Goal: Task Accomplishment & Management: Use online tool/utility

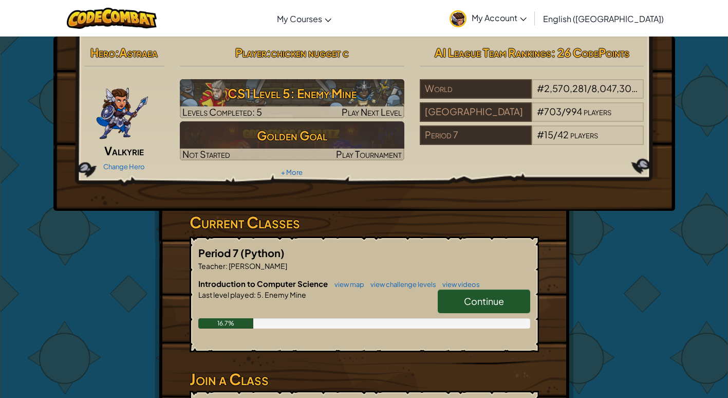
click at [491, 293] on link "Continue" at bounding box center [484, 301] width 93 height 24
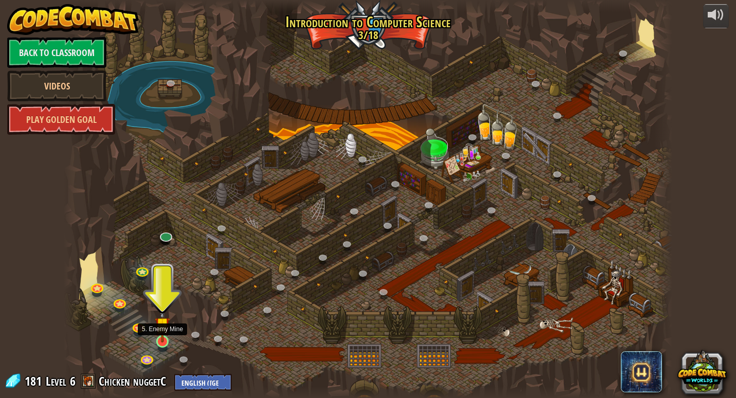
click at [167, 335] on img at bounding box center [162, 324] width 15 height 35
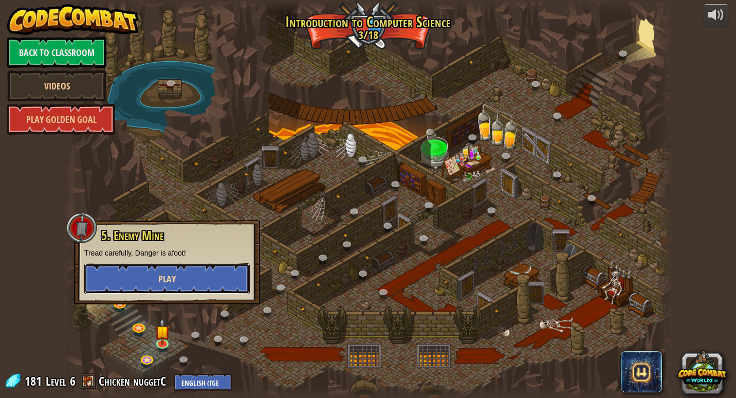
click at [153, 284] on button "Play" at bounding box center [166, 278] width 165 height 31
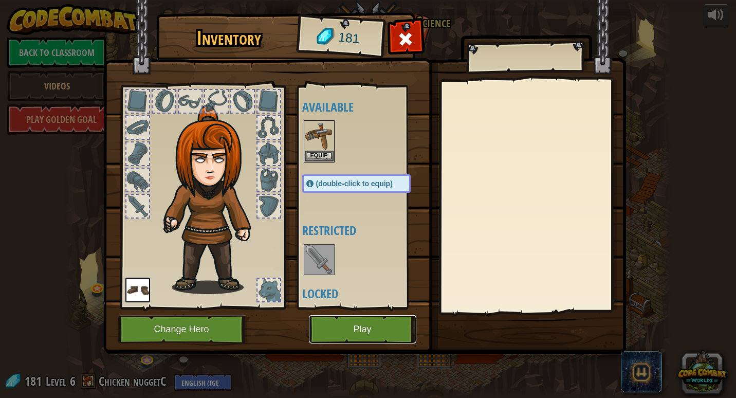
click at [401, 333] on button "Play" at bounding box center [362, 329] width 107 height 28
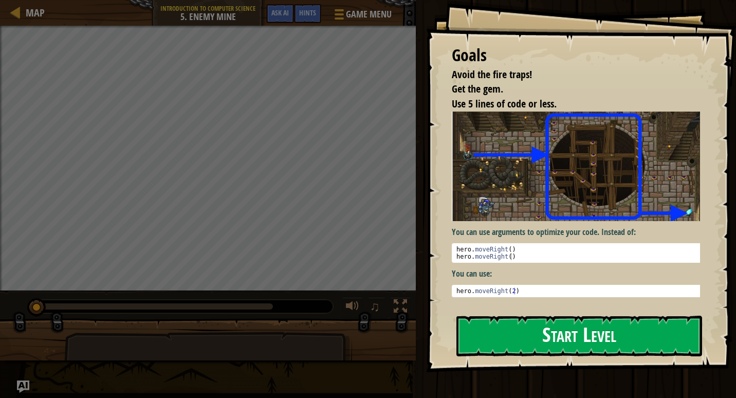
click at [555, 338] on button "Start Level" at bounding box center [579, 336] width 246 height 41
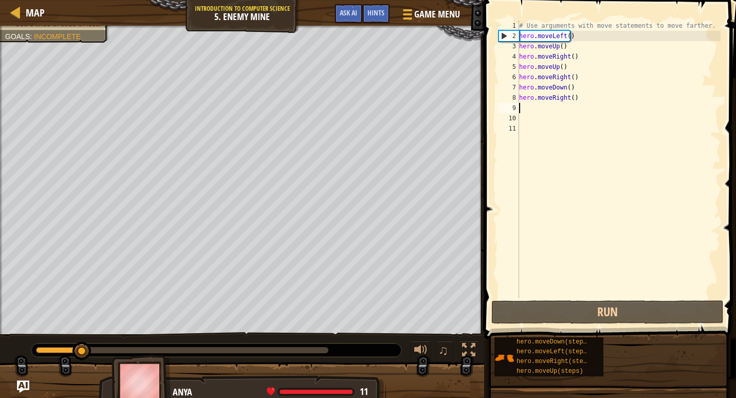
click at [576, 103] on div "# Use arguments with move statements to move farther. hero . moveLeft ( ) hero …" at bounding box center [619, 170] width 204 height 298
click at [576, 109] on div "# Use arguments with move statements to move farther. hero . moveLeft ( ) hero …" at bounding box center [619, 170] width 204 height 298
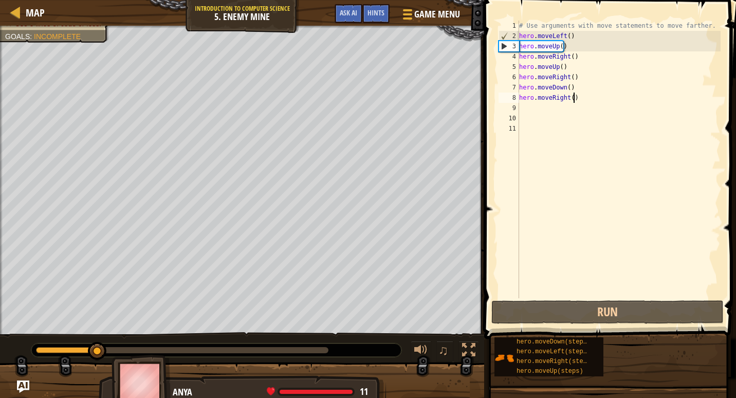
click at [589, 96] on div "# Use arguments with move statements to move farther. hero . moveLeft ( ) hero …" at bounding box center [619, 170] width 204 height 298
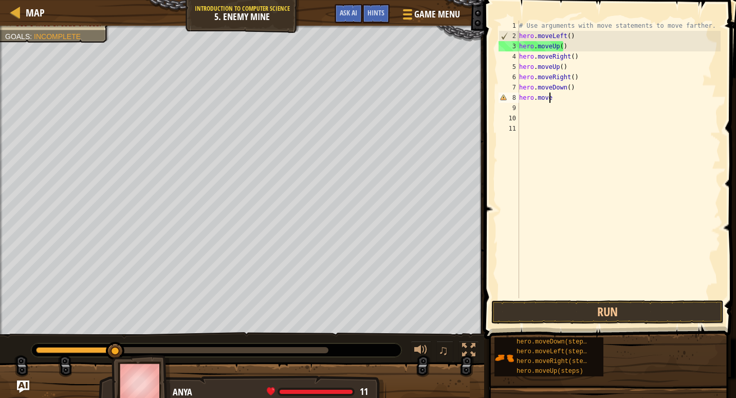
type textarea "h"
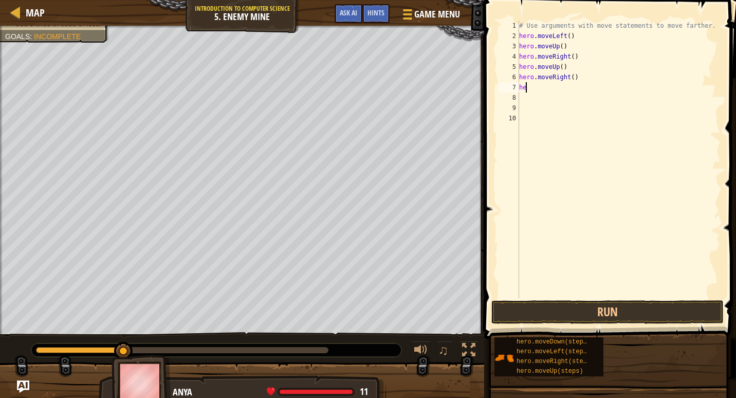
type textarea "h"
click at [474, 343] on div at bounding box center [468, 349] width 13 height 13
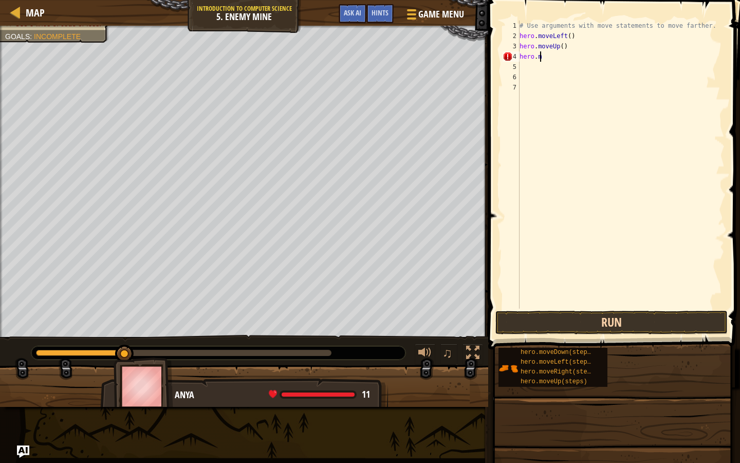
type textarea "h"
type textarea "H"
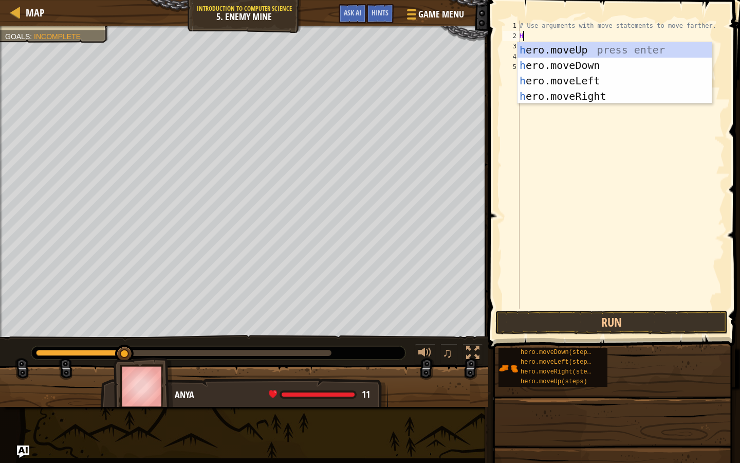
scroll to position [5, 0]
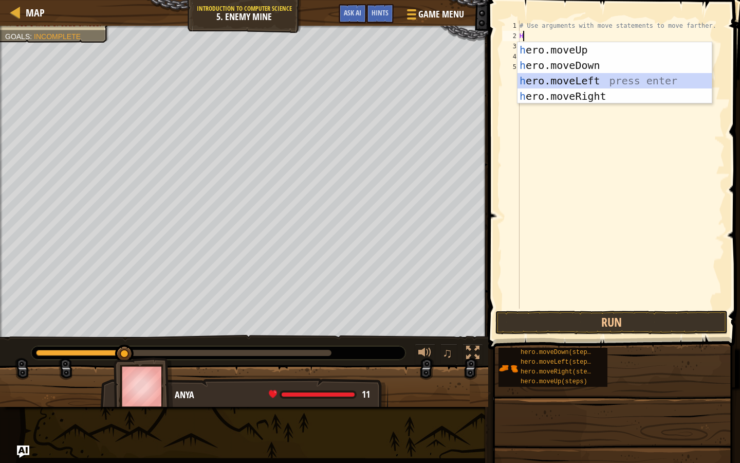
click at [552, 86] on div "h ero.moveUp press enter h ero.moveDown press enter h ero.moveLeft press enter …" at bounding box center [615, 88] width 194 height 93
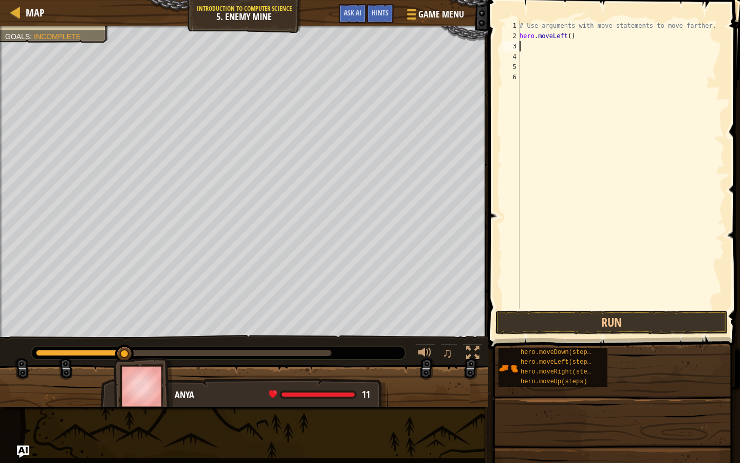
type textarea "H"
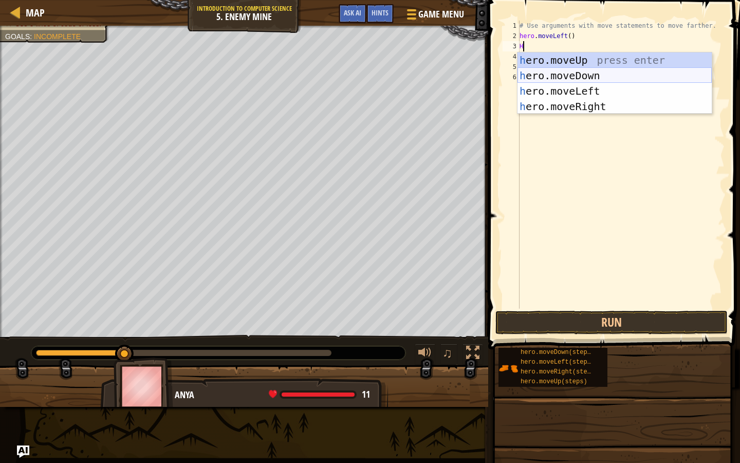
click at [553, 79] on div "h ero.moveUp press enter h ero.moveDown press enter h ero.moveLeft press enter …" at bounding box center [615, 98] width 194 height 93
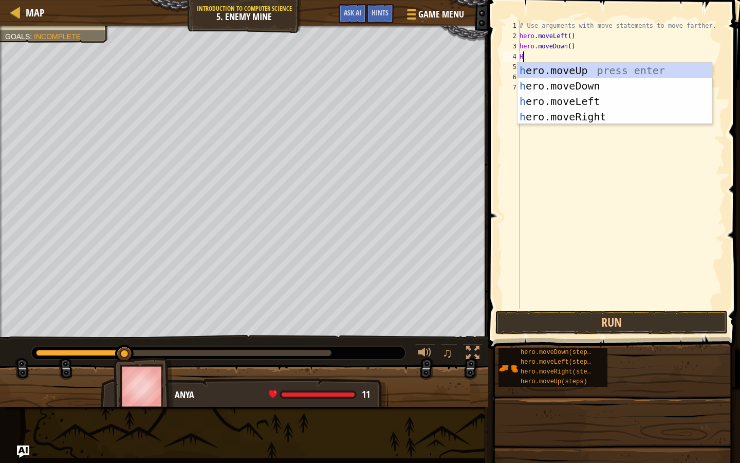
type textarea "H"
click at [551, 115] on div "h ero.moveUp press enter h ero.moveDown press enter h ero.moveLeft press enter …" at bounding box center [615, 109] width 194 height 93
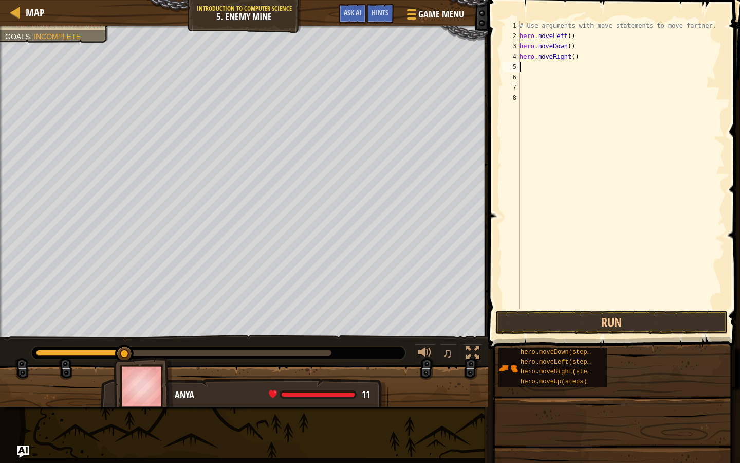
type textarea "H"
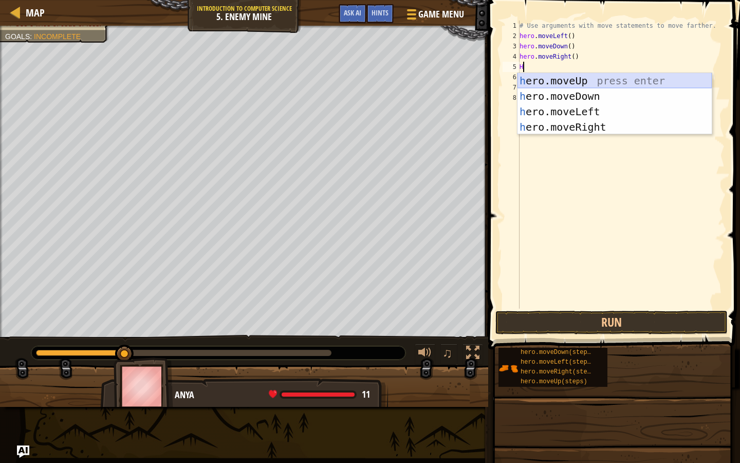
click at [541, 85] on div "h ero.moveUp press enter h ero.moveDown press enter h ero.moveLeft press enter …" at bounding box center [615, 119] width 194 height 93
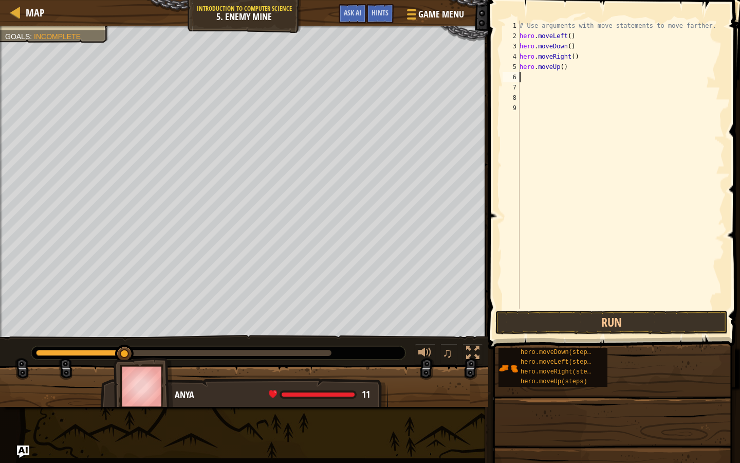
type textarea "H"
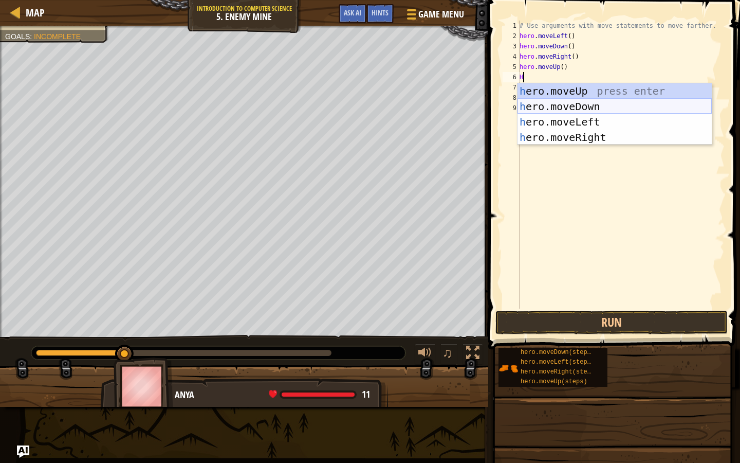
click at [527, 101] on div "h ero.moveUp press enter h ero.moveDown press enter h ero.moveLeft press enter …" at bounding box center [615, 129] width 194 height 93
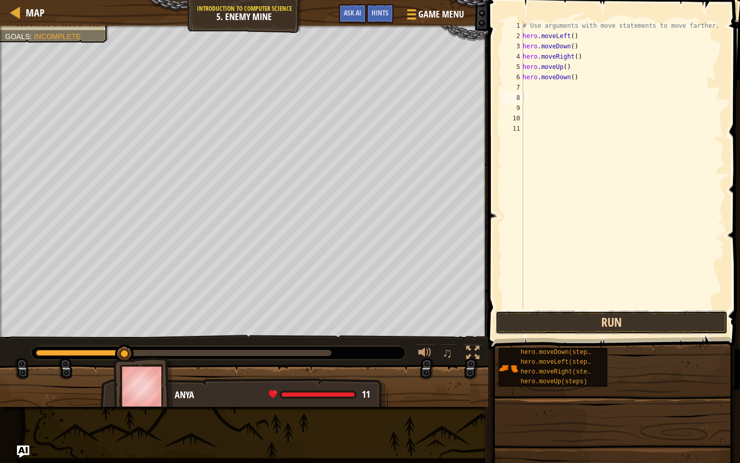
click at [571, 324] on button "Run" at bounding box center [611, 322] width 232 height 24
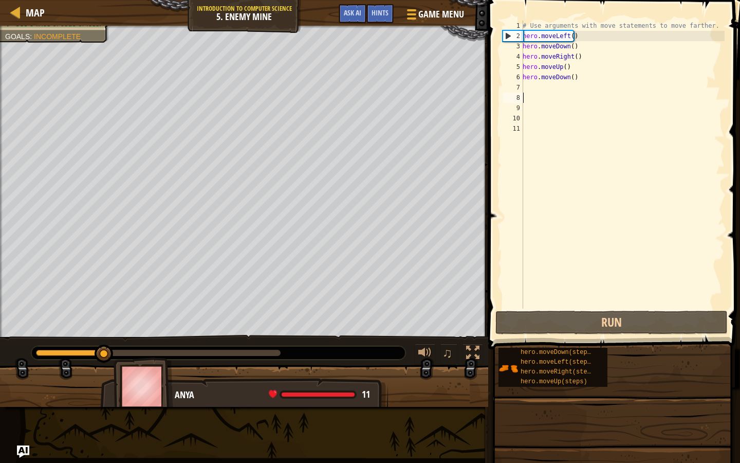
click at [599, 42] on div "# Use arguments with move statements to move farther. hero . moveLeft ( ) hero …" at bounding box center [623, 175] width 204 height 308
click at [598, 38] on div "# Use arguments with move statements to move farther. hero . moveLeft ( ) hero …" at bounding box center [623, 175] width 204 height 308
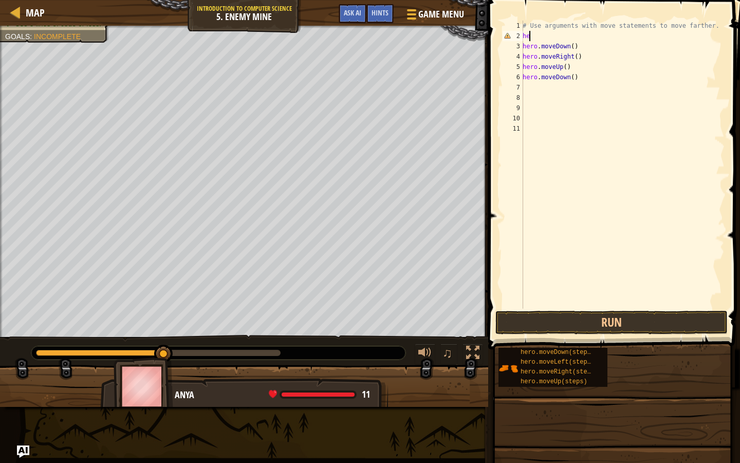
type textarea "h"
type textarea "H"
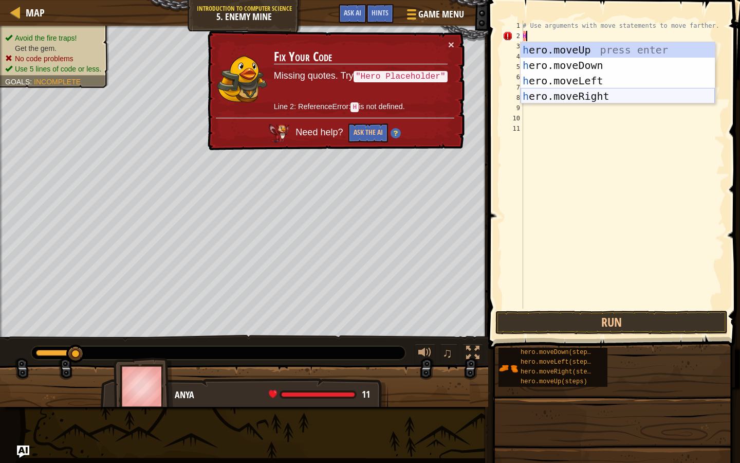
click at [594, 94] on div "h ero.moveUp press enter h ero.moveDown press enter h ero.moveLeft press enter …" at bounding box center [618, 88] width 194 height 93
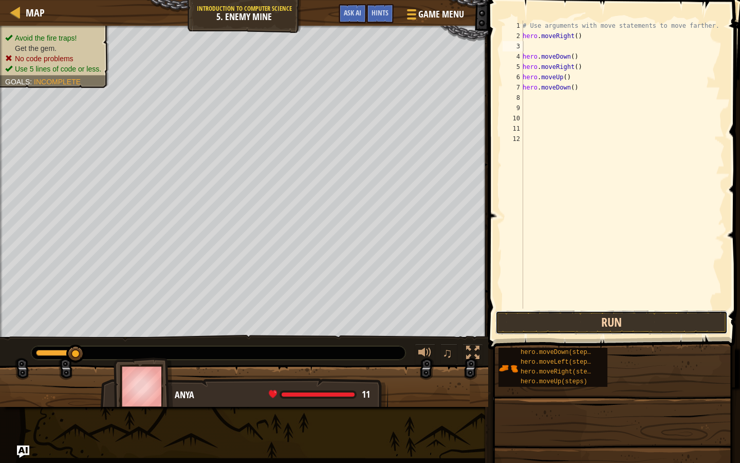
drag, startPoint x: 525, startPoint y: 324, endPoint x: 519, endPoint y: 326, distance: 6.5
click at [524, 324] on button "Run" at bounding box center [611, 322] width 232 height 24
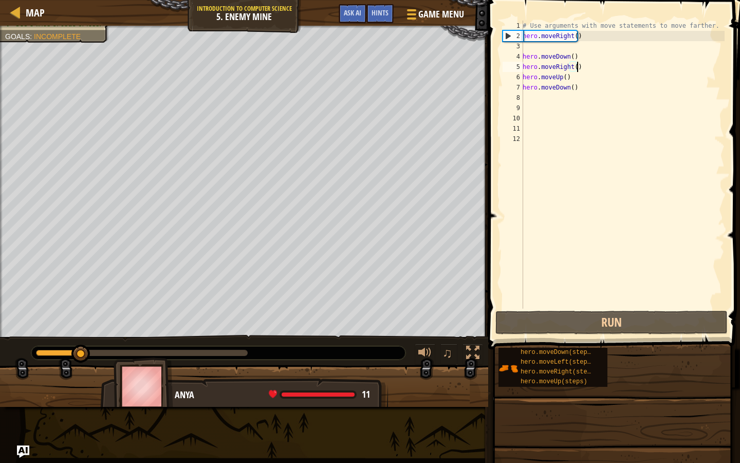
click at [584, 62] on div "# Use arguments with move statements to move farther. hero . moveRight ( ) hero…" at bounding box center [623, 175] width 204 height 308
click at [586, 56] on div "# Use arguments with move statements to move farther. hero . moveRight ( ) hero…" at bounding box center [623, 175] width 204 height 308
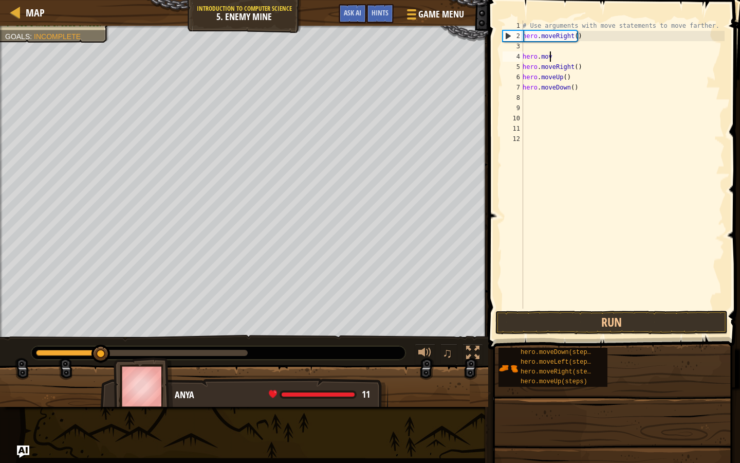
type textarea "h"
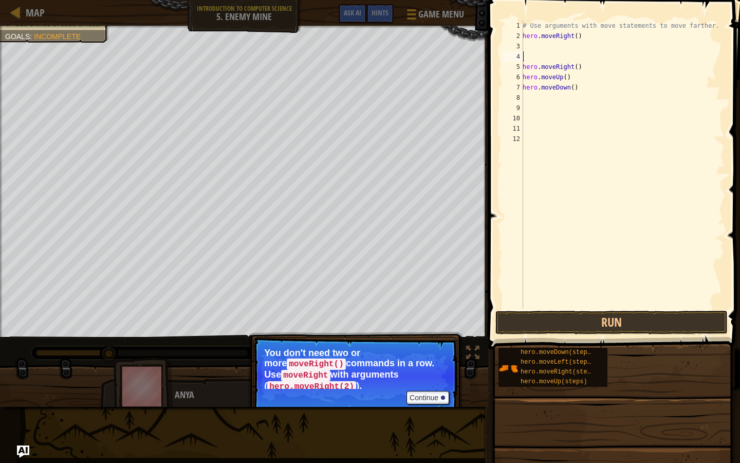
type textarea "H"
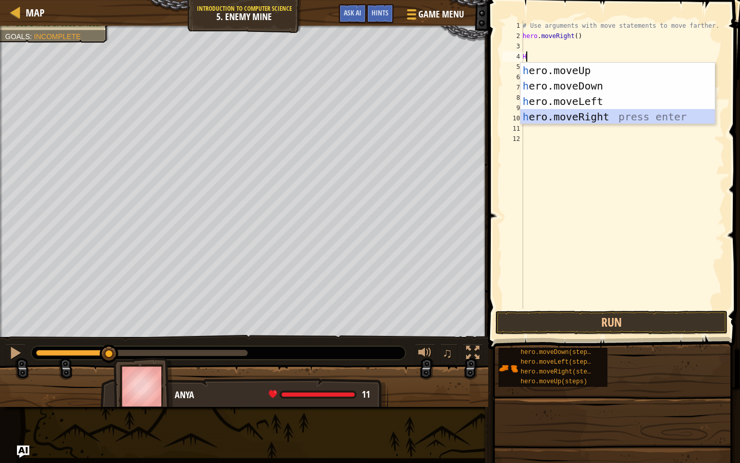
click at [564, 114] on div "h ero.moveUp press enter h ero.moveDown press enter h ero.moveLeft press enter …" at bounding box center [618, 109] width 194 height 93
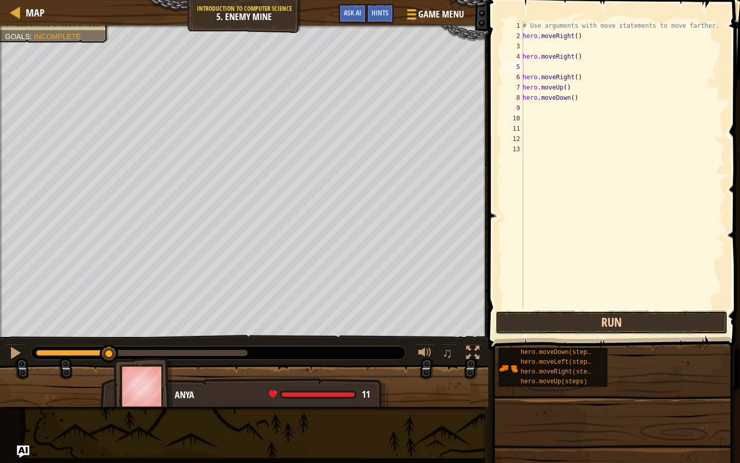
click at [573, 312] on button "Run" at bounding box center [611, 322] width 232 height 24
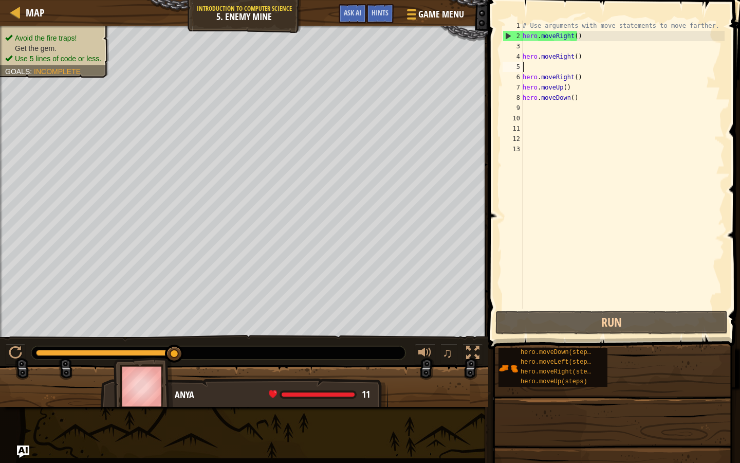
click at [526, 114] on div "# Use arguments with move statements to move farther. hero . moveRight ( ) hero…" at bounding box center [623, 175] width 204 height 308
click at [524, 100] on div "# Use arguments with move statements to move farther. hero . moveRight ( ) hero…" at bounding box center [623, 175] width 204 height 308
type textarea "hero.moveDown()"
click at [534, 112] on div "# Use arguments with move statements to move farther. hero . moveRight ( ) hero…" at bounding box center [623, 175] width 204 height 308
type textarea "H"
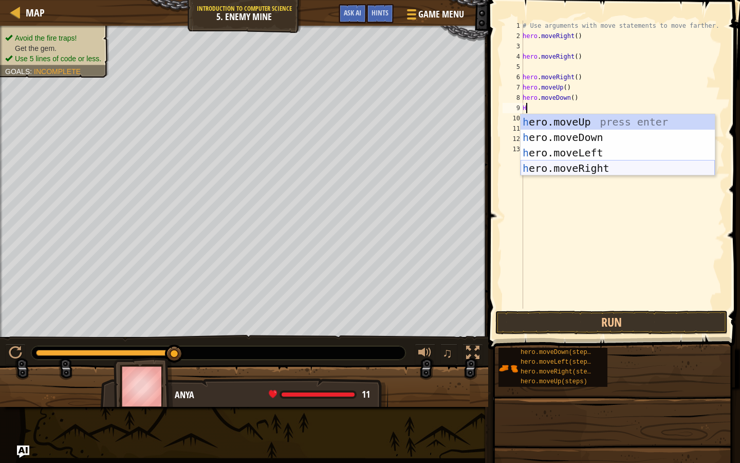
click at [580, 162] on div "h ero.moveUp press enter h ero.moveDown press enter h ero.moveLeft press enter …" at bounding box center [618, 160] width 194 height 93
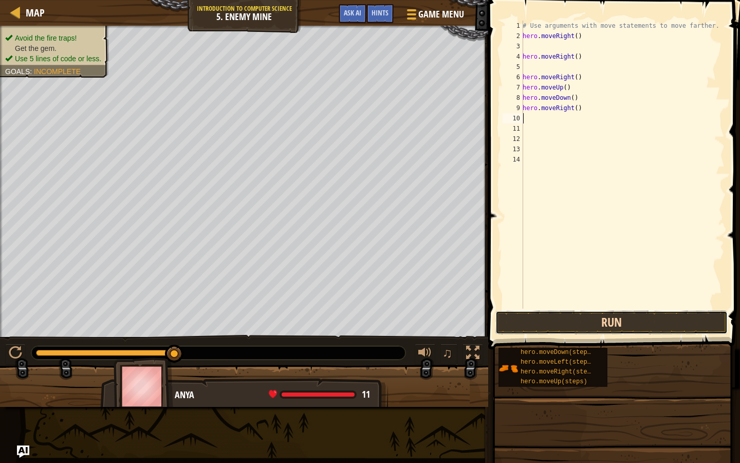
click at [574, 319] on button "Run" at bounding box center [611, 322] width 232 height 24
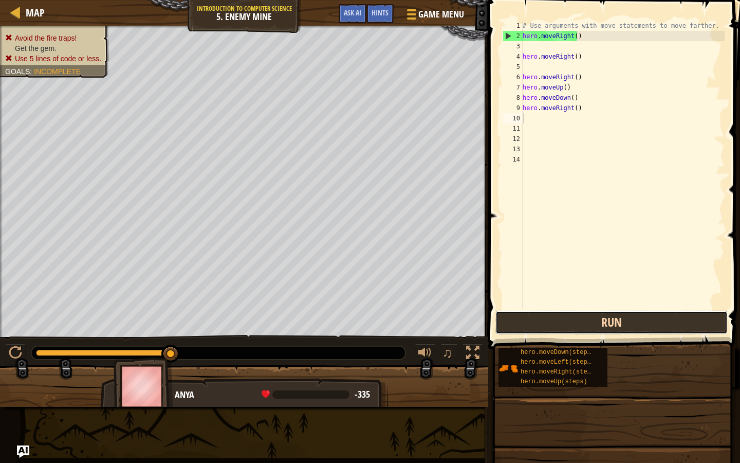
click at [574, 319] on button "Run" at bounding box center [611, 322] width 232 height 24
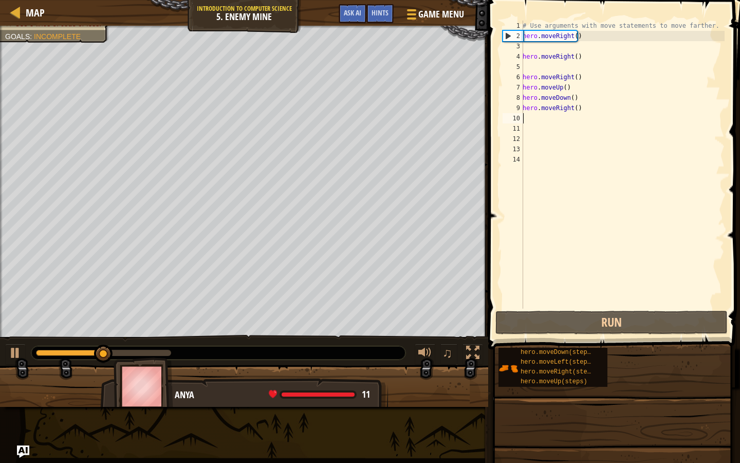
click at [618, 307] on div "# Use arguments with move statements to move farther. hero . moveRight ( ) hero…" at bounding box center [623, 175] width 204 height 308
click at [618, 308] on span at bounding box center [615, 159] width 260 height 379
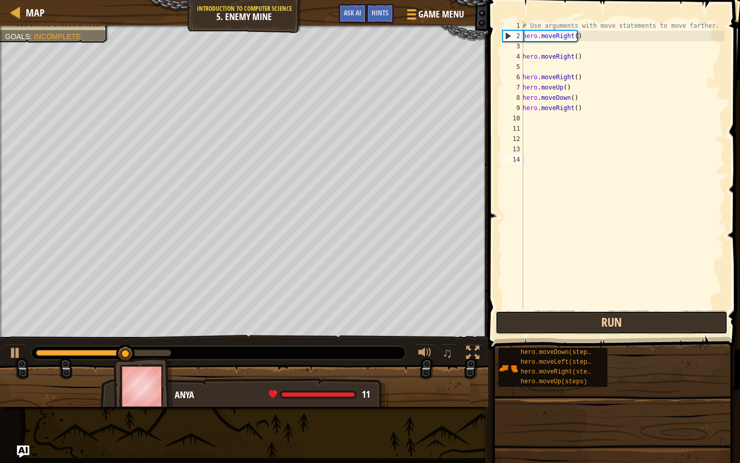
click at [615, 318] on button "Run" at bounding box center [611, 322] width 232 height 24
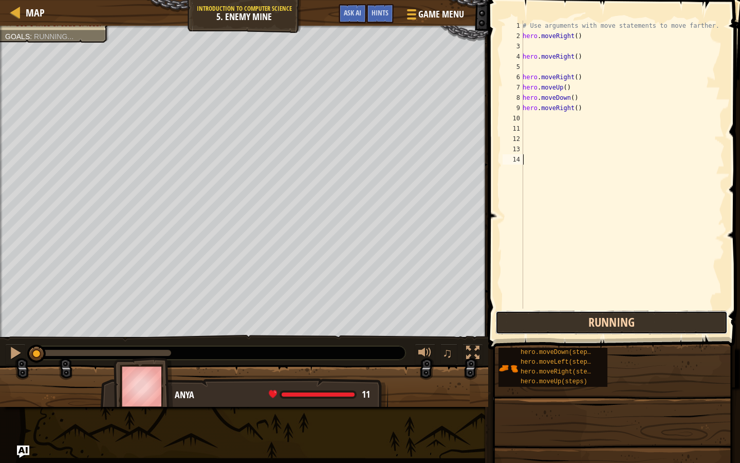
click at [615, 318] on button "Running" at bounding box center [611, 322] width 232 height 24
click at [615, 318] on button "Run" at bounding box center [611, 322] width 232 height 24
click at [612, 319] on button "Run" at bounding box center [611, 322] width 232 height 24
click at [607, 319] on button "Run" at bounding box center [611, 322] width 232 height 24
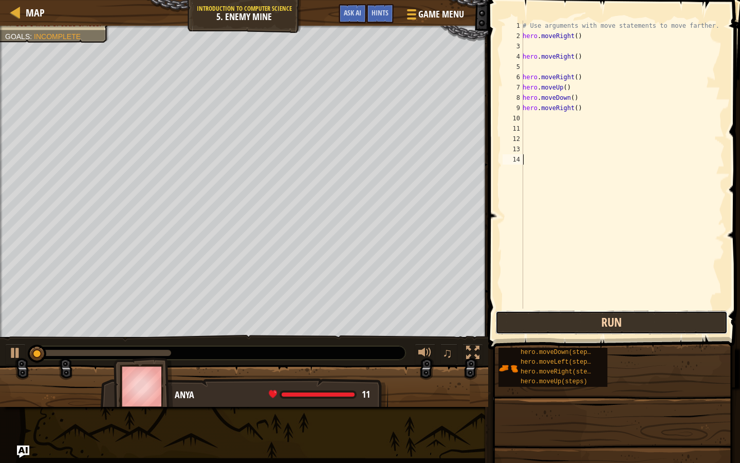
click at [607, 319] on button "Run" at bounding box center [611, 322] width 232 height 24
click at [606, 319] on button "Running" at bounding box center [611, 322] width 232 height 24
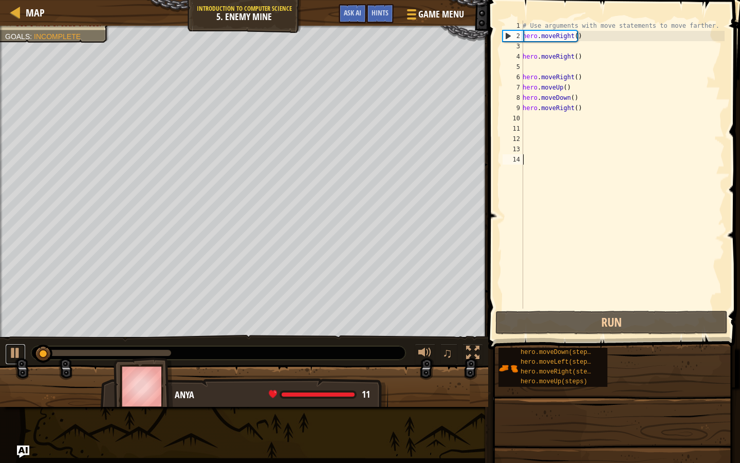
drag, startPoint x: 13, startPoint y: 351, endPoint x: 2, endPoint y: 349, distance: 12.0
click at [13, 350] on div at bounding box center [15, 352] width 13 height 13
click at [597, 107] on div "# Use arguments with move statements to move farther. hero . moveRight ( ) hero…" at bounding box center [623, 175] width 204 height 308
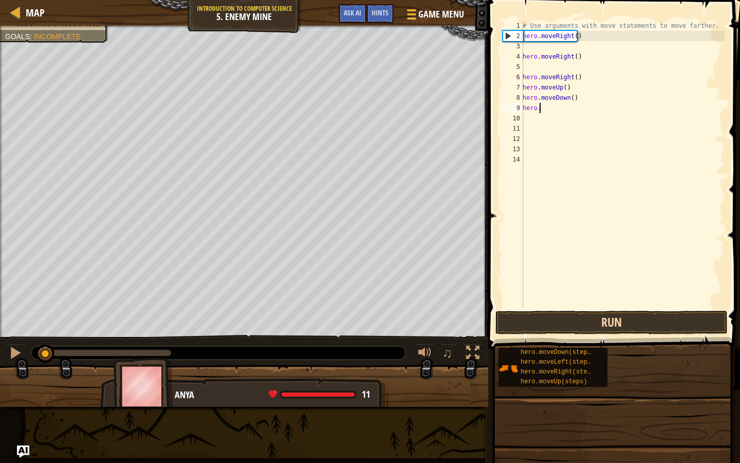
type textarea "h"
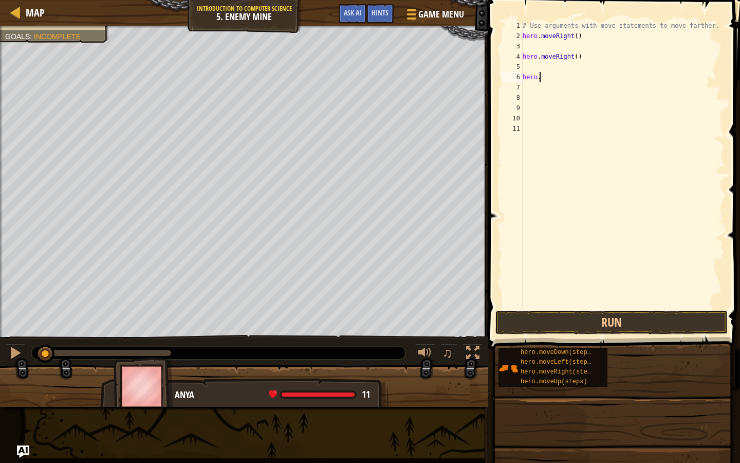
type textarea "h"
type textarea "H"
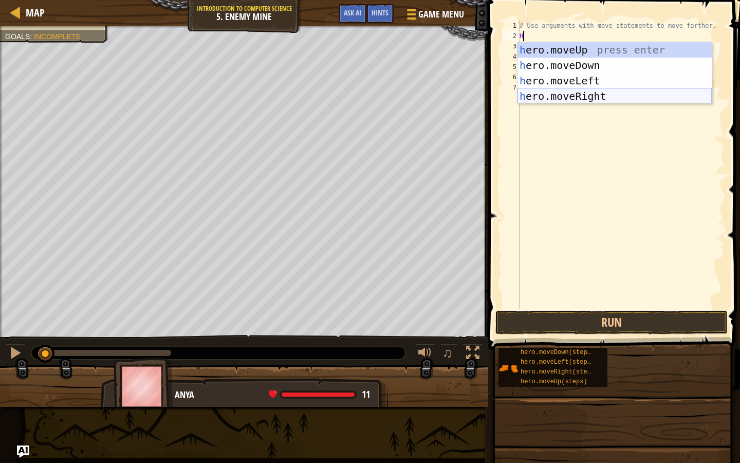
click at [567, 95] on div "h ero.moveUp press enter h ero.moveDown press enter h ero.moveLeft press enter …" at bounding box center [615, 88] width 194 height 93
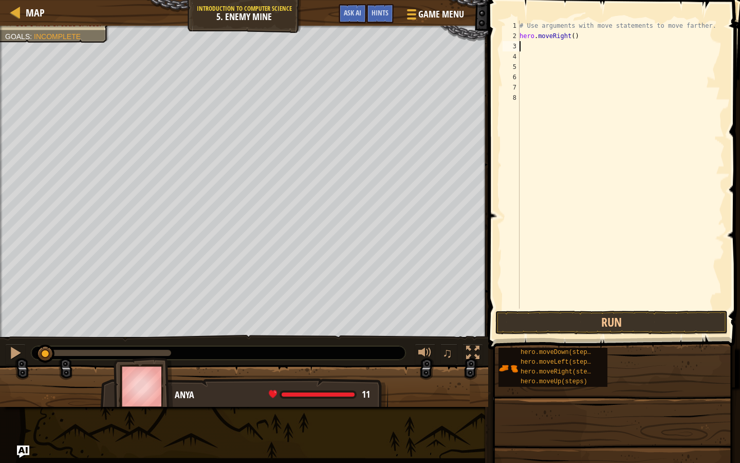
type textarea "H"
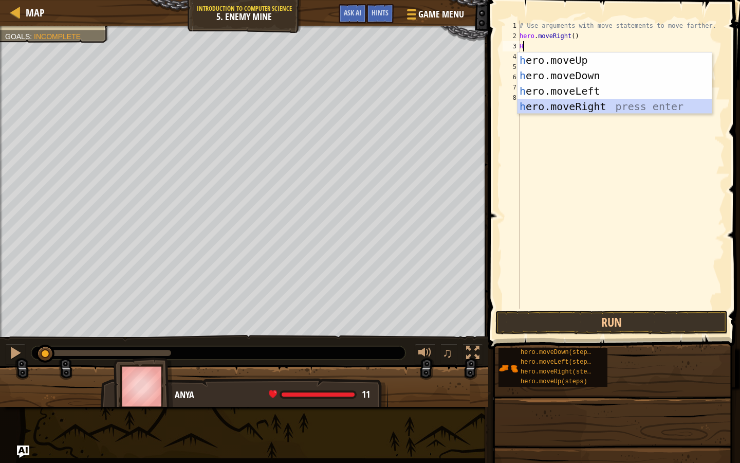
click at [569, 103] on div "h ero.moveUp press enter h ero.moveDown press enter h ero.moveLeft press enter …" at bounding box center [615, 98] width 194 height 93
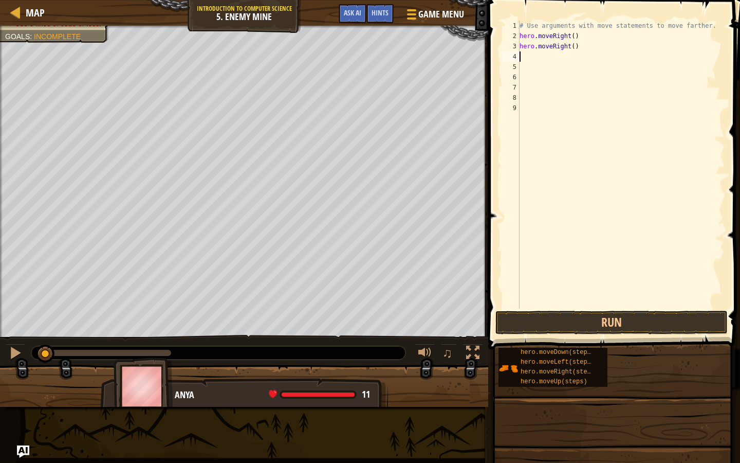
type textarea "H"
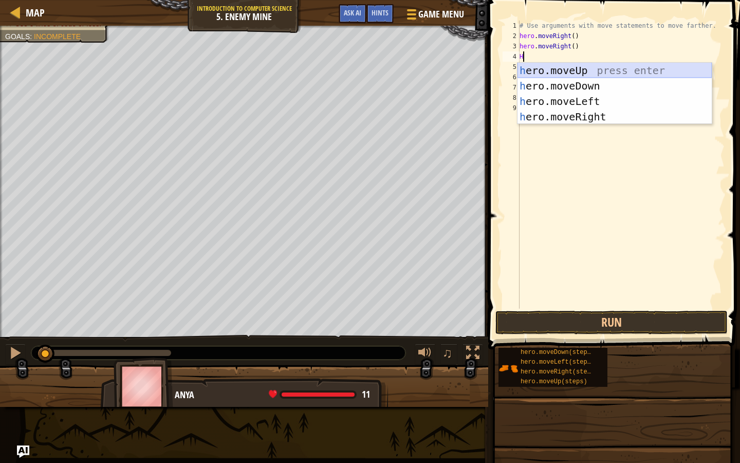
click at [571, 68] on div "h ero.moveUp press enter h ero.moveDown press enter h ero.moveLeft press enter …" at bounding box center [615, 109] width 194 height 93
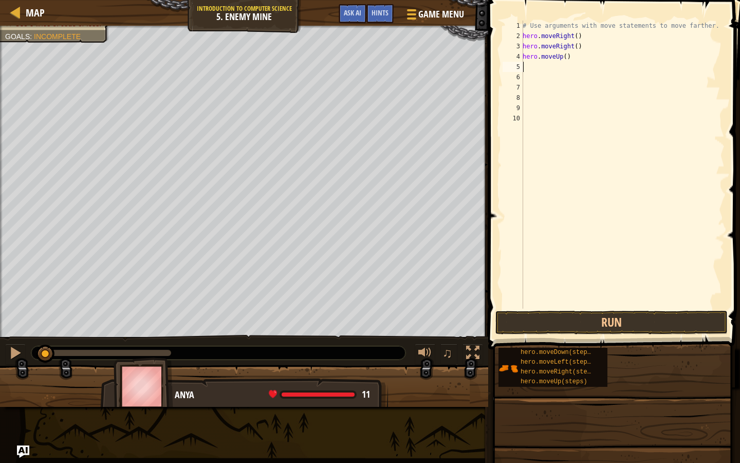
type textarea "H"
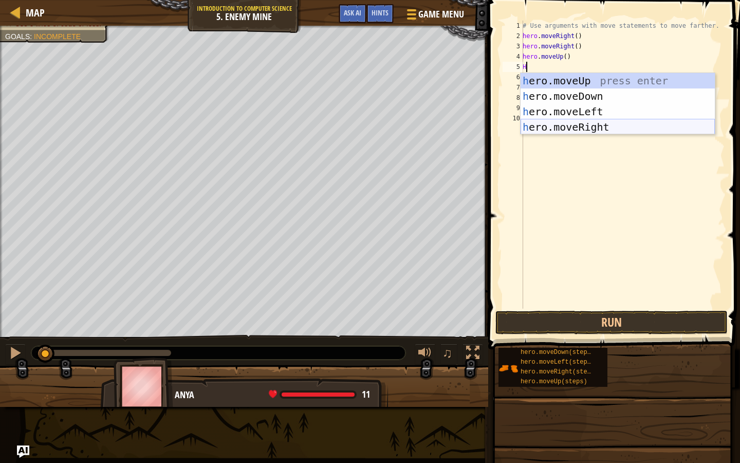
click at [548, 132] on div "h ero.moveUp press enter h ero.moveDown press enter h ero.moveLeft press enter …" at bounding box center [618, 119] width 194 height 93
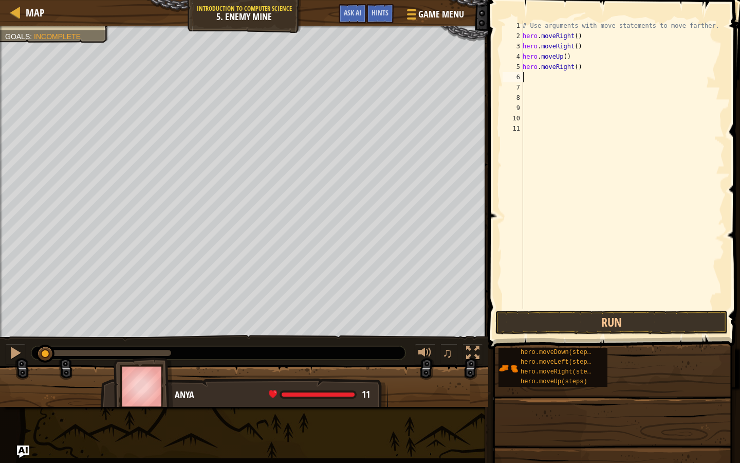
type textarea "H"
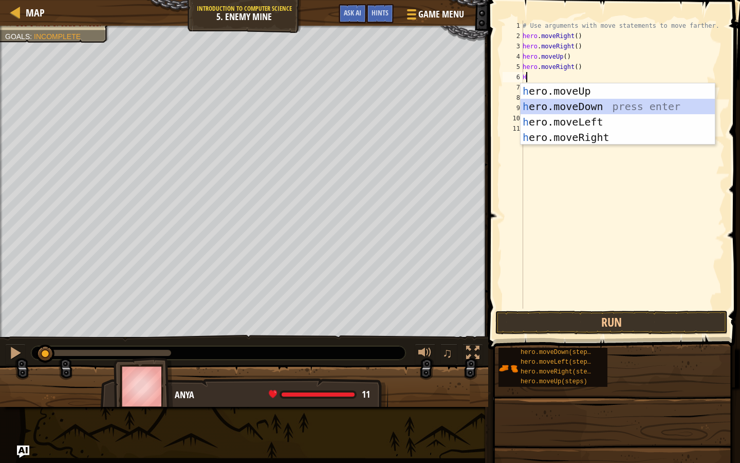
click at [543, 108] on div "h ero.moveUp press enter h ero.moveDown press enter h ero.moveLeft press enter …" at bounding box center [618, 129] width 194 height 93
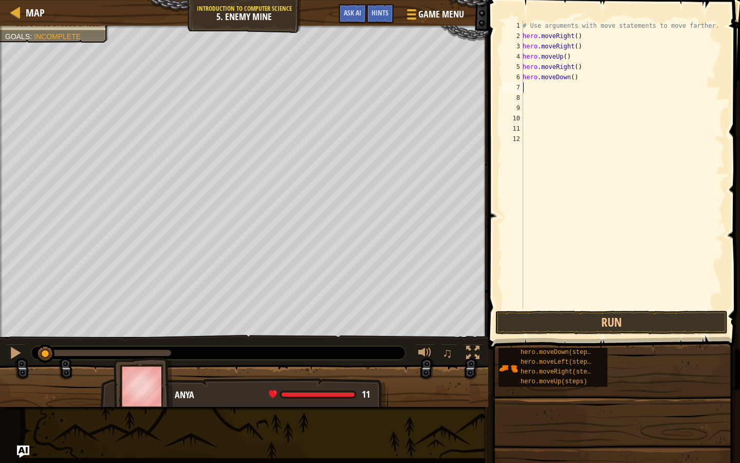
type textarea "H"
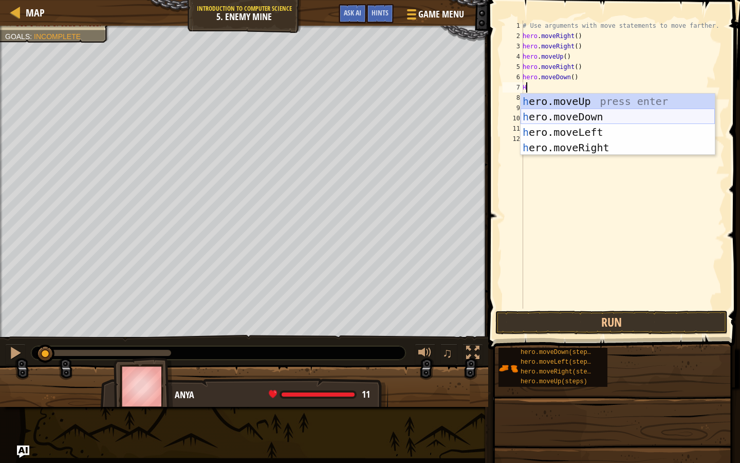
click at [538, 117] on div "h ero.moveUp press enter h ero.moveDown press enter h ero.moveLeft press enter …" at bounding box center [618, 140] width 194 height 93
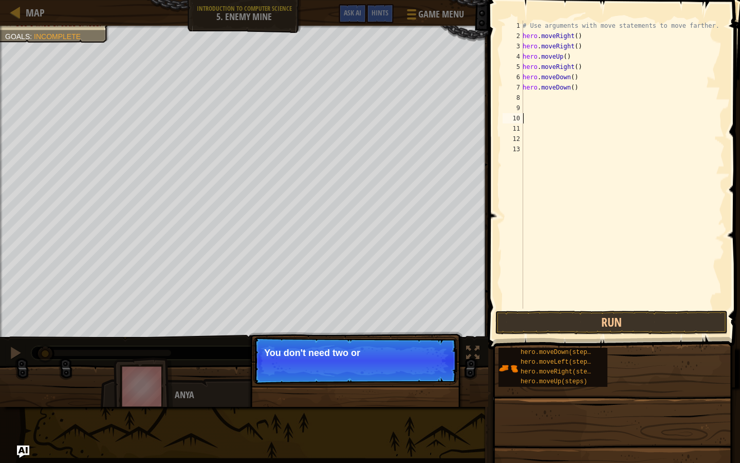
click at [534, 122] on div "# Use arguments with move statements to move farther. hero . moveRight ( ) hero…" at bounding box center [623, 175] width 204 height 308
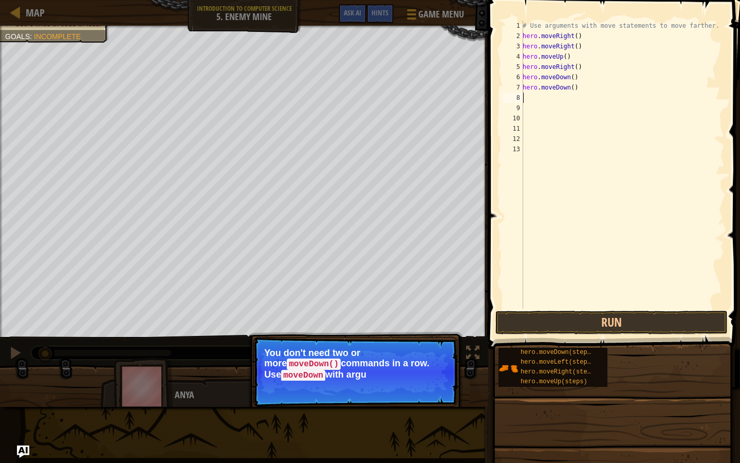
click at [576, 96] on div "# Use arguments with move statements to move farther. hero . moveRight ( ) hero…" at bounding box center [623, 175] width 204 height 308
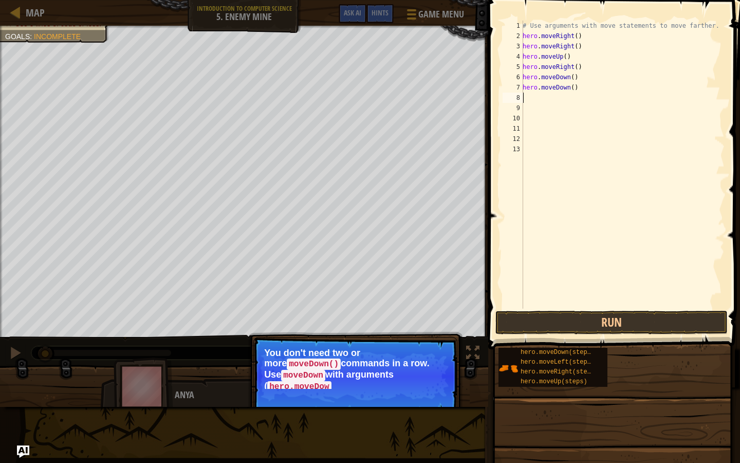
click at [576, 93] on div "# Use arguments with move statements to move farther. hero . moveRight ( ) hero…" at bounding box center [623, 175] width 204 height 308
click at [573, 89] on div "# Use arguments with move statements to move farther. hero . moveRight ( ) hero…" at bounding box center [623, 175] width 204 height 308
type textarea "h"
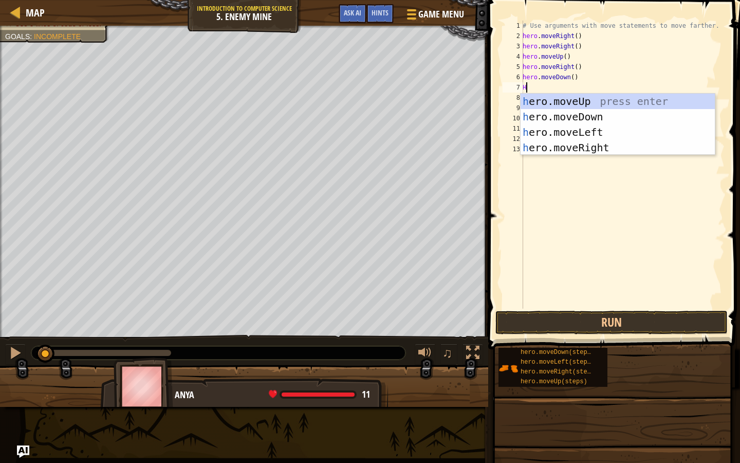
type textarea "HR"
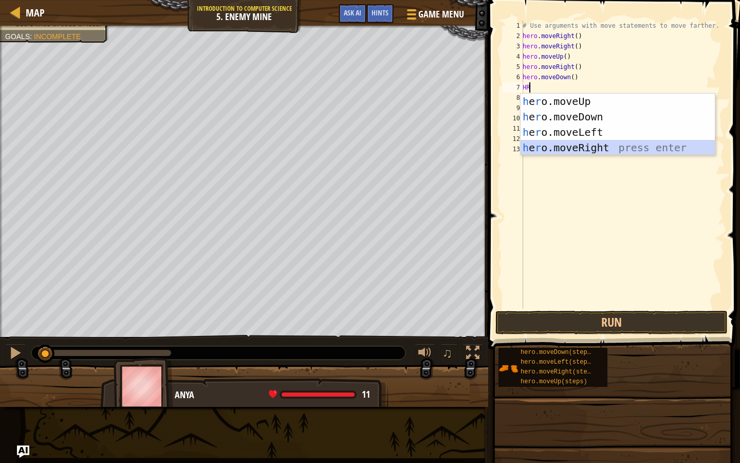
click at [568, 147] on div "h e r o.moveUp press enter h e r o.moveDown press enter h e r o.moveLeft press …" at bounding box center [618, 140] width 194 height 93
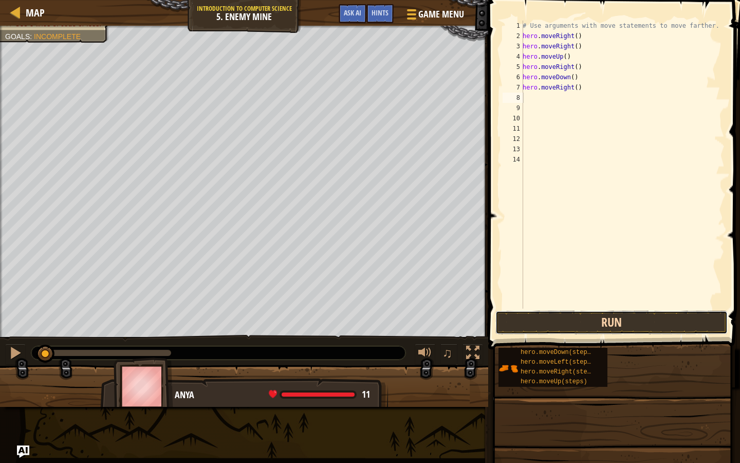
click at [599, 320] on button "Run" at bounding box center [611, 322] width 232 height 24
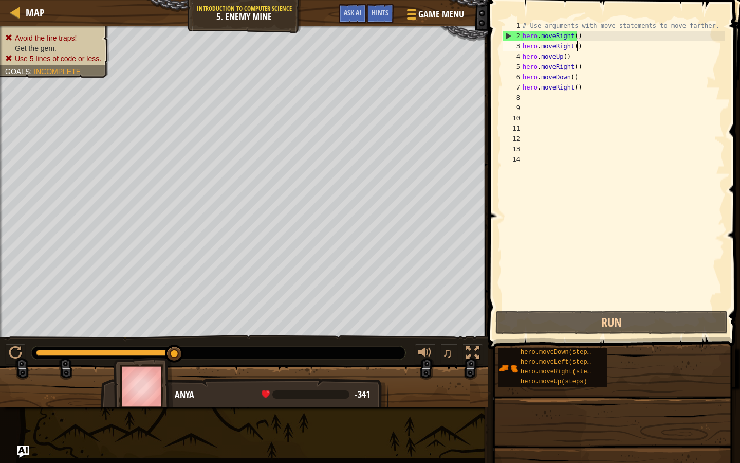
click at [583, 48] on div "# Use arguments with move statements to move farther. hero . moveRight ( ) hero…" at bounding box center [623, 175] width 204 height 308
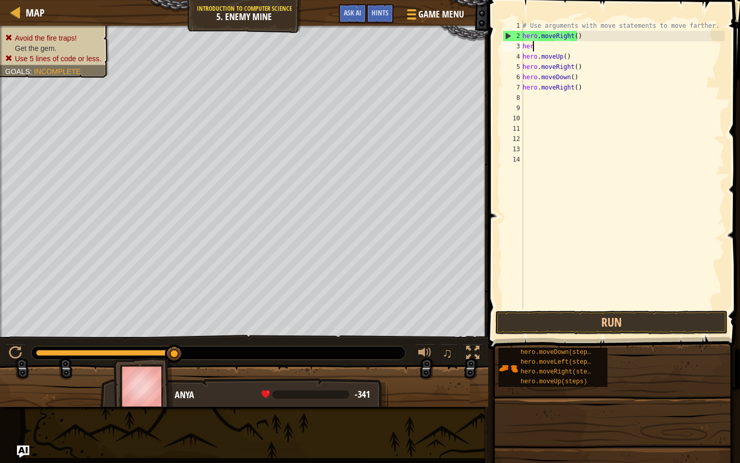
type textarea "h"
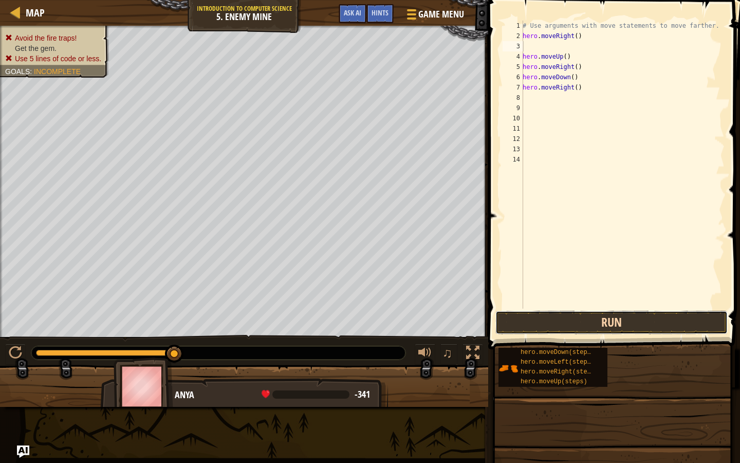
click at [588, 329] on button "Run" at bounding box center [611, 322] width 232 height 24
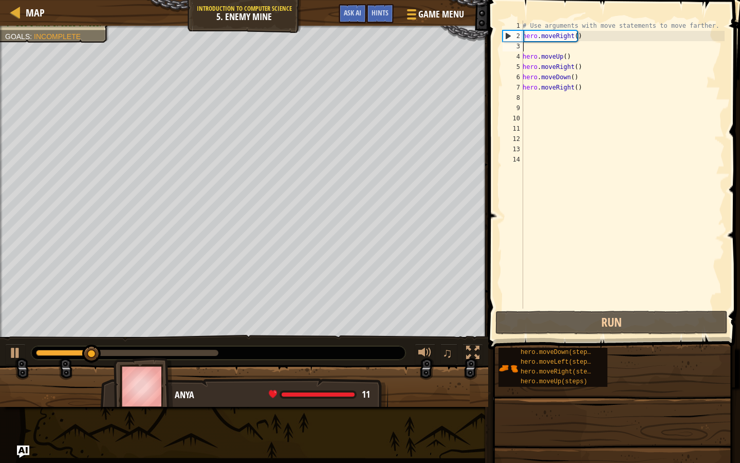
click at [589, 95] on div "# Use arguments with move statements to move farther. hero . moveRight ( ) hero…" at bounding box center [623, 175] width 204 height 308
click at [589, 94] on div "# Use arguments with move statements to move farther. hero . moveRight ( ) hero…" at bounding box center [623, 175] width 204 height 308
click at [589, 93] on div "# Use arguments with move statements to move farther. hero . moveRight ( ) hero…" at bounding box center [623, 175] width 204 height 308
click at [575, 91] on div "# Use arguments with move statements to move farther. hero . moveRight ( ) hero…" at bounding box center [623, 175] width 204 height 308
type textarea "hero.moveRight()"
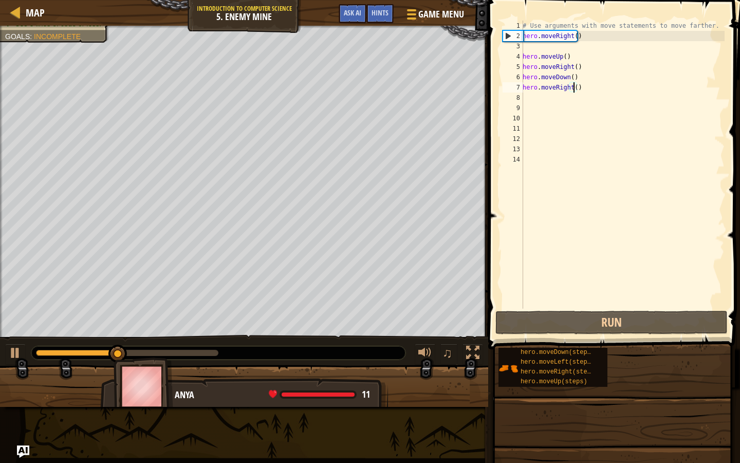
click at [583, 94] on div "# Use arguments with move statements to move farther. hero . moveRight ( ) hero…" at bounding box center [623, 175] width 204 height 308
click at [584, 81] on div "# Use arguments with move statements to move farther. hero . moveRight ( ) hero…" at bounding box center [623, 175] width 204 height 308
click at [582, 84] on div "# Use arguments with move statements to move farther. hero . moveRight ( ) hero…" at bounding box center [623, 175] width 204 height 308
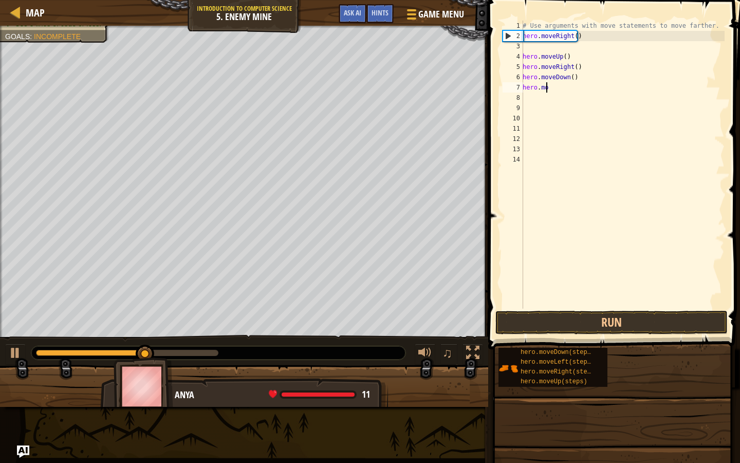
type textarea "h"
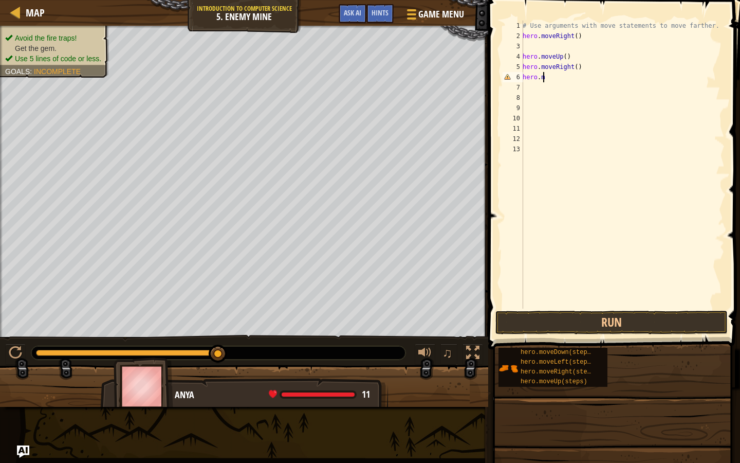
type textarea "h"
click at [585, 68] on div "# Use arguments with move statements to move farther. hero . moveRight ( )" at bounding box center [623, 175] width 204 height 308
type textarea "h"
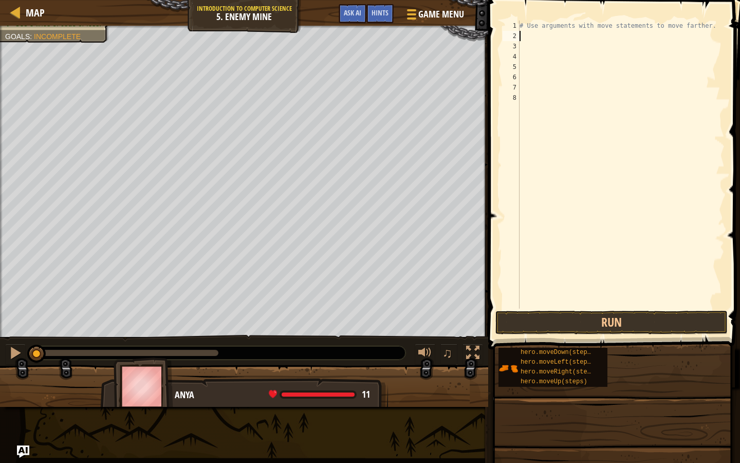
drag, startPoint x: 182, startPoint y: 350, endPoint x: 4, endPoint y: 336, distance: 179.4
click at [4, 336] on div "♫" at bounding box center [244, 350] width 488 height 31
type textarea "H"
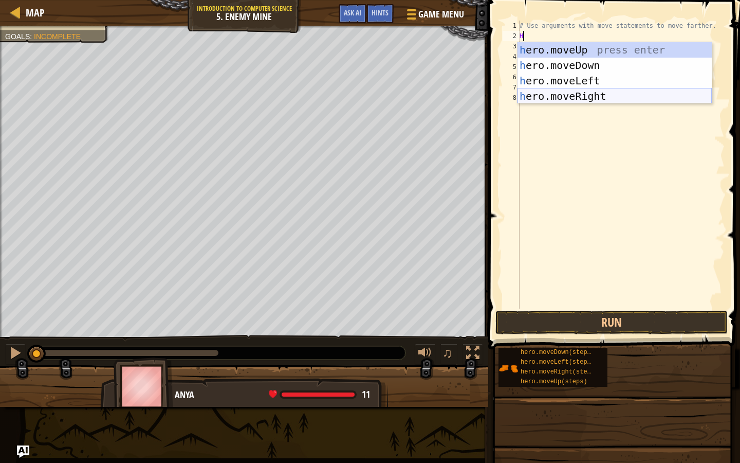
click at [544, 92] on div "h ero.moveUp press enter h ero.moveDown press enter h ero.moveLeft press enter …" at bounding box center [615, 88] width 194 height 93
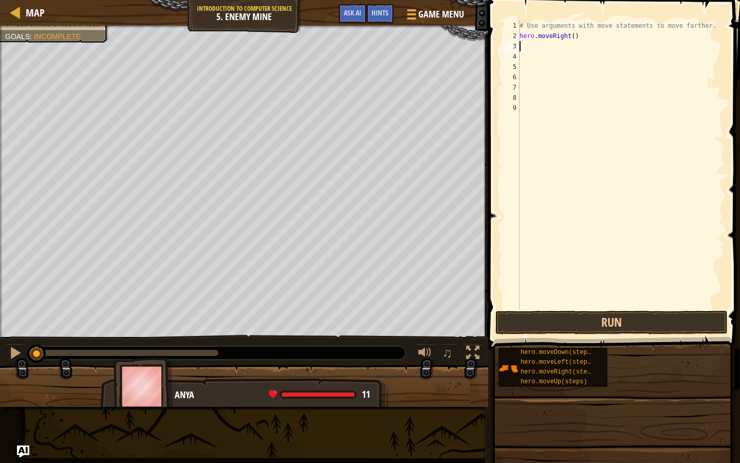
type textarea "G"
type textarea "H"
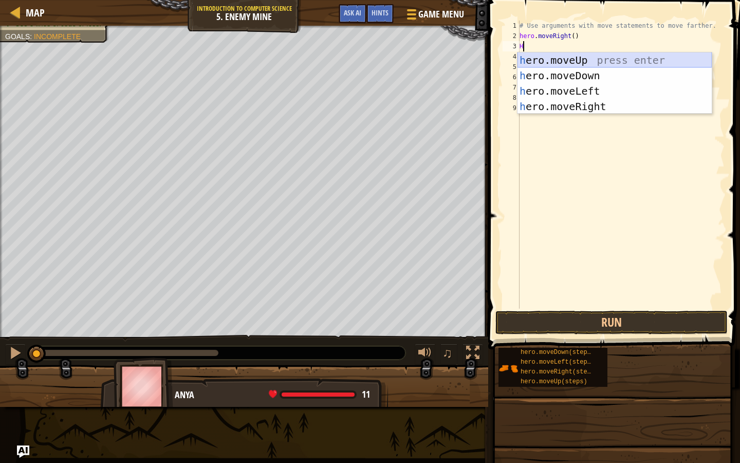
click at [533, 53] on div "h ero.moveUp press enter h ero.moveDown press enter h ero.moveLeft press enter …" at bounding box center [615, 98] width 194 height 93
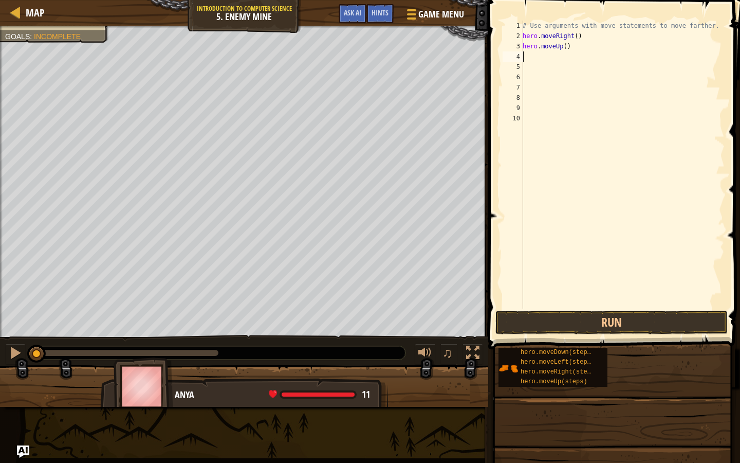
type textarea "H"
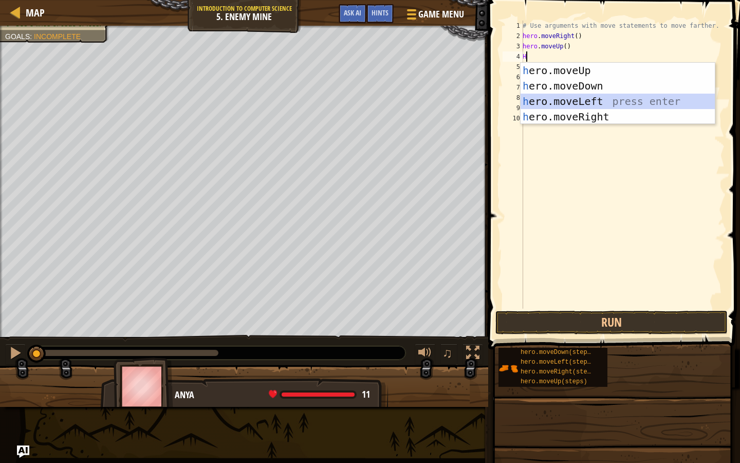
click at [541, 99] on div "h ero.moveUp press enter h ero.moveDown press enter h ero.moveLeft press enter …" at bounding box center [618, 109] width 194 height 93
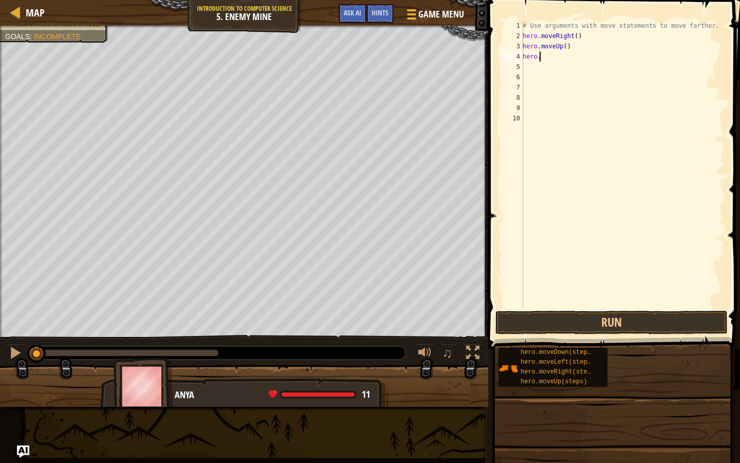
type textarea "h"
type textarea "H"
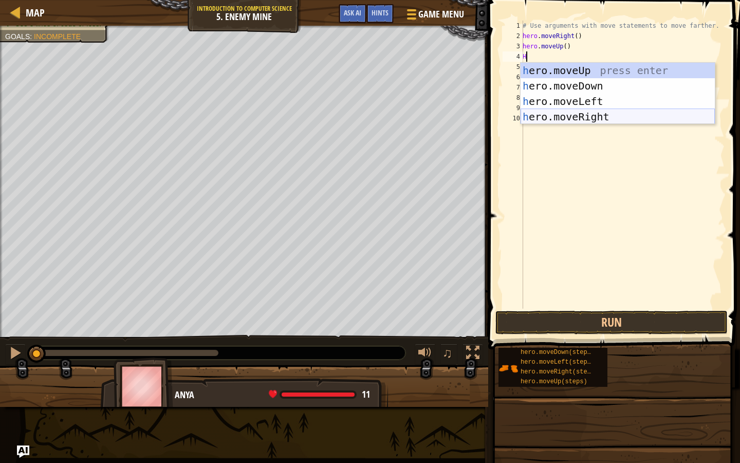
click at [555, 119] on div "h ero.moveUp press enter h ero.moveDown press enter h ero.moveLeft press enter …" at bounding box center [618, 109] width 194 height 93
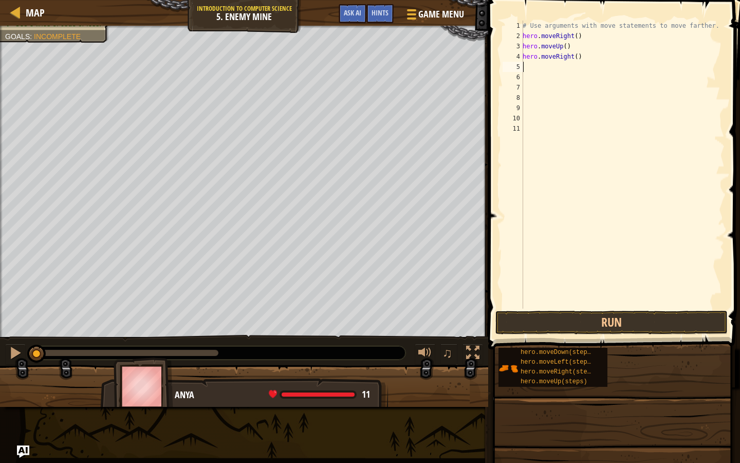
type textarea "H"
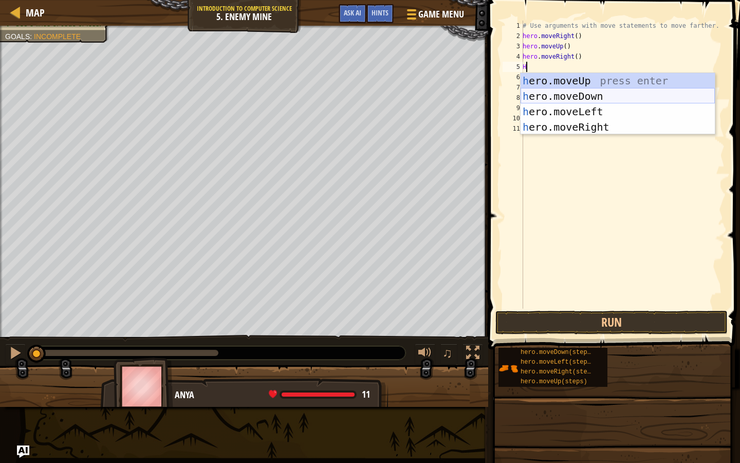
click at [563, 91] on div "h ero.moveUp press enter h ero.moveDown press enter h ero.moveLeft press enter …" at bounding box center [618, 119] width 194 height 93
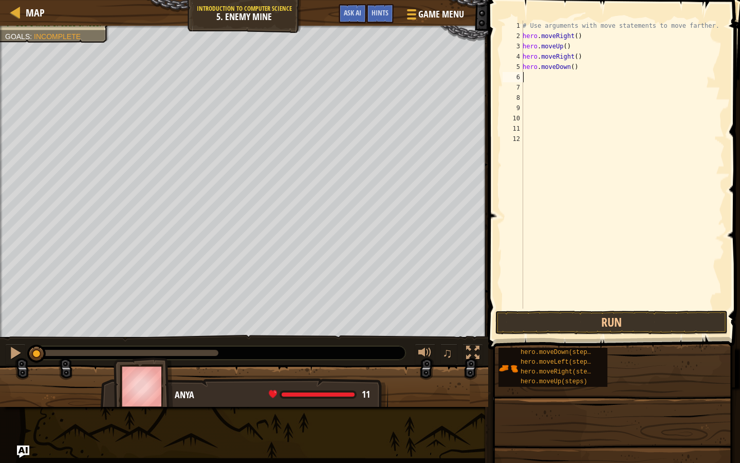
type textarea "H"
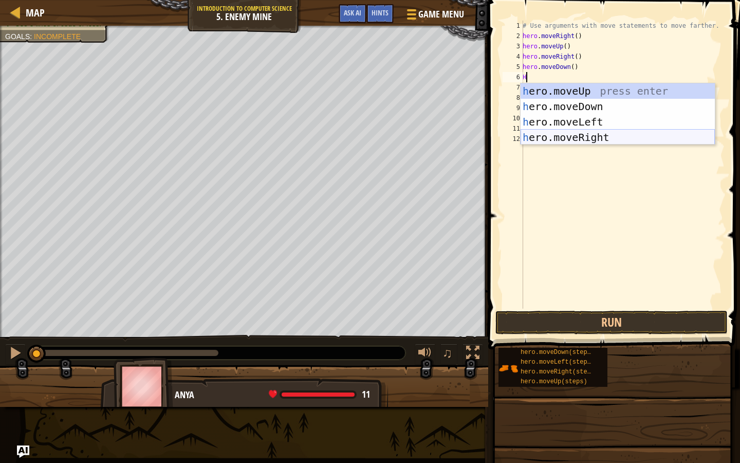
click at [556, 141] on div "h ero.moveUp press enter h ero.moveDown press enter h ero.moveLeft press enter …" at bounding box center [618, 129] width 194 height 93
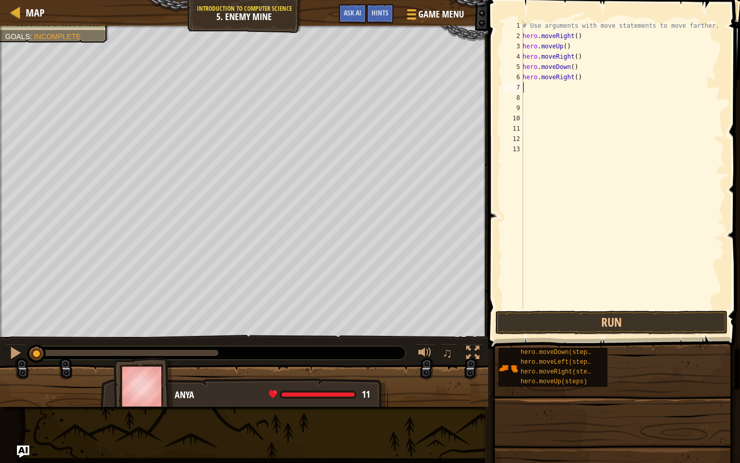
type textarea "H"
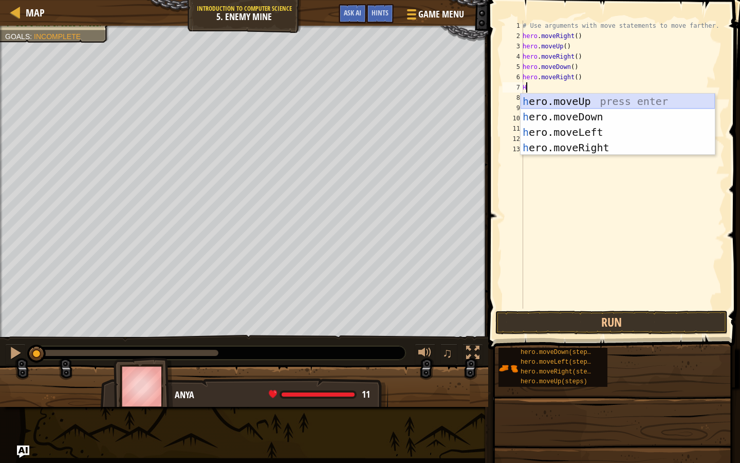
click at [553, 100] on div "h ero.moveUp press enter h ero.moveDown press enter h ero.moveLeft press enter …" at bounding box center [618, 140] width 194 height 93
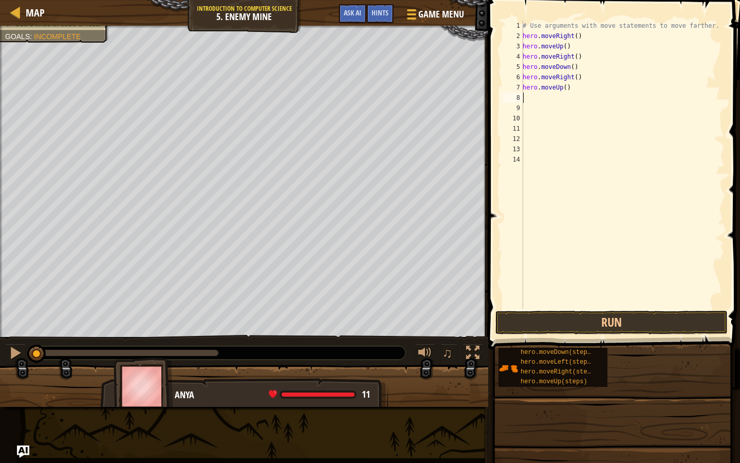
type textarea "H"
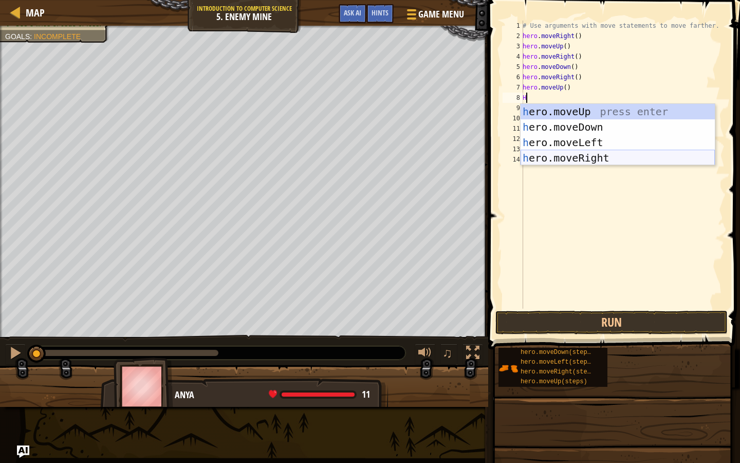
click at [574, 154] on div "h ero.moveUp press enter h ero.moveDown press enter h ero.moveLeft press enter …" at bounding box center [618, 150] width 194 height 93
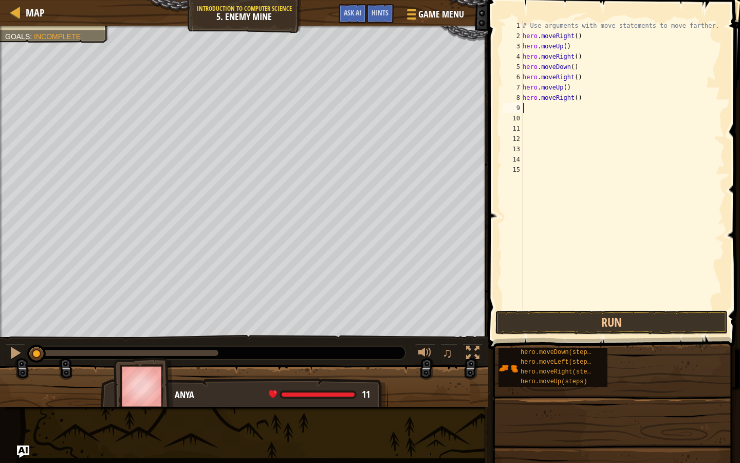
type textarea "H"
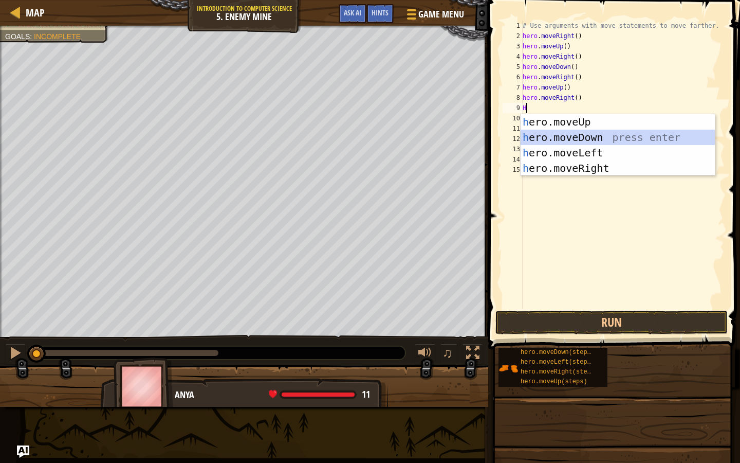
click at [567, 139] on div "h ero.moveUp press enter h ero.moveDown press enter h ero.moveLeft press enter …" at bounding box center [618, 160] width 194 height 93
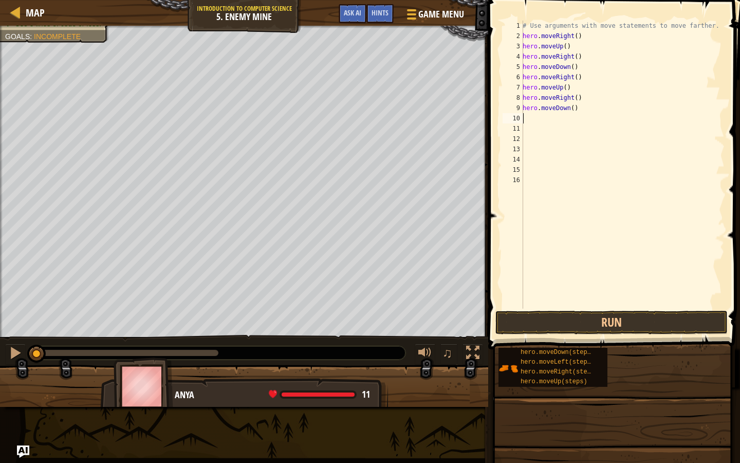
type textarea "H"
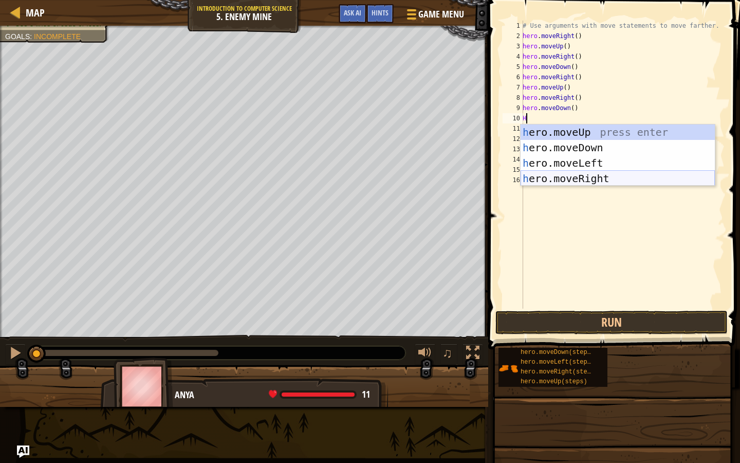
click at [565, 177] on div "h ero.moveUp press enter h ero.moveDown press enter h ero.moveLeft press enter …" at bounding box center [618, 170] width 194 height 93
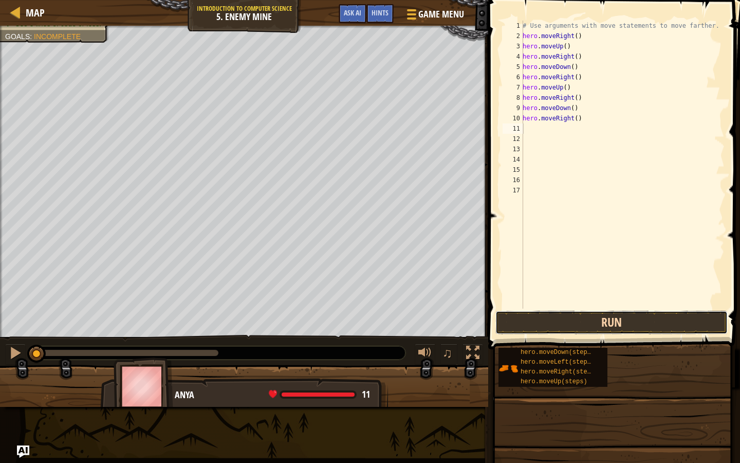
drag, startPoint x: 588, startPoint y: 313, endPoint x: 582, endPoint y: 319, distance: 8.8
click at [588, 316] on button "Run" at bounding box center [611, 322] width 232 height 24
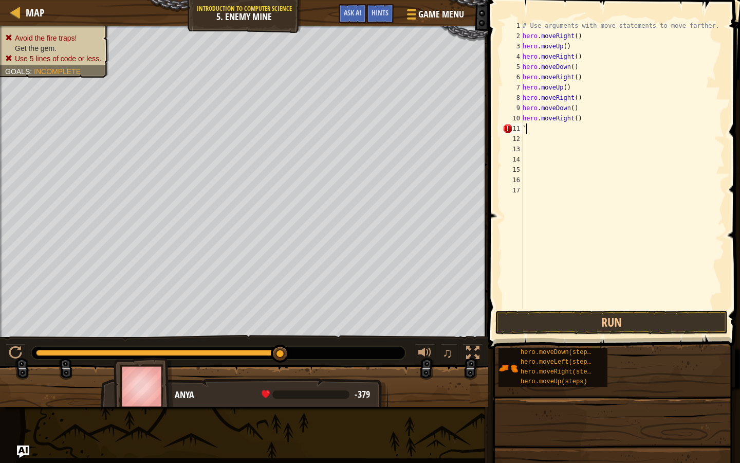
click at [594, 118] on div "# Use arguments with move statements to move farther. hero . moveRight ( ) hero…" at bounding box center [623, 175] width 204 height 308
type textarea "h"
type textarea "H"
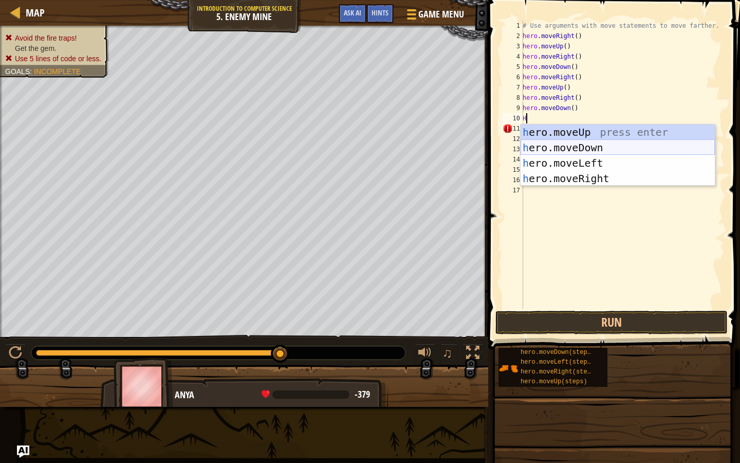
click at [585, 150] on div "h ero.moveUp press enter h ero.moveDown press enter h ero.moveLeft press enter …" at bounding box center [618, 170] width 194 height 93
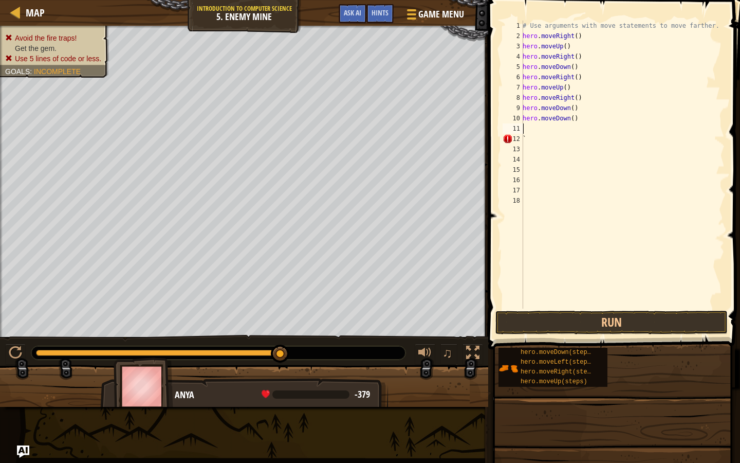
type textarea "H"
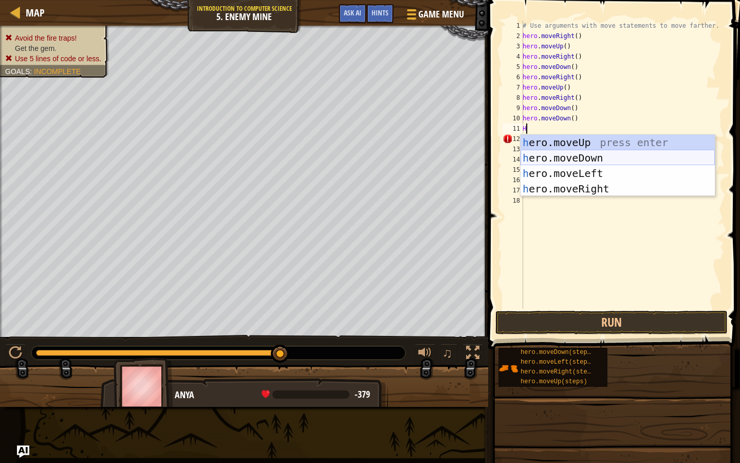
click at [581, 155] on div "h ero.moveUp press enter h ero.moveDown press enter h ero.moveLeft press enter …" at bounding box center [618, 181] width 194 height 93
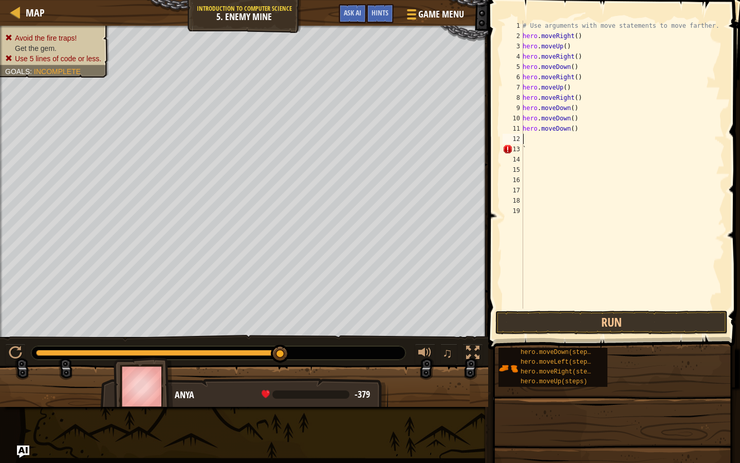
type textarea "H"
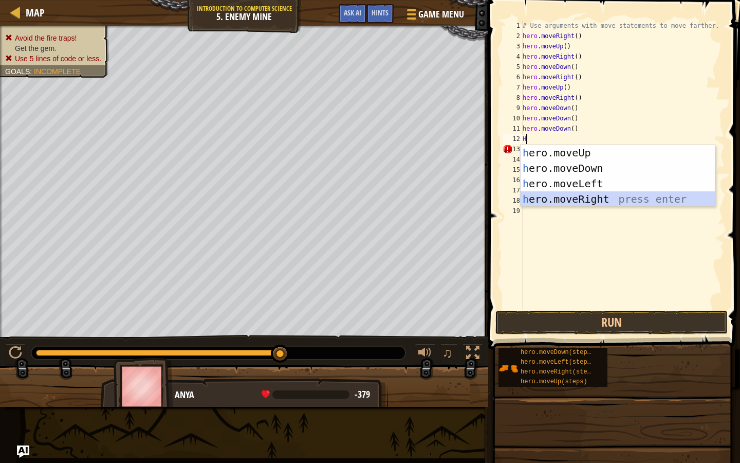
click at [564, 194] on div "h ero.moveUp press enter h ero.moveDown press enter h ero.moveLeft press enter …" at bounding box center [618, 191] width 194 height 93
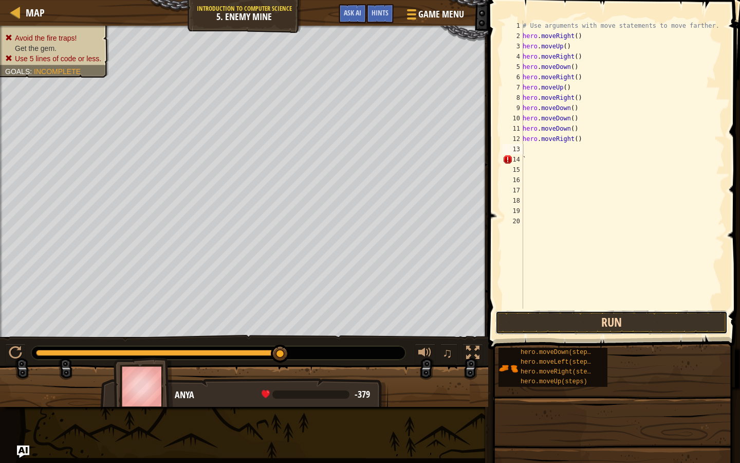
click at [566, 317] on button "Run" at bounding box center [611, 322] width 232 height 24
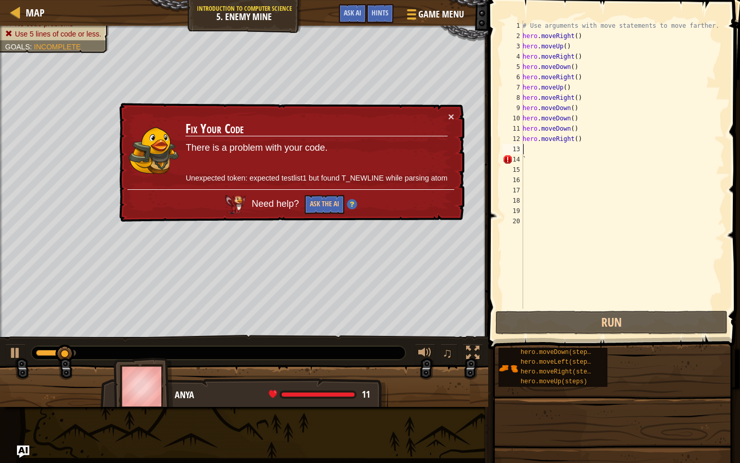
click at [535, 142] on div "# Use arguments with move statements to move farther. hero . moveRight ( ) hero…" at bounding box center [623, 175] width 204 height 308
type textarea "hero.moveRight()"
click at [534, 154] on div "# Use arguments with move statements to move farther. hero . moveRight ( ) hero…" at bounding box center [623, 175] width 204 height 308
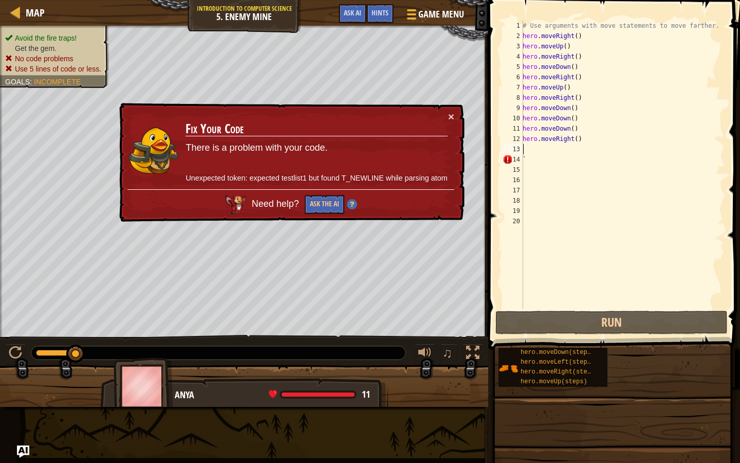
click at [578, 149] on div "# Use arguments with move statements to move farther. hero . moveRight ( ) hero…" at bounding box center [623, 175] width 204 height 308
click at [582, 137] on div "# Use arguments with move statements to move farther. hero . moveRight ( ) hero…" at bounding box center [623, 175] width 204 height 308
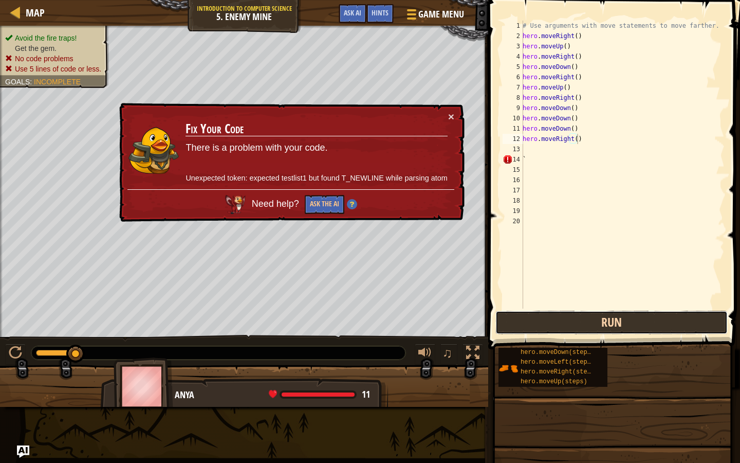
click at [572, 323] on button "Run" at bounding box center [611, 322] width 232 height 24
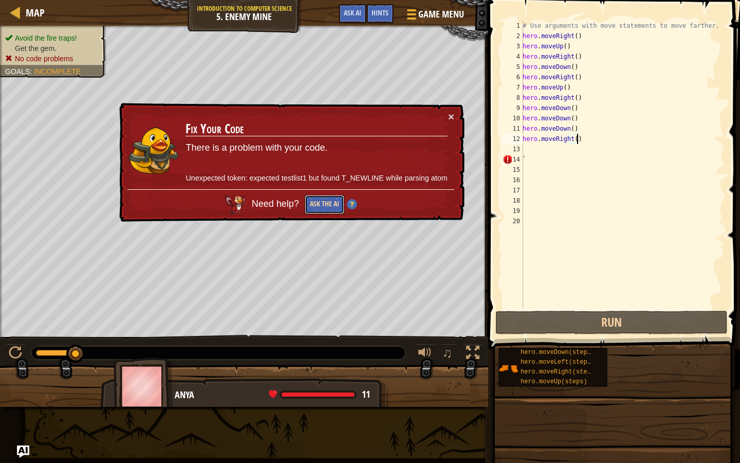
click at [325, 204] on button "Ask the AI" at bounding box center [325, 204] width 40 height 19
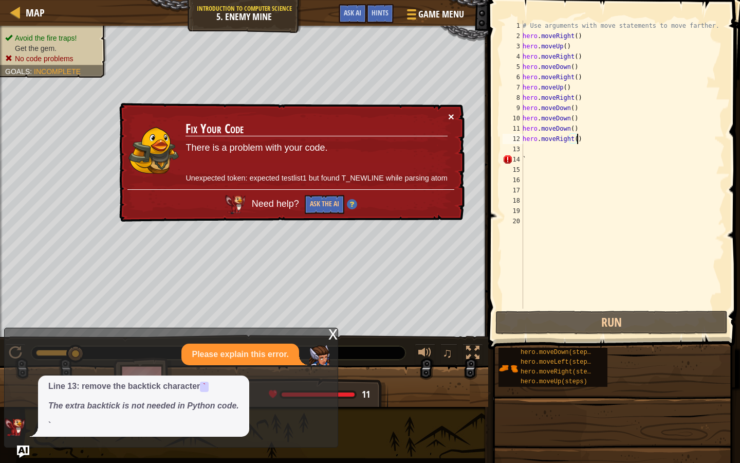
click at [448, 115] on button "×" at bounding box center [451, 116] width 6 height 11
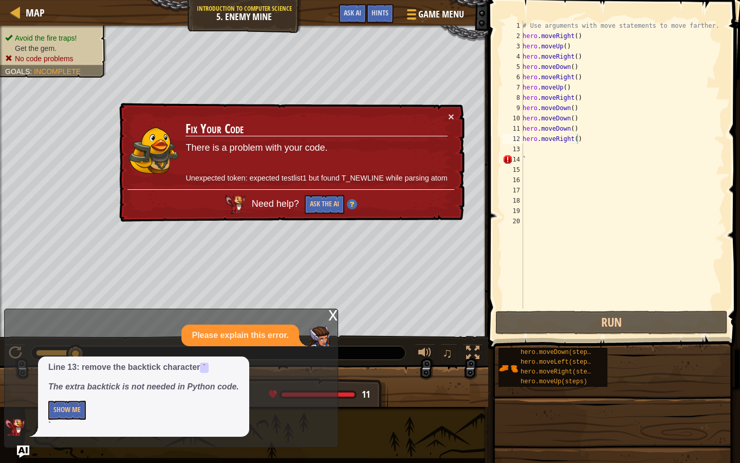
click at [455, 119] on div "× Fix Your Code There is a problem with your code. Unexpected token: expected t…" at bounding box center [290, 162] width 347 height 119
click at [452, 114] on button "×" at bounding box center [451, 116] width 6 height 11
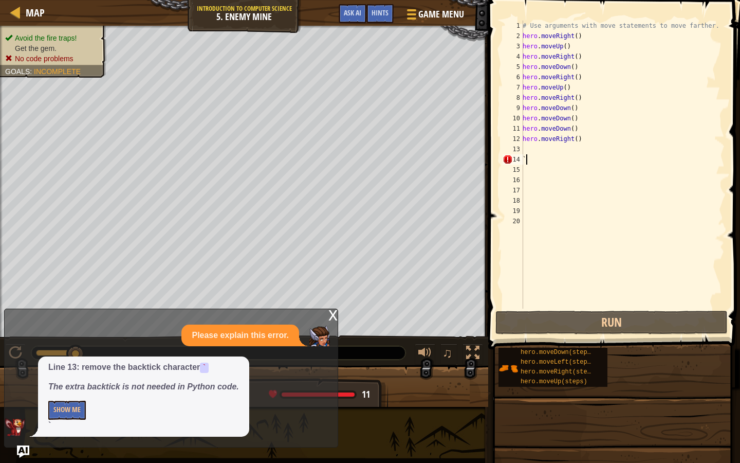
click at [601, 162] on div "# Use arguments with move statements to move farther. hero . moveRight ( ) hero…" at bounding box center [623, 175] width 204 height 308
click at [599, 134] on div "# Use arguments with move statements to move farther. hero . moveRight ( ) hero…" at bounding box center [623, 175] width 204 height 308
click at [576, 156] on div "# Use arguments with move statements to move farther. hero . moveRight ( ) hero…" at bounding box center [623, 175] width 204 height 308
type textarea "`"
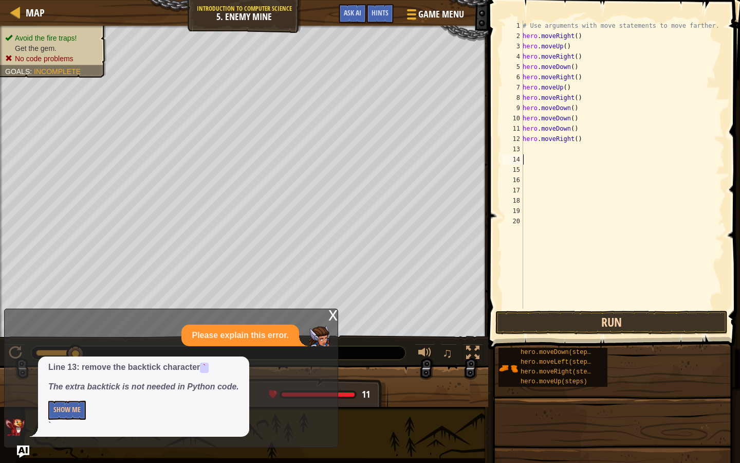
drag, startPoint x: 566, startPoint y: 256, endPoint x: 561, endPoint y: 332, distance: 76.3
click at [561, 330] on div "1 2 3 4 5 6 7 8 9 10 11 12 13 14 15 16 17 18 19 20 # Use arguments with move st…" at bounding box center [612, 194] width 255 height 379
click at [576, 314] on button "Run" at bounding box center [611, 322] width 232 height 24
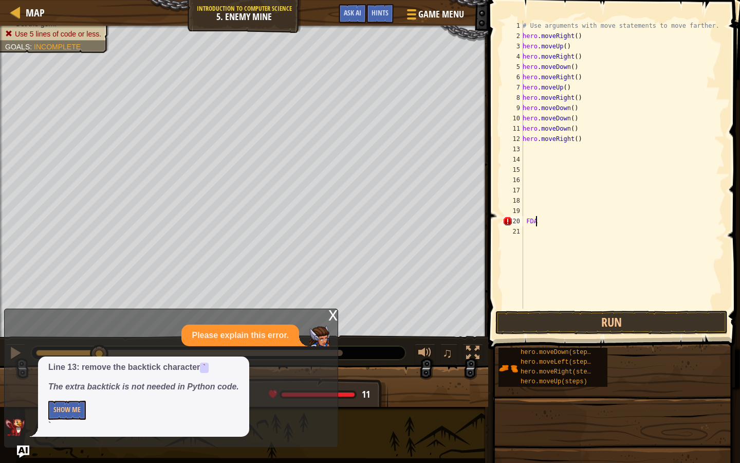
scroll to position [5, 1]
type textarea "F"
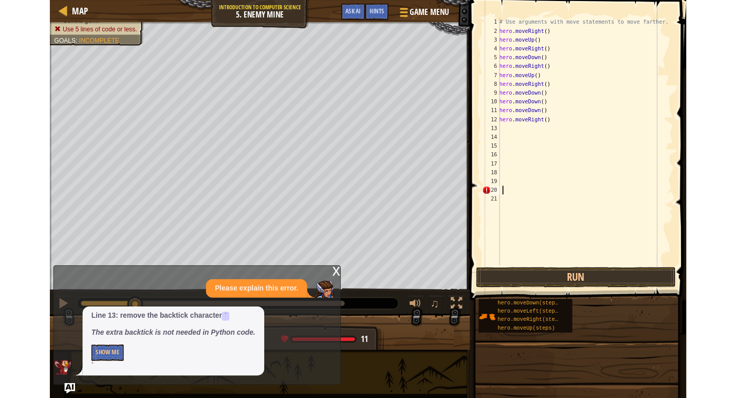
scroll to position [5, 0]
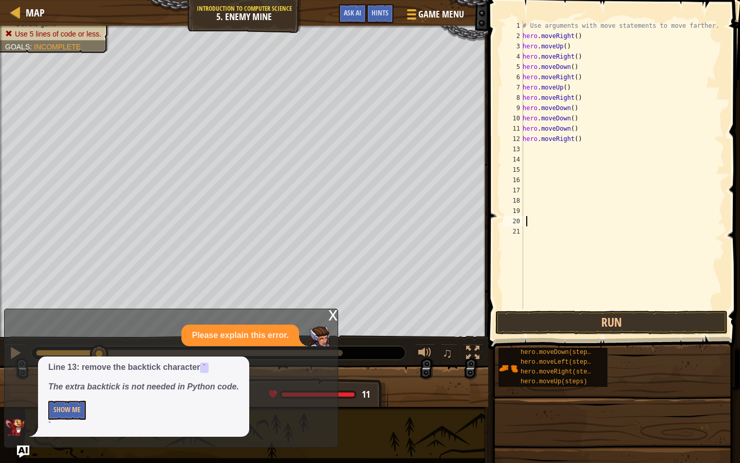
click at [541, 335] on span at bounding box center [615, 159] width 260 height 379
click at [533, 320] on button "Run" at bounding box center [611, 322] width 232 height 24
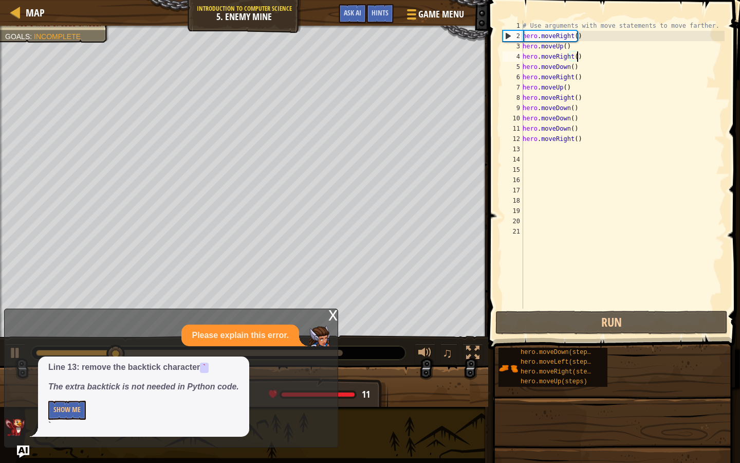
click at [576, 52] on div "# Use arguments with move statements to move farther. hero . moveRight ( ) hero…" at bounding box center [623, 175] width 204 height 308
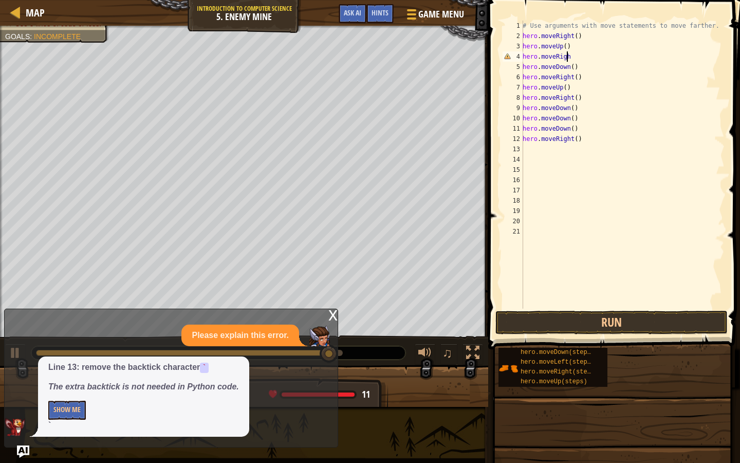
click at [523, 143] on div "# Use arguments with move statements to move farther. hero . moveRight ( ) hero…" at bounding box center [623, 175] width 204 height 308
drag, startPoint x: 523, startPoint y: 143, endPoint x: 529, endPoint y: 161, distance: 18.9
click at [523, 146] on div "# Use arguments with move statements to move farther. hero . moveRight ( ) hero…" at bounding box center [623, 175] width 204 height 308
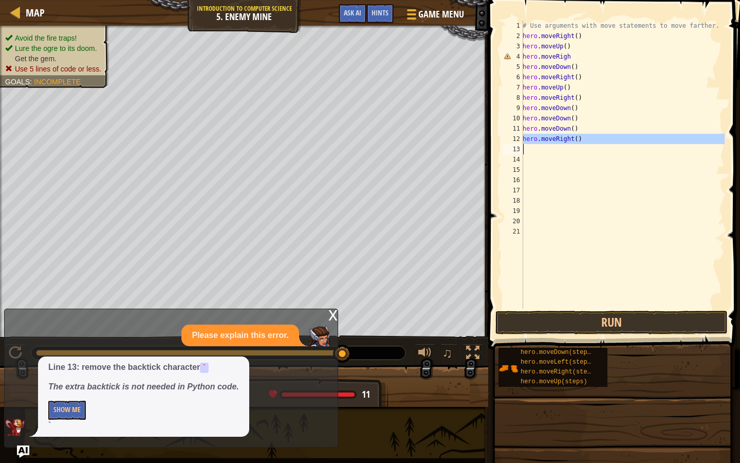
type textarea "H"
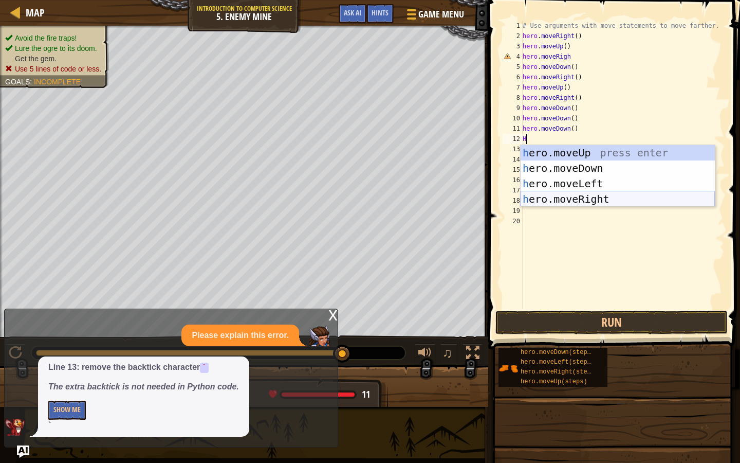
click at [549, 201] on div "h ero.moveUp press enter h ero.moveDown press enter h ero.moveLeft press enter …" at bounding box center [618, 191] width 194 height 93
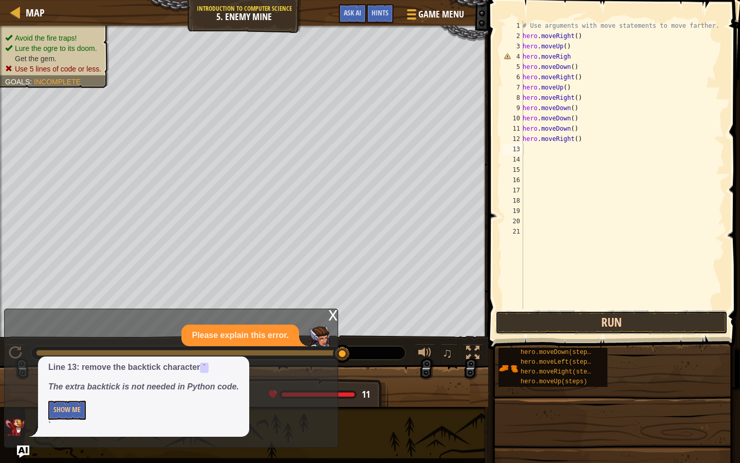
click at [544, 319] on button "Run" at bounding box center [611, 322] width 232 height 24
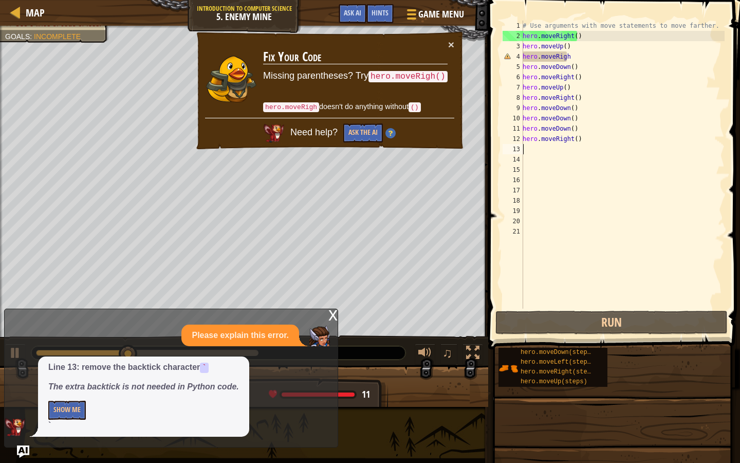
click at [609, 62] on div "# Use arguments with move statements to move farther. hero . moveRight ( ) hero…" at bounding box center [623, 175] width 204 height 308
click at [604, 56] on div "# Use arguments with move statements to move farther. hero . moveRight ( ) hero…" at bounding box center [623, 175] width 204 height 308
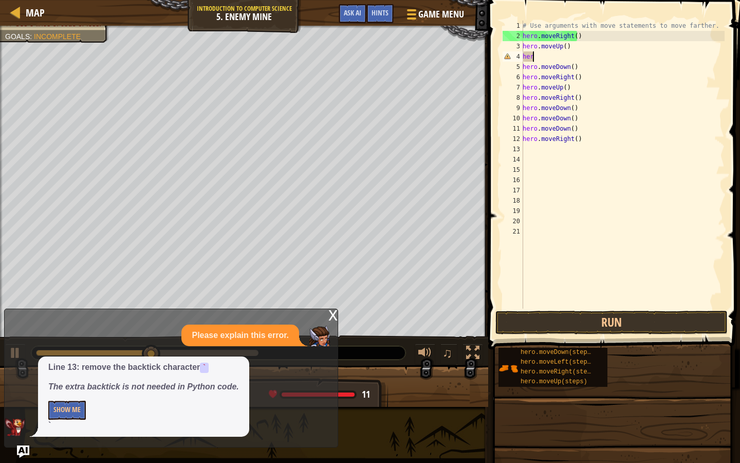
type textarea "h"
type textarea "H"
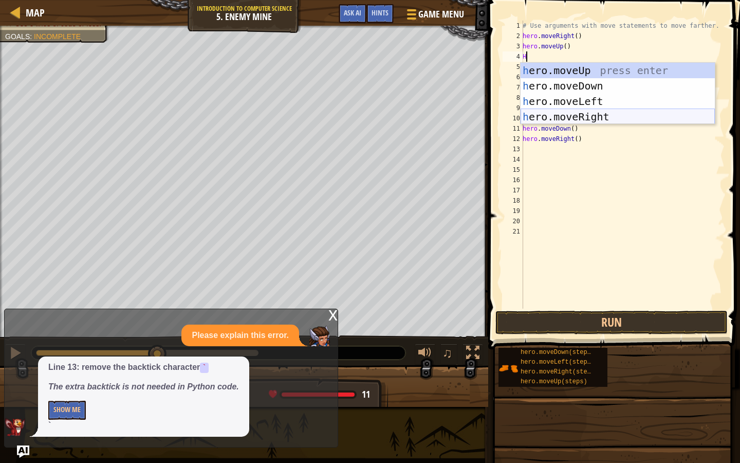
click at [562, 111] on div "h ero.moveUp press enter h ero.moveDown press enter h ero.moveLeft press enter …" at bounding box center [618, 109] width 194 height 93
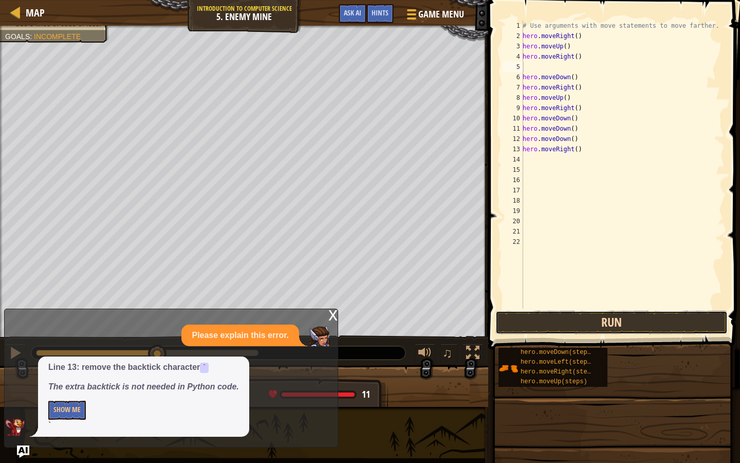
click at [572, 317] on button "Run" at bounding box center [611, 322] width 232 height 24
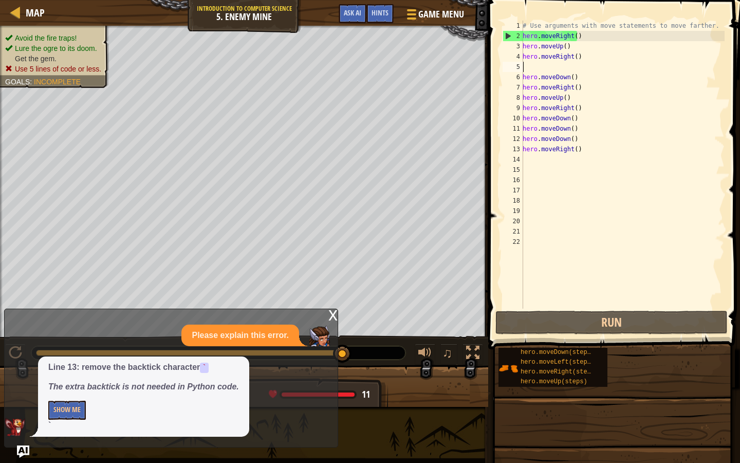
click at [554, 166] on div "# Use arguments with move statements to move farther. hero . moveRight ( ) hero…" at bounding box center [623, 175] width 204 height 308
click at [565, 157] on div "# Use arguments with move statements to move farther. hero . moveRight ( ) hero…" at bounding box center [623, 175] width 204 height 308
type textarea "M"
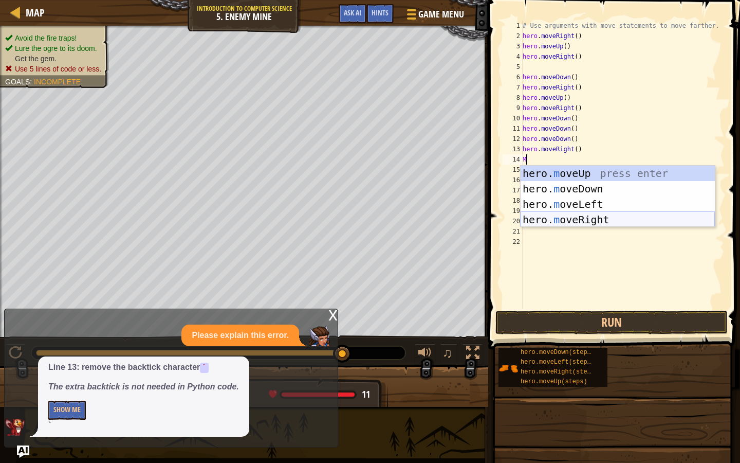
click at [589, 217] on div "hero. m oveUp press enter hero. m oveDown press enter hero. m oveLeft press ent…" at bounding box center [618, 211] width 194 height 93
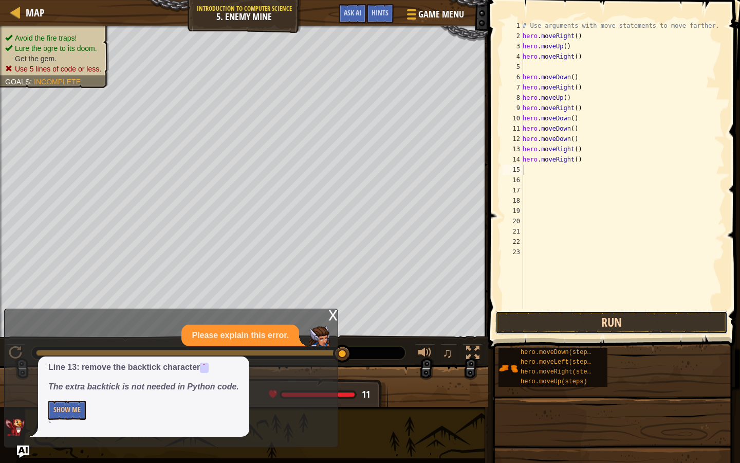
click at [571, 318] on button "Run" at bounding box center [611, 322] width 232 height 24
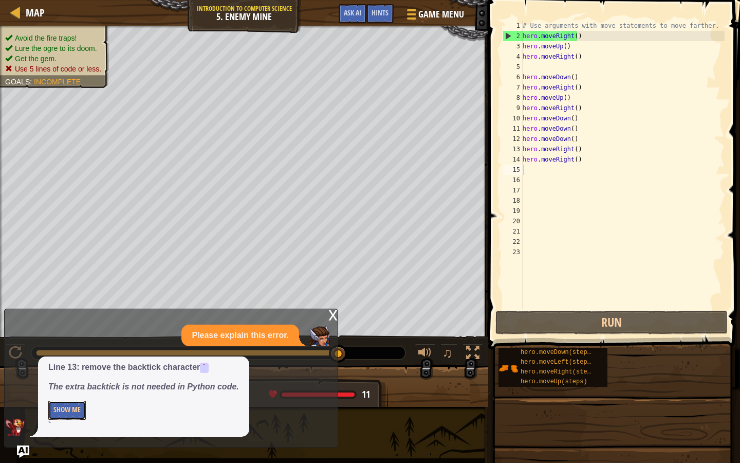
click at [74, 397] on button "Show Me" at bounding box center [67, 409] width 38 height 19
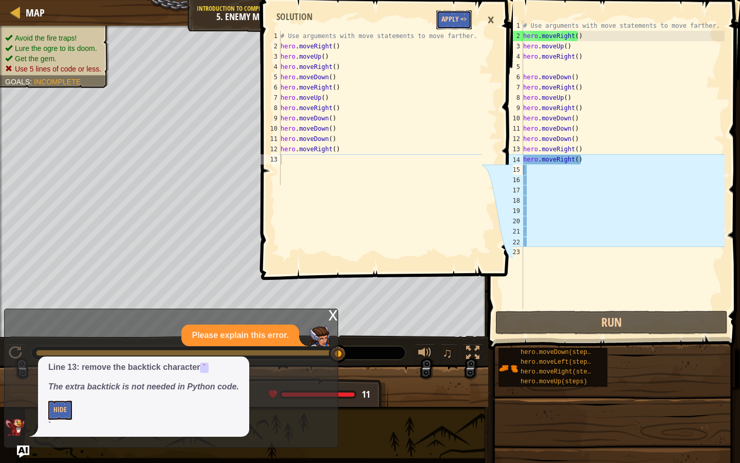
click at [447, 19] on button "Apply =>" at bounding box center [453, 19] width 35 height 19
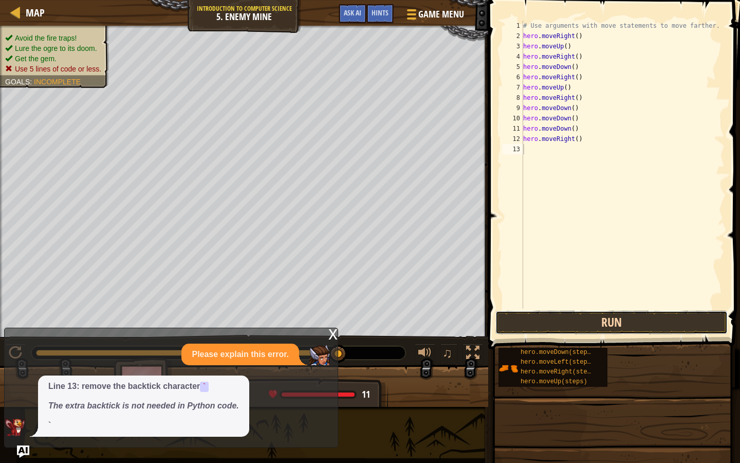
click at [626, 322] on button "Run" at bounding box center [611, 322] width 232 height 24
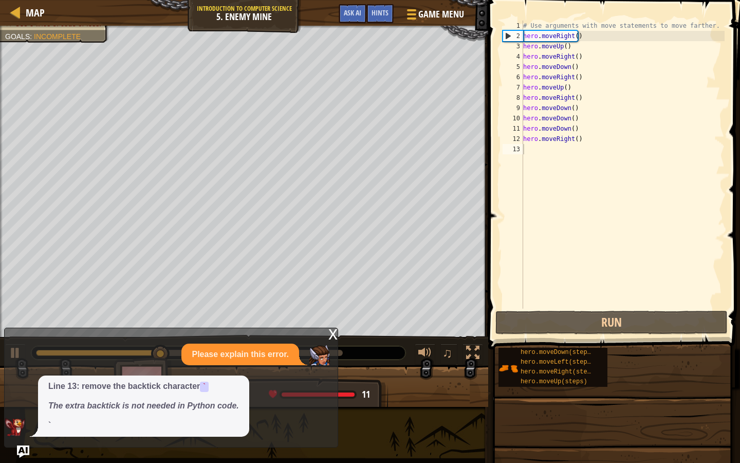
click at [250, 345] on div "Please explain this error." at bounding box center [240, 354] width 118 height 22
click at [181, 389] on p "Line 13: remove the backtick character `" at bounding box center [143, 386] width 191 height 12
click at [259, 356] on p "Please explain this error." at bounding box center [240, 354] width 97 height 12
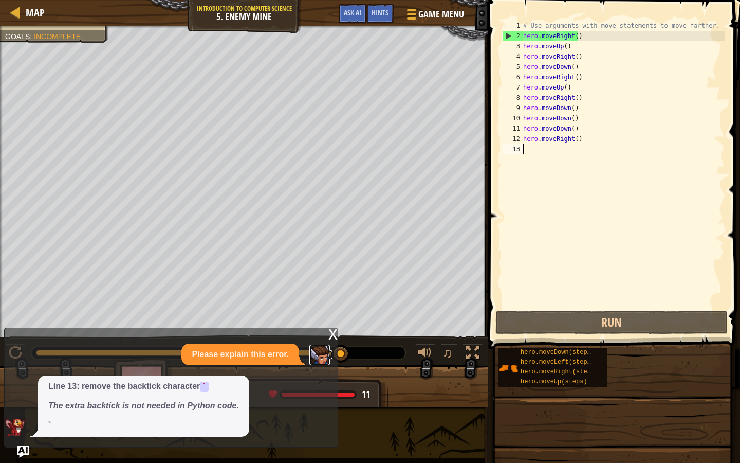
click at [328, 347] on img at bounding box center [319, 354] width 21 height 21
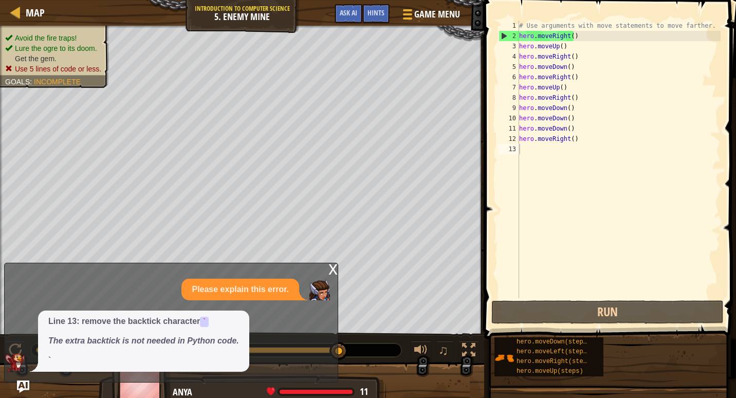
drag, startPoint x: 337, startPoint y: 354, endPoint x: 360, endPoint y: 353, distance: 22.7
click at [360, 353] on div "Map Introduction to Computer Science 5. Enemy Mine Game Menu Done Hints Ask AI …" at bounding box center [368, 199] width 736 height 398
click at [225, 342] on em "The extra backtick is not needed in Python code." at bounding box center [143, 340] width 191 height 9
click at [237, 337] on em "The extra backtick is not needed in Python code." at bounding box center [143, 340] width 191 height 9
drag, startPoint x: 237, startPoint y: 337, endPoint x: 240, endPoint y: 331, distance: 5.7
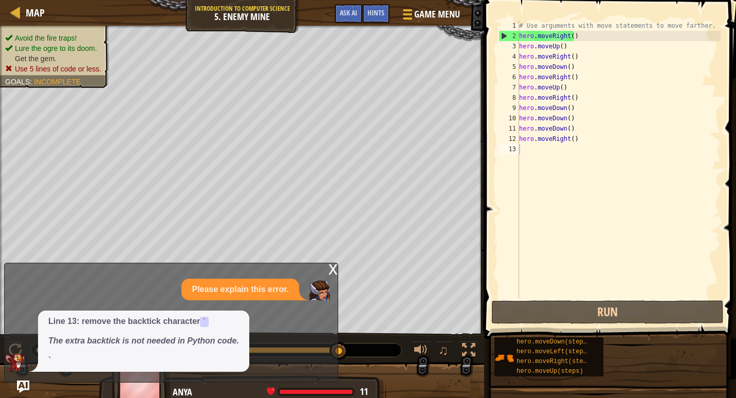
click at [239, 336] on div "Line 13: remove the backtick character ` The extra backtick is not needed in Py…" at bounding box center [143, 340] width 211 height 61
click at [327, 265] on div "x Please explain this error. Line 13: remove the backtick character ` The extra…" at bounding box center [171, 323] width 334 height 120
click at [336, 272] on div "x" at bounding box center [332, 268] width 9 height 10
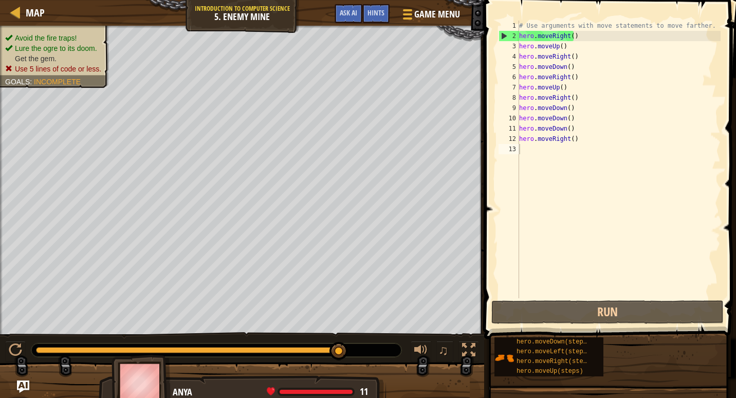
click at [543, 134] on div "# Use arguments with move statements to move farther. hero . moveRight ( ) hero…" at bounding box center [619, 170] width 204 height 298
type textarea "hero.moveDown() hero.moveRight()"
click at [590, 144] on div "# Use arguments with move statements to move farther. hero . moveRight ( ) hero…" at bounding box center [619, 170] width 204 height 298
click at [578, 144] on div "# Use arguments with move statements to move farther. hero . moveRight ( ) hero…" at bounding box center [619, 170] width 204 height 298
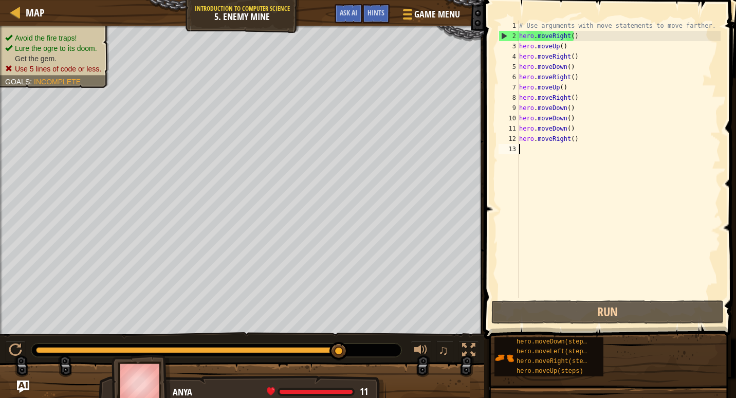
click at [574, 136] on div "# Use arguments with move statements to move farther. hero . moveRight ( ) hero…" at bounding box center [619, 170] width 204 height 298
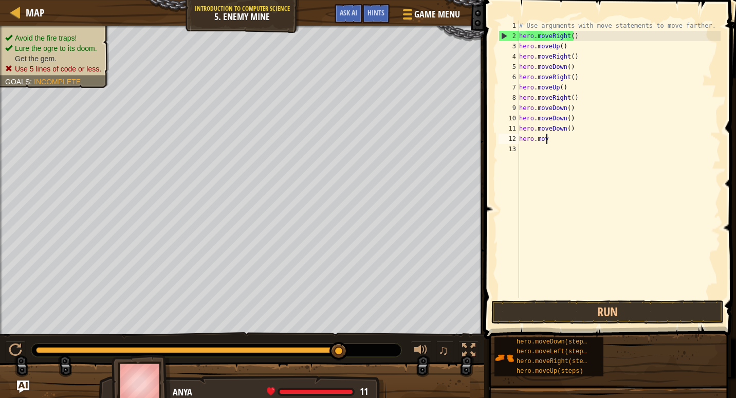
type textarea "h"
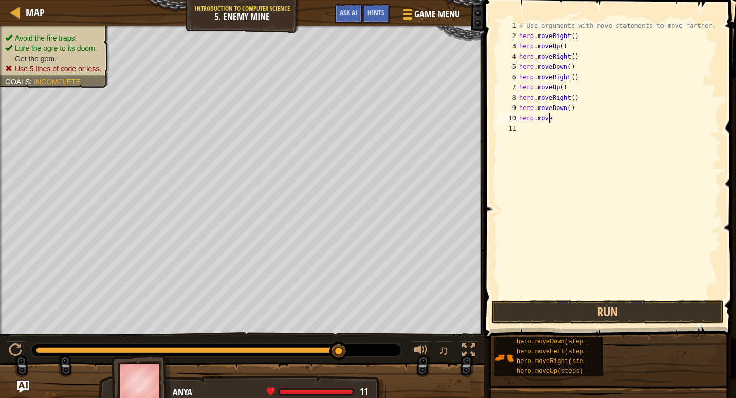
type textarea "h"
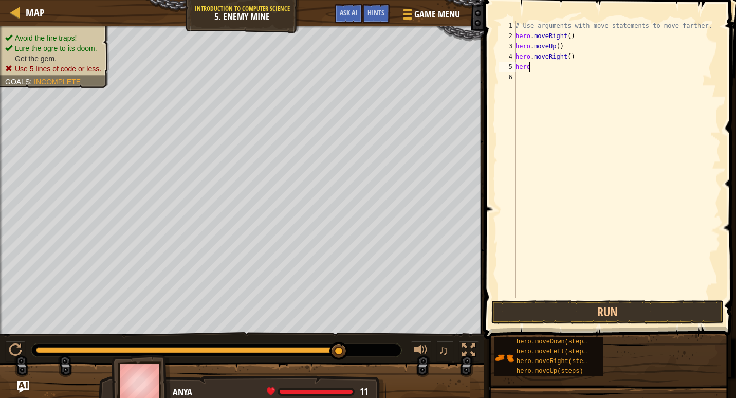
type textarea "h"
type textarea "H"
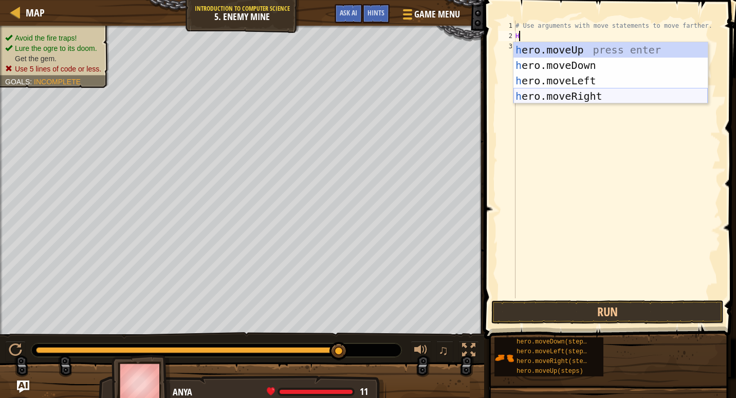
click at [575, 95] on div "h ero.moveUp press enter h ero.moveDown press enter h ero.moveLeft press enter …" at bounding box center [610, 88] width 194 height 93
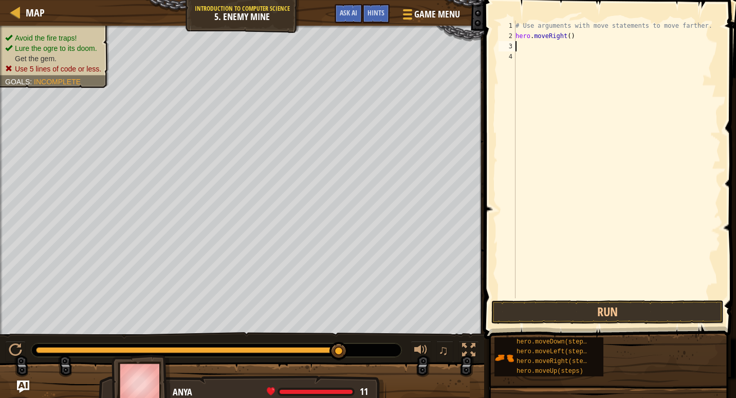
type textarea "H"
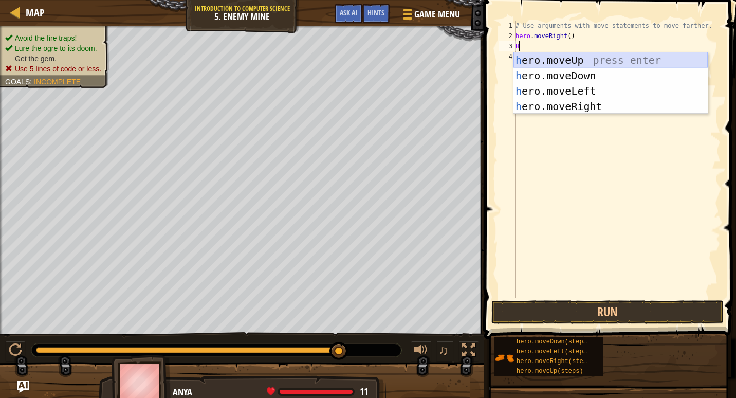
click at [564, 63] on div "h ero.moveUp press enter h ero.moveDown press enter h ero.moveLeft press enter …" at bounding box center [610, 98] width 194 height 93
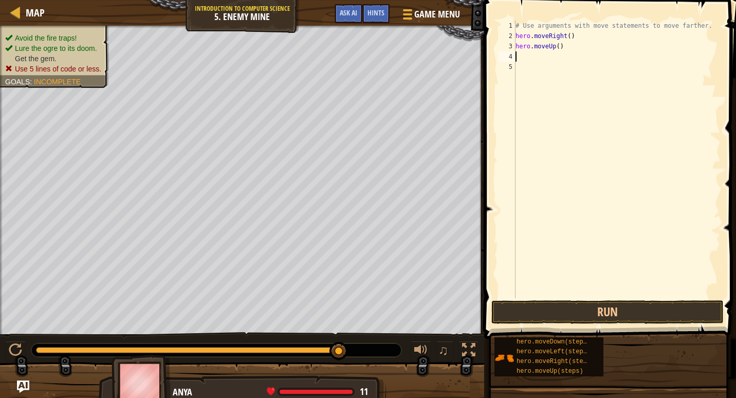
type textarea "H"
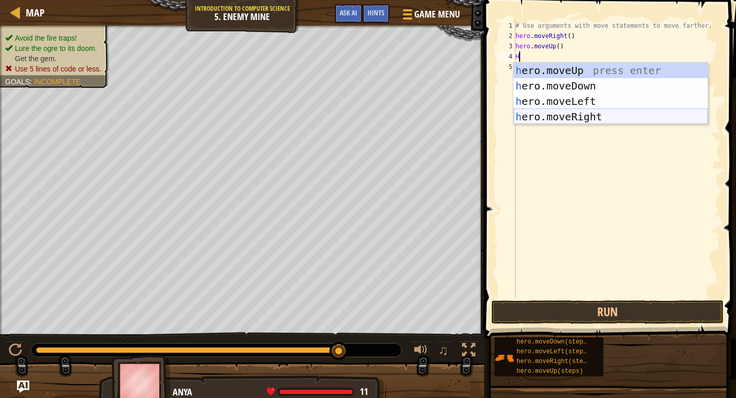
click at [559, 116] on div "h ero.moveUp press enter h ero.moveDown press enter h ero.moveLeft press enter …" at bounding box center [610, 109] width 194 height 93
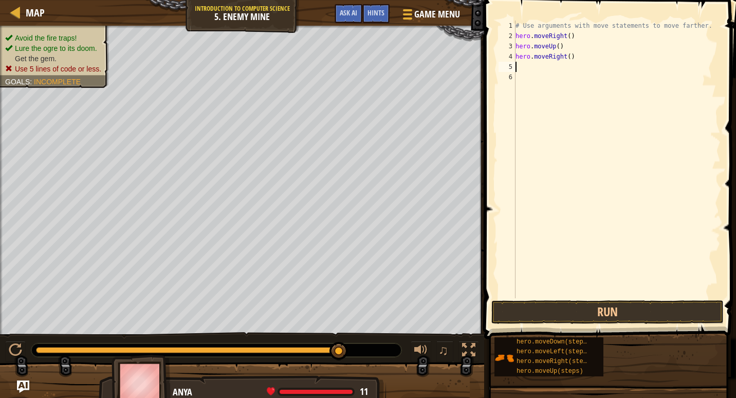
type textarea "H"
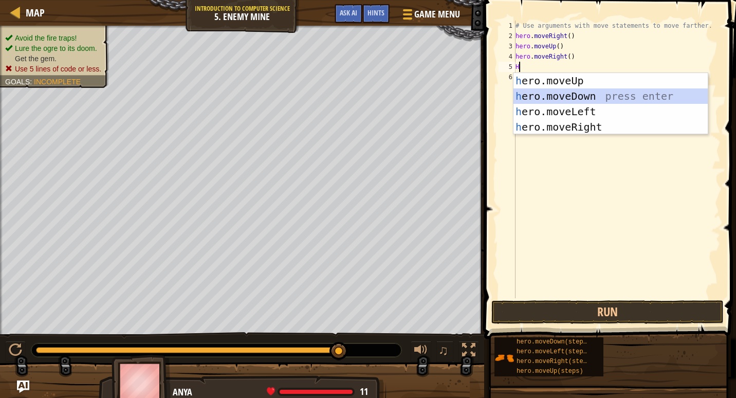
click at [584, 98] on div "h ero.moveUp press enter h ero.moveDown press enter h ero.moveLeft press enter …" at bounding box center [610, 119] width 194 height 93
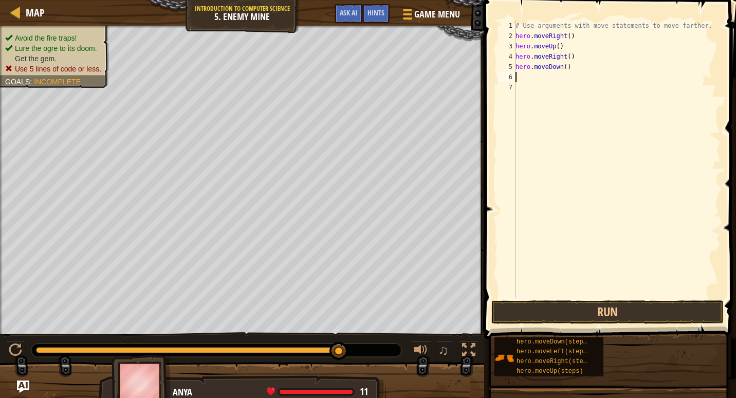
type textarea "H"
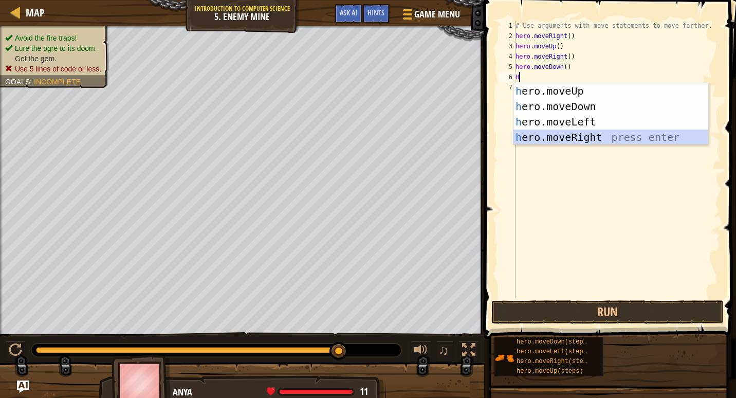
click at [547, 136] on div "h ero.moveUp press enter h ero.moveDown press enter h ero.moveLeft press enter …" at bounding box center [610, 129] width 194 height 93
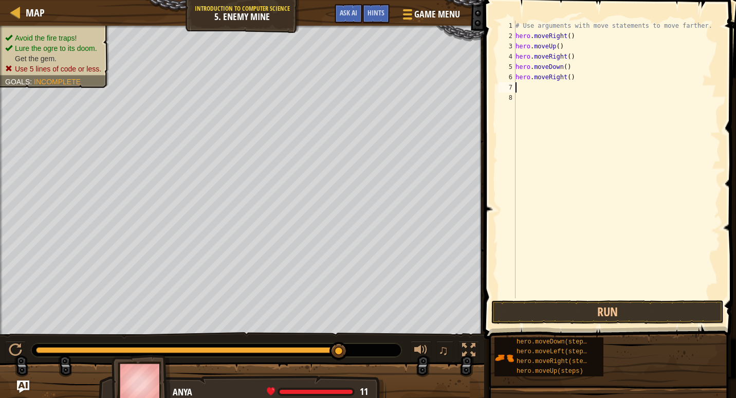
type textarea "H"
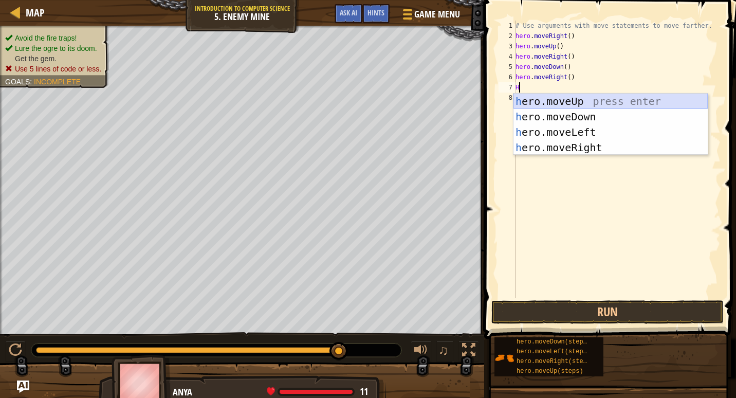
click at [581, 105] on div "h ero.moveUp press enter h ero.moveDown press enter h ero.moveLeft press enter …" at bounding box center [610, 140] width 194 height 93
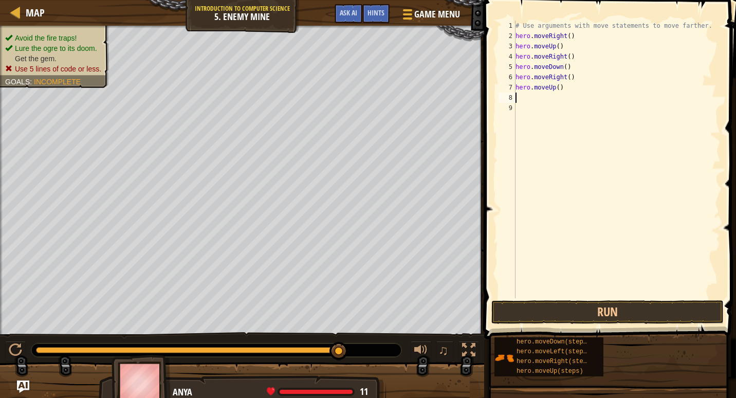
type textarea "H"
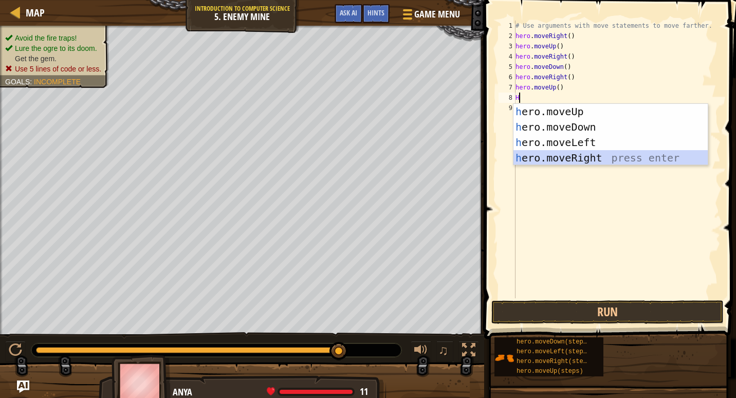
click at [537, 159] on div "h ero.moveUp press enter h ero.moveDown press enter h ero.moveLeft press enter …" at bounding box center [610, 150] width 194 height 93
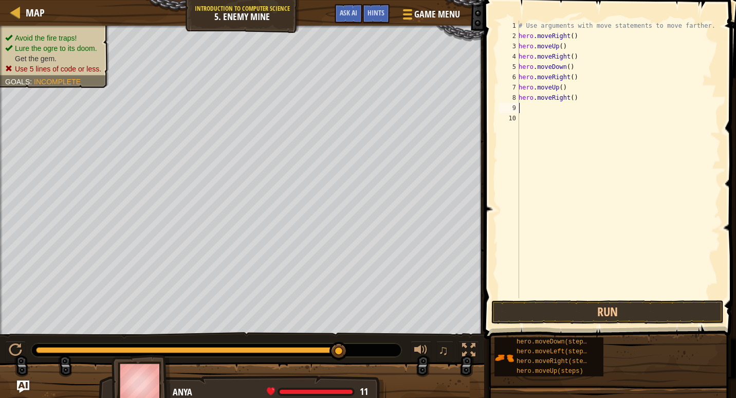
type textarea "H"
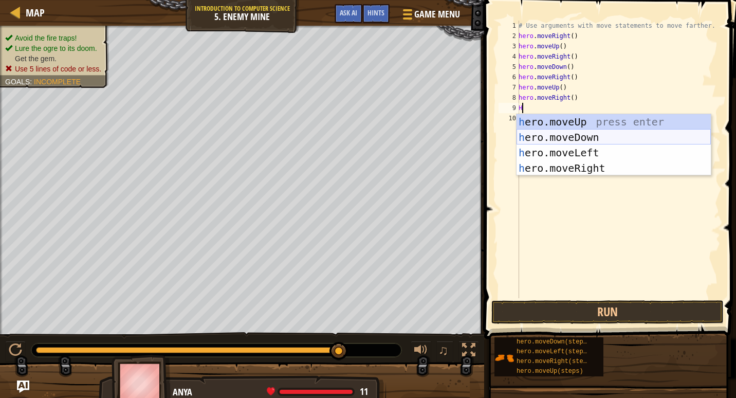
click at [544, 137] on div "h ero.moveUp press enter h ero.moveDown press enter h ero.moveLeft press enter …" at bounding box center [613, 160] width 194 height 93
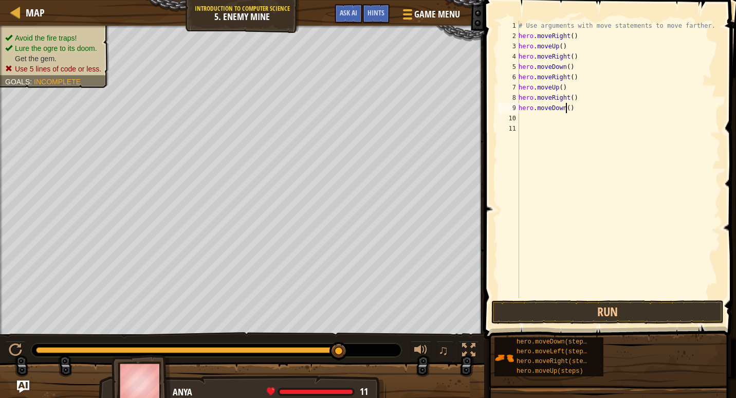
click at [566, 107] on div "# Use arguments with move statements to move farther. hero . moveRight ( ) hero…" at bounding box center [618, 170] width 204 height 298
type textarea "hero.moveDown(3)"
click at [611, 307] on button "Run" at bounding box center [607, 312] width 232 height 24
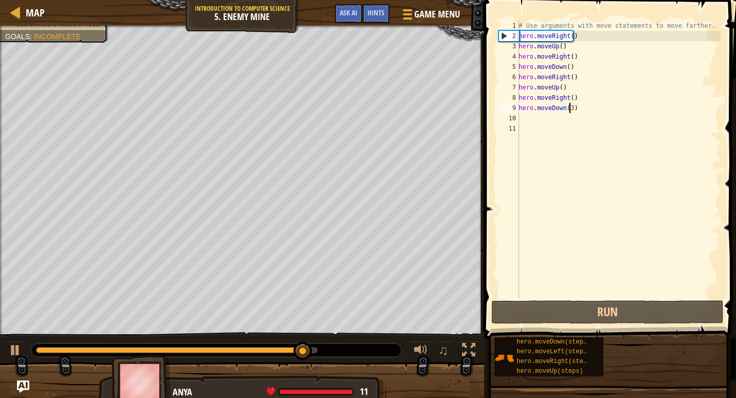
click at [544, 130] on div "# Use arguments with move statements to move farther. hero . moveRight ( ) hero…" at bounding box center [618, 170] width 204 height 298
click at [525, 121] on div "# Use arguments with move statements to move farther. hero . moveRight ( ) hero…" at bounding box center [618, 170] width 204 height 298
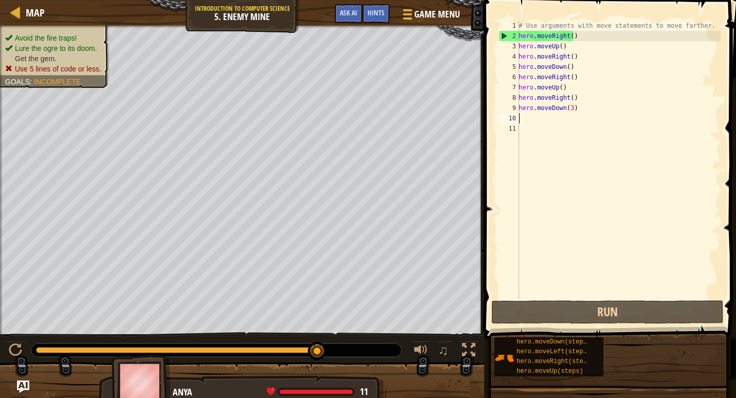
type textarea "H"
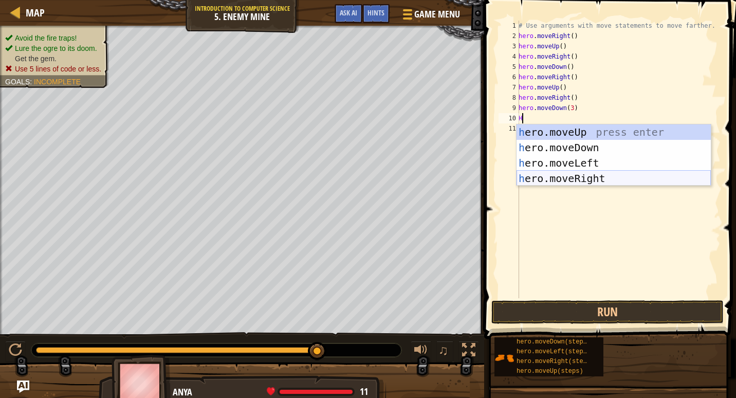
click at [585, 177] on div "h ero.moveUp press enter h ero.moveDown press enter h ero.moveLeft press enter …" at bounding box center [613, 170] width 194 height 93
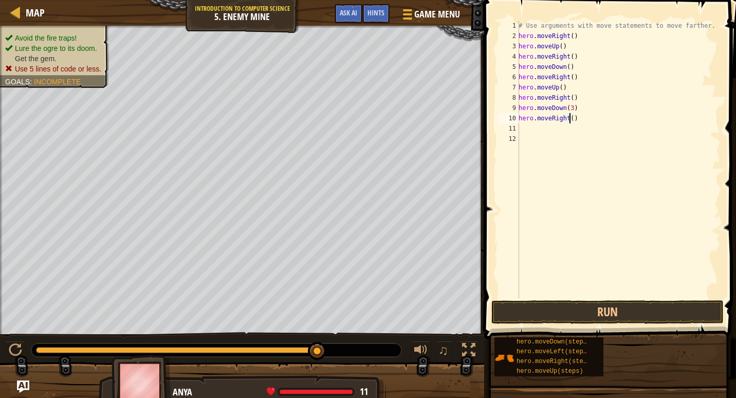
click at [570, 122] on div "# Use arguments with move statements to move farther. hero . moveRight ( ) hero…" at bounding box center [618, 170] width 204 height 298
type textarea "hero.moveRight(2)"
click at [533, 301] on button "Run" at bounding box center [607, 312] width 232 height 24
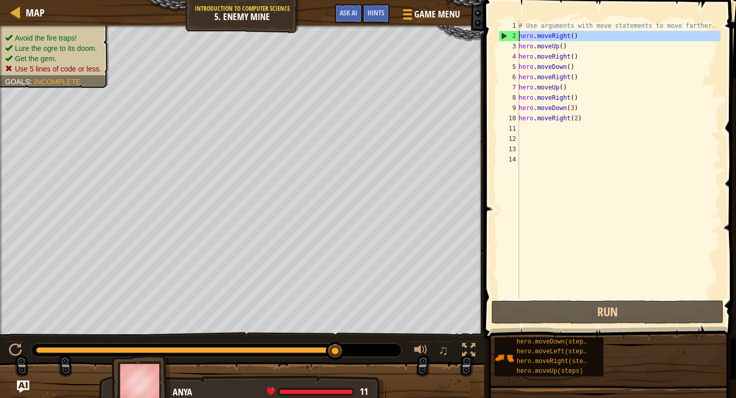
click at [504, 36] on div "2" at bounding box center [509, 36] width 20 height 10
type textarea "hero.moveRight()"
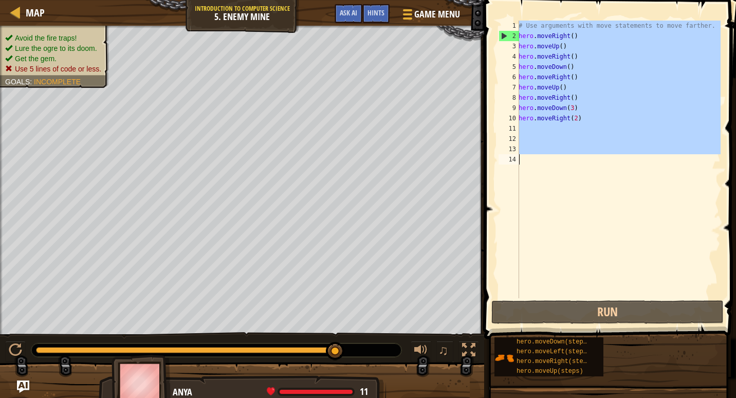
click at [504, 36] on div "2" at bounding box center [509, 36] width 20 height 10
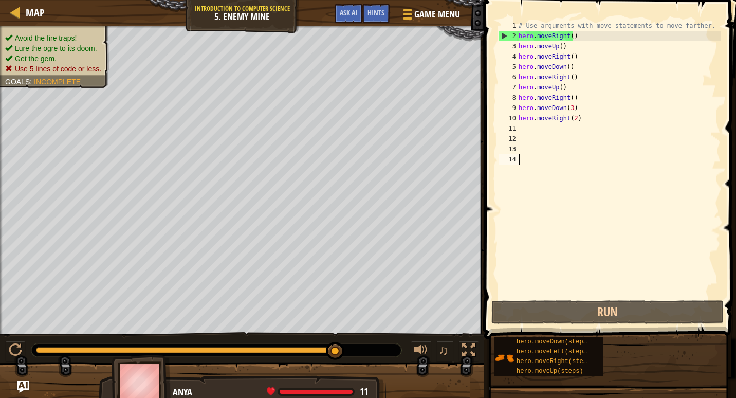
click at [571, 31] on div "# Use arguments with move statements to move farther. hero . moveRight ( ) hero…" at bounding box center [618, 170] width 204 height 298
click at [576, 36] on div "# Use arguments with move statements to move farther. hero . moveRight ( ) hero…" at bounding box center [618, 160] width 204 height 278
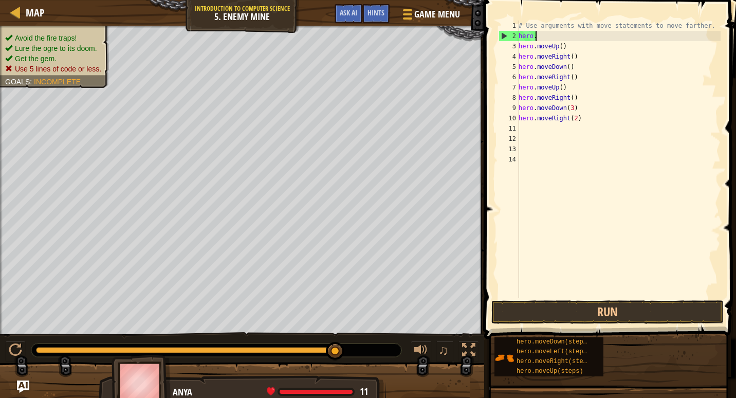
type textarea "h"
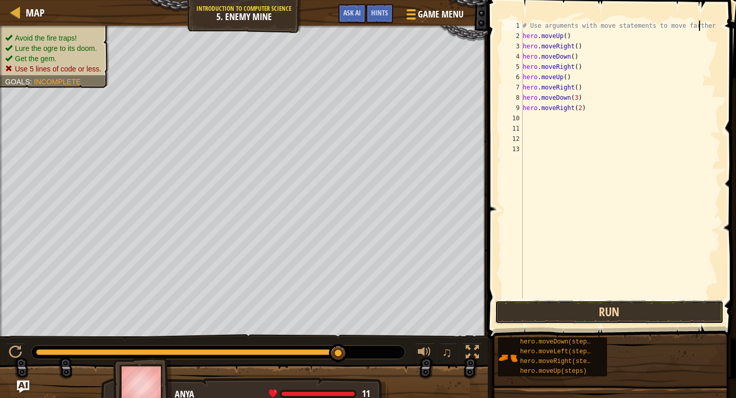
click at [551, 313] on button "Run" at bounding box center [609, 312] width 229 height 24
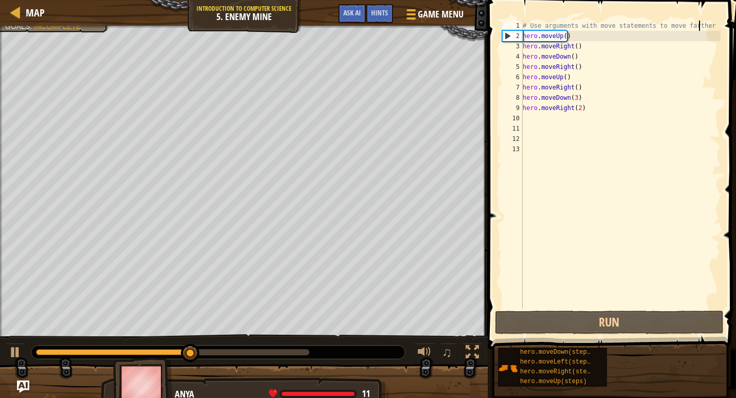
click at [590, 83] on div "# Use arguments with move statements to move farther hero . moveUp ( ) hero . m…" at bounding box center [621, 175] width 200 height 308
click at [591, 84] on div "# Use arguments with move statements to move farther hero . moveUp ( ) hero . m…" at bounding box center [621, 175] width 200 height 308
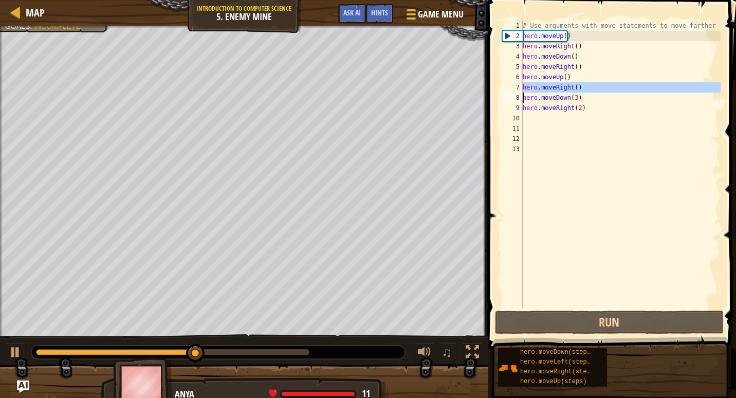
click at [591, 84] on div "# Use arguments with move statements to move farther hero . moveUp ( ) hero . m…" at bounding box center [621, 175] width 200 height 308
type textarea "hero.moveRight() hero.moveDown(3)"
click at [591, 84] on div "# Use arguments with move statements to move farther hero . moveUp ( ) hero . m…" at bounding box center [621, 175] width 200 height 308
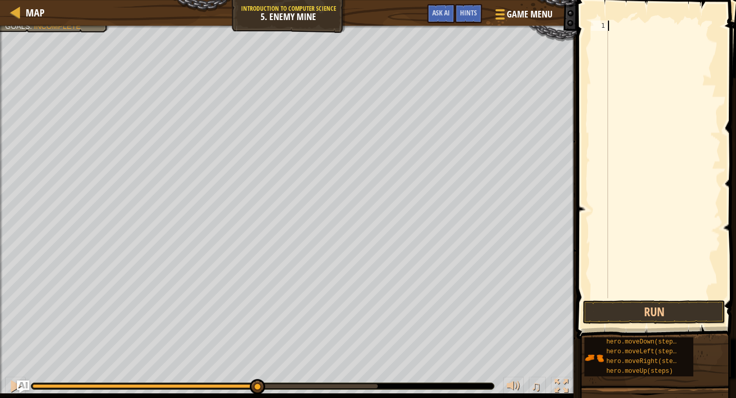
type textarea "H"
drag, startPoint x: 624, startPoint y: 151, endPoint x: 599, endPoint y: 182, distance: 40.2
click at [623, 152] on div "H" at bounding box center [663, 170] width 115 height 298
click at [256, 378] on div "♫" at bounding box center [288, 383] width 577 height 31
drag, startPoint x: 257, startPoint y: 385, endPoint x: -2, endPoint y: 413, distance: 260.5
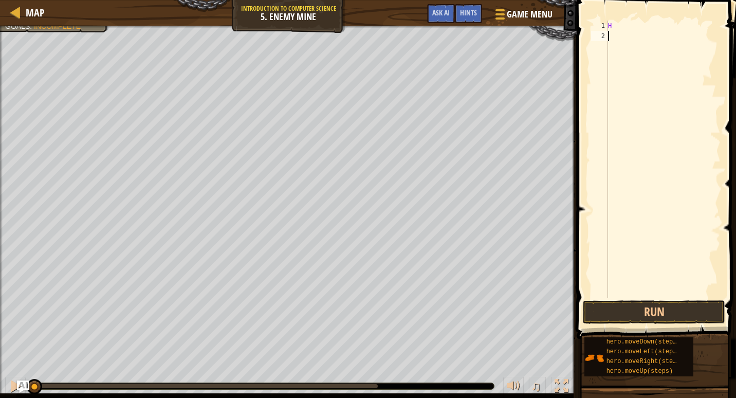
click at [0, 0] on html "Map Introduction to Computer Science 5. Enemy Mine Game Menu Done Hints Ask AI …" at bounding box center [368, 0] width 736 height 0
drag, startPoint x: 613, startPoint y: 17, endPoint x: 618, endPoint y: 19, distance: 5.2
click at [617, 19] on span at bounding box center [658, 154] width 168 height 369
click at [620, 28] on div "H" at bounding box center [663, 170] width 115 height 298
type textarea "H"
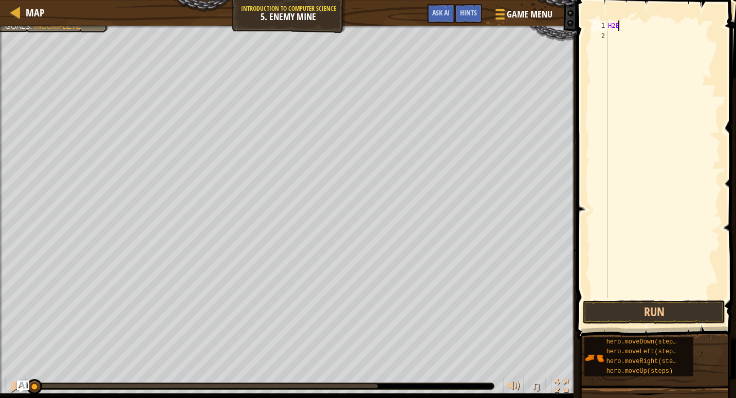
type textarea "H"
click at [622, 311] on button "Run" at bounding box center [654, 312] width 142 height 24
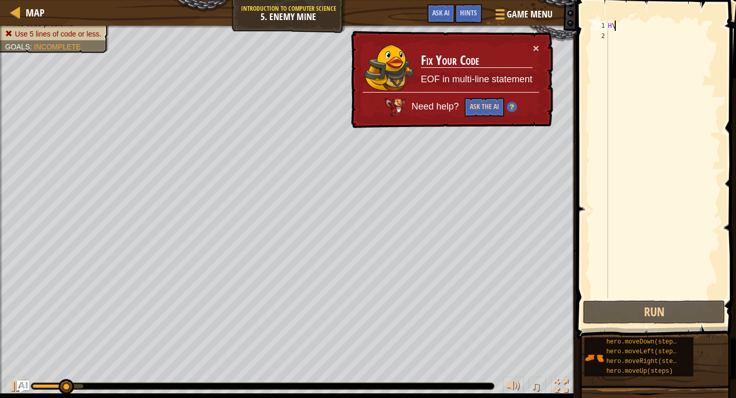
type textarea "H"
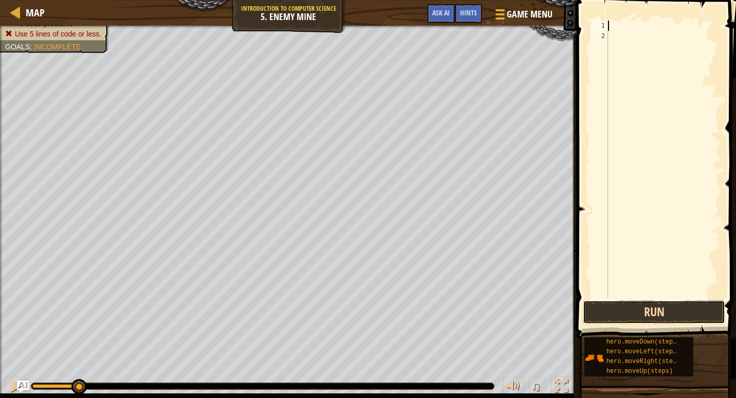
click at [632, 307] on button "Run" at bounding box center [654, 312] width 142 height 24
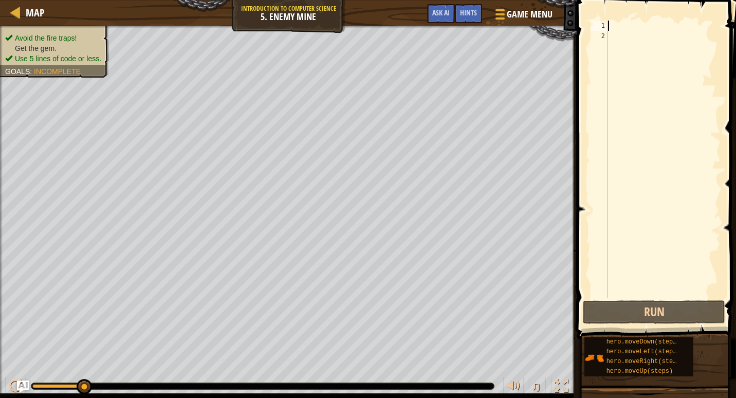
type textarea "H"
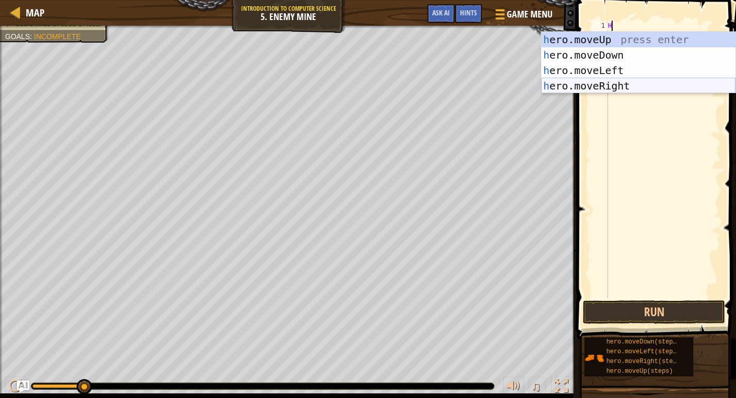
click at [601, 90] on div "h ero.moveUp press enter h ero.moveDown press enter h ero.moveLeft press enter …" at bounding box center [638, 78] width 194 height 93
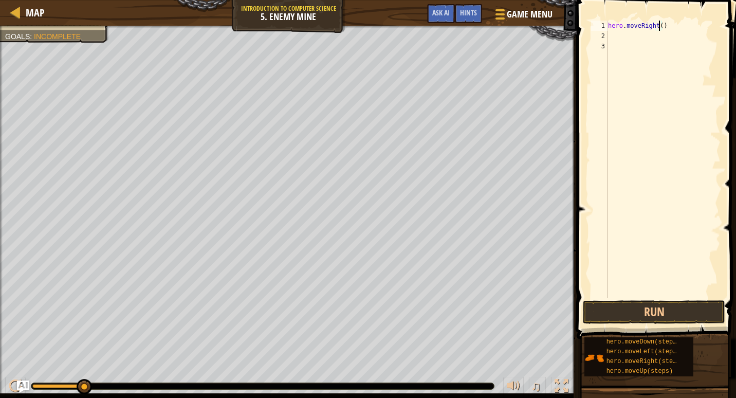
click at [659, 30] on div "hero . moveRight ( )" at bounding box center [663, 170] width 115 height 298
type textarea "hero.moveRight(5)"
click at [627, 48] on div "hero . moveRight ( 5 )" at bounding box center [663, 170] width 115 height 298
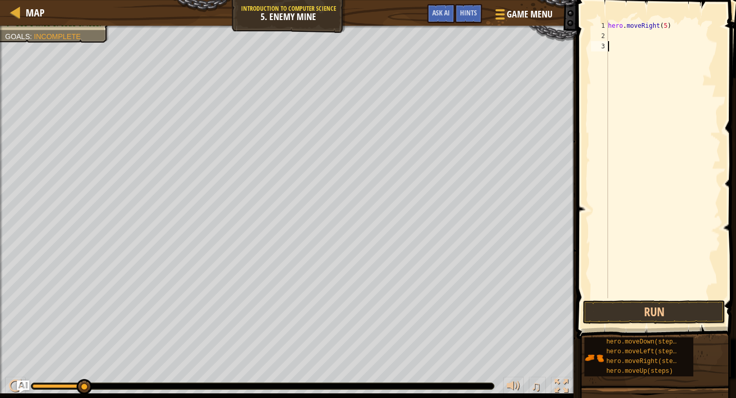
click at [624, 43] on div "hero . moveRight ( 5 )" at bounding box center [663, 170] width 115 height 298
drag, startPoint x: 618, startPoint y: 33, endPoint x: 616, endPoint y: 39, distance: 6.0
click at [618, 33] on div "hero . moveRight ( 5 )" at bounding box center [663, 170] width 115 height 298
type textarea "H"
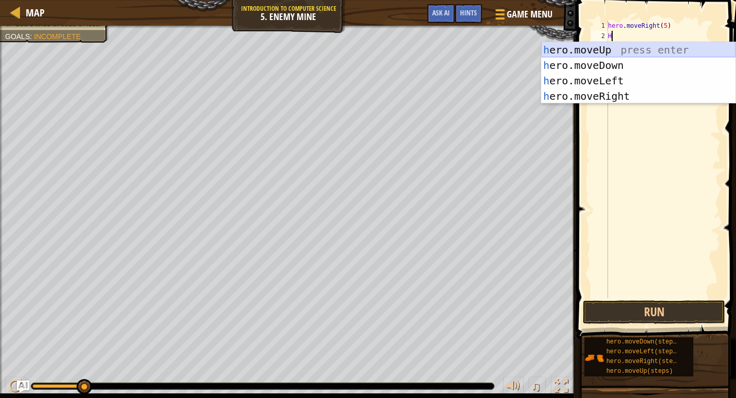
drag, startPoint x: 607, startPoint y: 46, endPoint x: 619, endPoint y: 59, distance: 17.5
click at [607, 47] on div "h ero.moveUp press enter h ero.moveDown press enter h ero.moveLeft press enter …" at bounding box center [638, 88] width 194 height 93
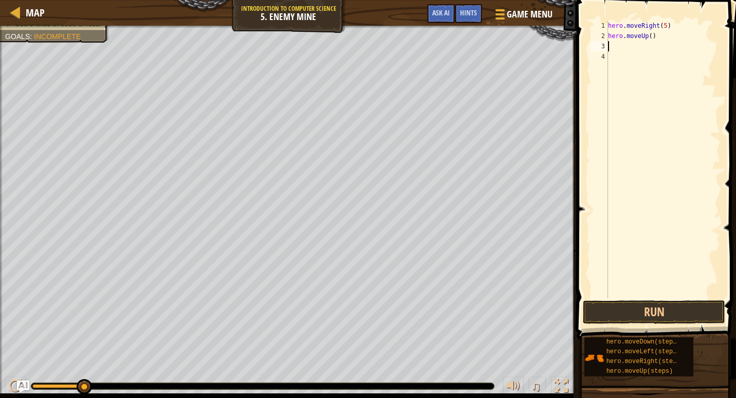
type textarea "D"
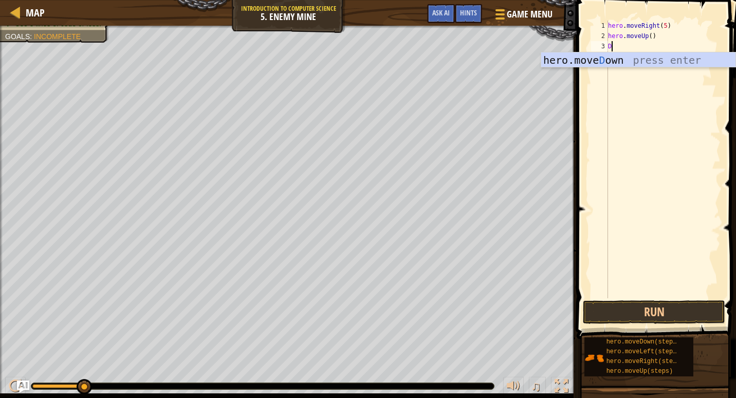
click at [658, 68] on div "hero . moveRight ( 5 ) hero . moveUp ( ) D" at bounding box center [663, 170] width 115 height 298
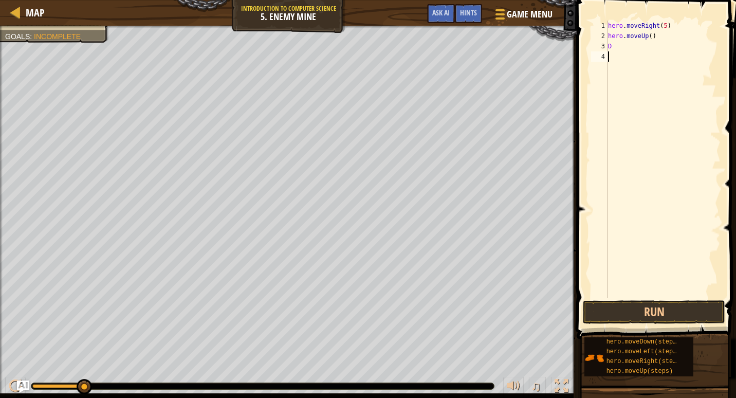
click at [616, 46] on div "hero . moveRight ( 5 ) hero . moveUp ( ) D" at bounding box center [663, 170] width 115 height 298
type textarea "D"
type textarea "H"
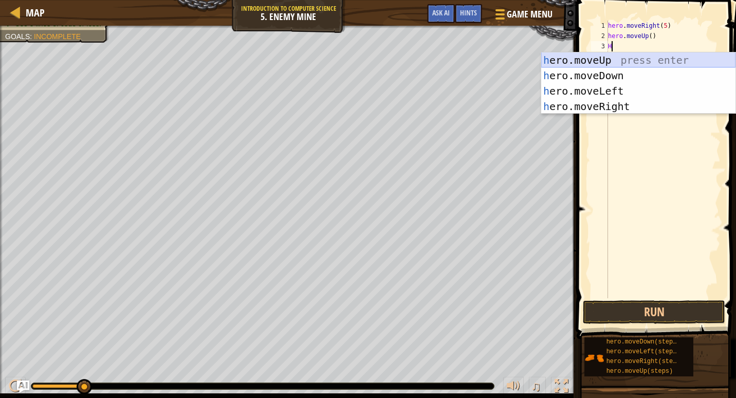
click at [592, 65] on div "h ero.moveUp press enter h ero.moveDown press enter h ero.moveLeft press enter …" at bounding box center [638, 98] width 194 height 93
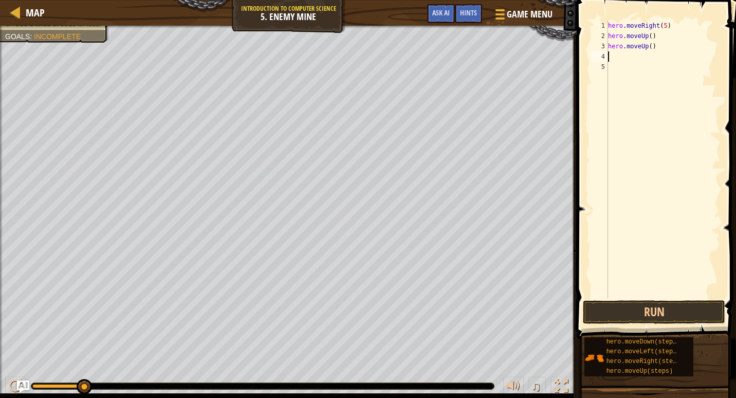
type textarea "H"
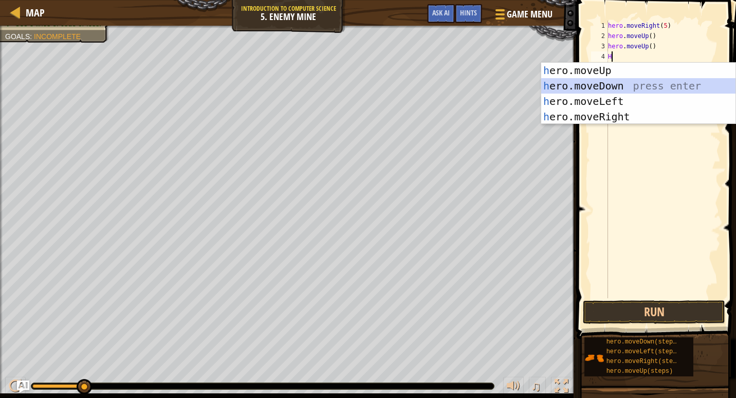
click at [619, 83] on div "h ero.moveUp press enter h ero.moveDown press enter h ero.moveLeft press enter …" at bounding box center [638, 109] width 194 height 93
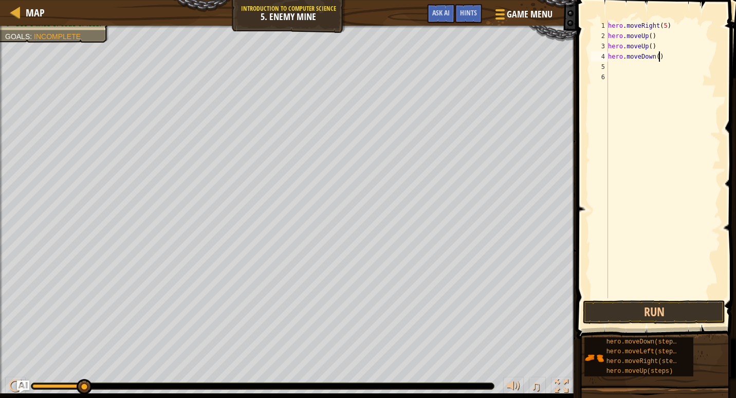
click at [658, 58] on div "hero . moveRight ( 5 ) hero . moveUp ( ) hero . moveUp ( ) hero . moveDown ( )" at bounding box center [663, 170] width 115 height 298
click at [654, 60] on div "hero . moveRight ( 5 ) hero . moveUp ( ) hero . moveUp ( ) hero . moveDown ( )" at bounding box center [663, 170] width 115 height 298
click at [660, 55] on div "hero . moveRight ( 5 ) hero . moveUp ( ) hero . moveUp ( ) hero . moveDown ( )" at bounding box center [663, 170] width 115 height 298
drag, startPoint x: 653, startPoint y: 46, endPoint x: 600, endPoint y: 56, distance: 54.3
click at [600, 56] on div "hero.moveDown() 1 2 3 4 5 6 hero . moveRight ( 5 ) hero . moveUp ( ) hero . mov…" at bounding box center [655, 160] width 132 height 278
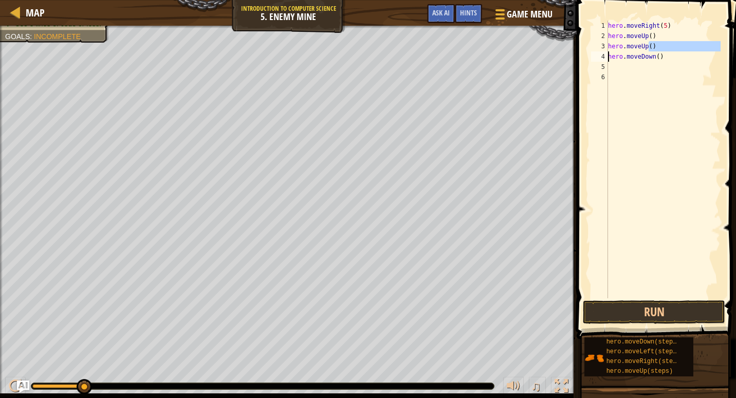
drag, startPoint x: 650, startPoint y: 48, endPoint x: 576, endPoint y: 58, distance: 74.6
click at [580, 56] on div "hero.moveUp() hero.moveDown() 1 2 3 4 5 6 hero . moveRight ( 5 ) hero . moveUp …" at bounding box center [655, 189] width 162 height 369
click at [627, 44] on div "hero . moveRight ( 5 ) hero . moveUp ( ) hero . moveUp ( ) hero . moveDown ( )" at bounding box center [663, 170] width 115 height 298
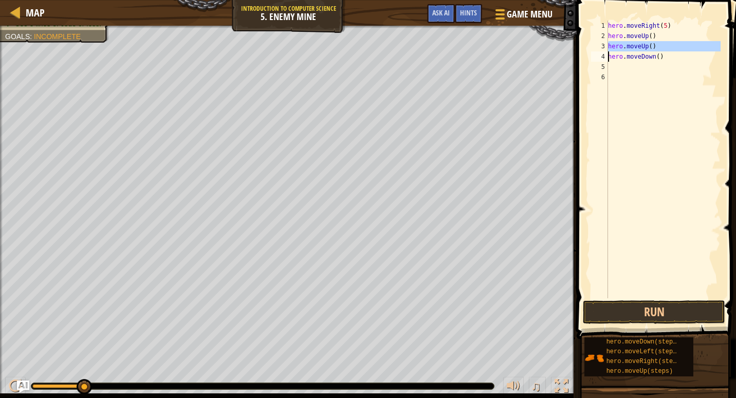
type textarea "hero.moveUp() hero.moveDown()"
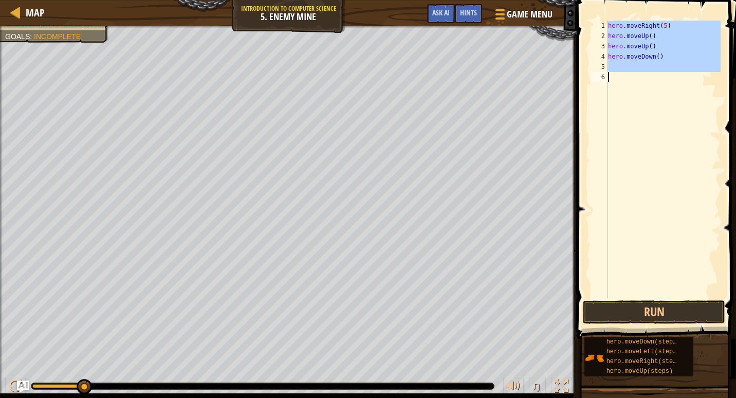
click at [627, 44] on div "hero . moveRight ( 5 ) hero . moveUp ( ) hero . moveUp ( ) hero . moveDown ( )" at bounding box center [663, 170] width 115 height 298
click at [627, 44] on div "hero . moveRight ( 5 ) hero . moveUp ( ) hero . moveUp ( ) hero . moveDown ( )" at bounding box center [663, 160] width 115 height 278
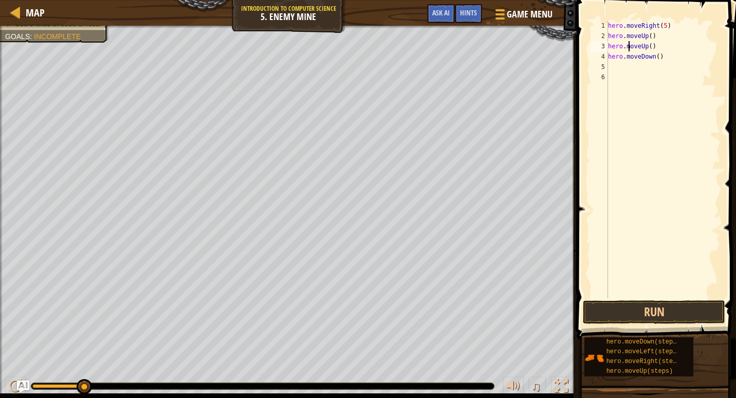
click at [627, 44] on div "hero . moveRight ( 5 ) hero . moveUp ( ) hero . moveUp ( ) hero . moveDown ( )" at bounding box center [663, 170] width 115 height 298
click at [627, 44] on div "hero . moveRight ( 5 ) hero . moveUp ( ) hero . moveUp ( ) hero . moveDown ( )" at bounding box center [663, 160] width 115 height 278
click at [627, 44] on div "hero . moveRight ( 5 ) hero . moveUp ( ) hero . moveUp ( ) hero . moveDown ( )" at bounding box center [663, 170] width 115 height 298
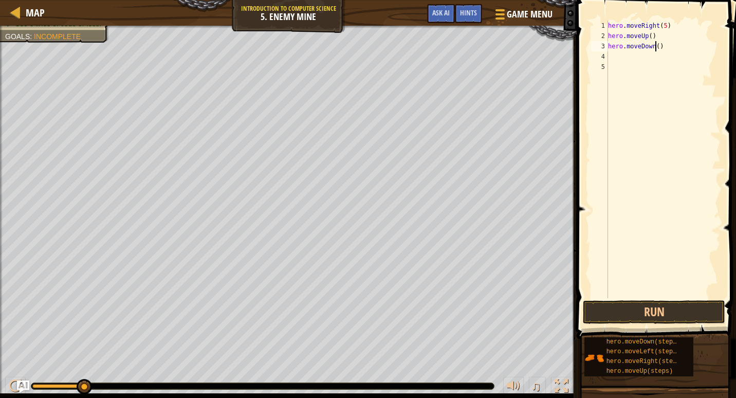
click at [656, 46] on div "hero . moveRight ( 5 ) hero . moveUp ( ) hero . moveDown ( )" at bounding box center [663, 170] width 115 height 298
type textarea "hero.moveDown(3)"
click at [632, 308] on button "Run" at bounding box center [654, 312] width 142 height 24
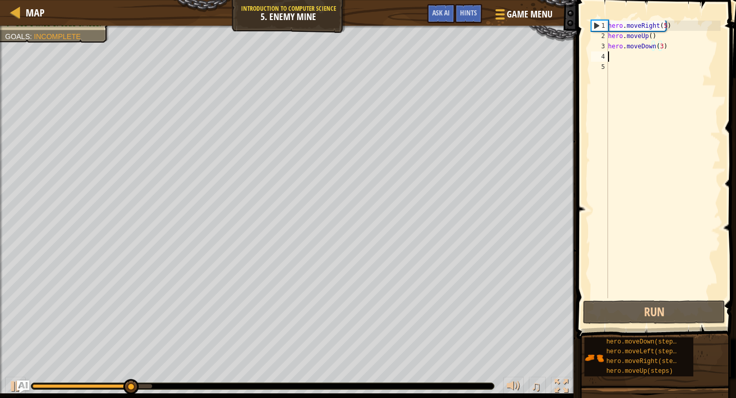
drag, startPoint x: 660, startPoint y: 56, endPoint x: 664, endPoint y: 61, distance: 7.0
click at [659, 61] on div "hero . moveRight ( 5 ) hero . moveUp ( ) hero . moveDown ( 3 )" at bounding box center [663, 170] width 115 height 298
click at [658, 53] on div "hero . moveRight ( 5 ) hero . moveUp ( ) hero . moveDown ( 3 )" at bounding box center [663, 170] width 115 height 298
click at [660, 53] on div "hero . moveRight ( 5 ) hero . moveUp ( ) hero . moveDown ( 3 )" at bounding box center [663, 170] width 115 height 298
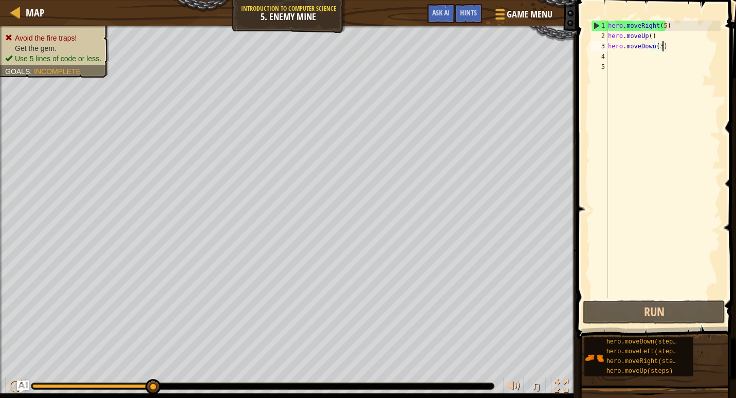
click at [665, 43] on div "hero . moveRight ( 5 ) hero . moveUp ( ) hero . moveDown ( 3 )" at bounding box center [663, 170] width 115 height 298
click at [664, 44] on div "hero . moveRight ( 5 ) hero . moveUp ( ) hero . moveDown ( 3 )" at bounding box center [663, 170] width 115 height 298
click at [637, 44] on div "hero . moveRight ( 5 ) hero . moveUp ( ) hero . moveDown ( 3 )" at bounding box center [663, 170] width 115 height 298
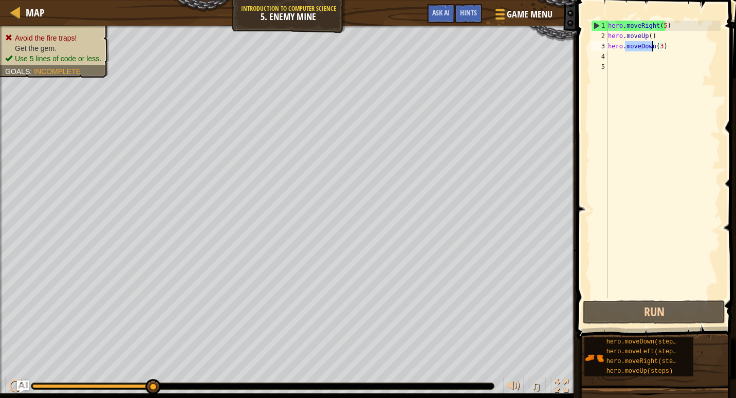
click at [637, 44] on div "hero . moveRight ( 5 ) hero . moveUp ( ) hero . moveDown ( 3 )" at bounding box center [663, 160] width 115 height 278
click at [637, 44] on div "hero . moveRight ( 5 ) hero . moveUp ( ) hero . moveDown ( 3 )" at bounding box center [663, 170] width 115 height 298
click at [631, 36] on div "hero . moveRight ( 5 ) hero . moveUp ( ) hero . moveDown ( 3 )" at bounding box center [663, 170] width 115 height 298
click at [630, 36] on div "hero . moveRight ( 5 ) hero . moveUp ( ) hero . moveDown ( 3 )" at bounding box center [663, 170] width 115 height 298
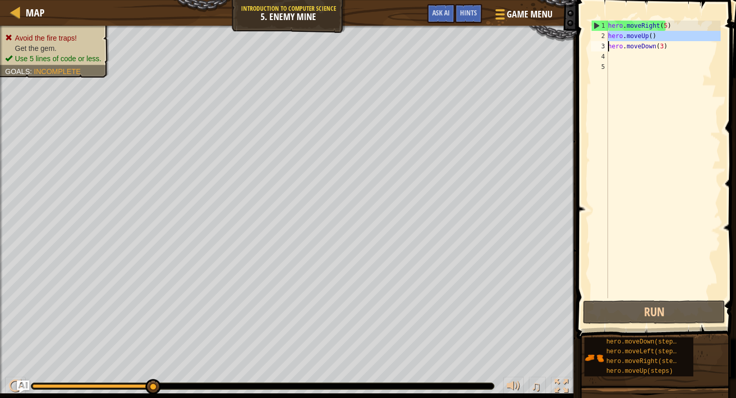
click at [630, 36] on div "hero . moveRight ( 5 ) hero . moveUp ( ) hero . moveDown ( 3 )" at bounding box center [663, 170] width 115 height 298
click at [626, 46] on div "hero . moveRight ( 5 ) hero . moveUp ( ) hero . moveDown ( 3 )" at bounding box center [663, 170] width 115 height 298
type textarea "hero.moveDown(3)"
click at [646, 46] on div "hero . moveRight ( 5 ) hero . moveUp ( ) hero . moveDown ( 3 )" at bounding box center [663, 170] width 115 height 298
click at [659, 48] on div "hero . moveRight ( 5 ) hero . moveUp ( ) hero . moveDown ( 3 )" at bounding box center [663, 170] width 115 height 298
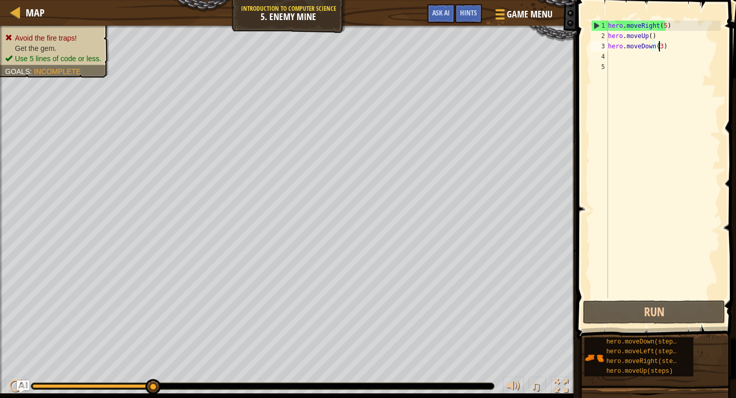
click at [639, 54] on div "hero . moveRight ( 5 ) hero . moveUp ( ) hero . moveDown ( 3 )" at bounding box center [663, 170] width 115 height 298
click at [638, 52] on div "hero . moveRight ( 5 ) hero . moveUp ( ) hero . moveDown ( 3 )" at bounding box center [663, 170] width 115 height 298
click at [634, 39] on div "hero . moveRight ( 5 ) hero . moveUp ( ) hero . moveDown ( 3 )" at bounding box center [663, 170] width 115 height 298
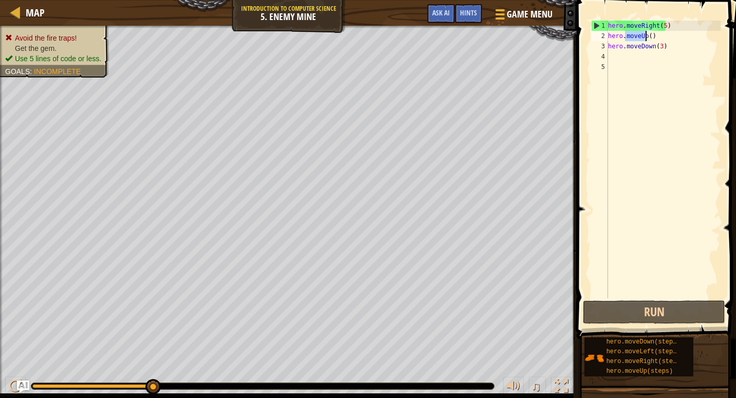
click at [634, 39] on div "hero . moveRight ( 5 ) hero . moveUp ( ) hero . moveDown ( 3 )" at bounding box center [663, 170] width 115 height 298
type textarea "hero.moveUp() hero.moveDown(3)"
click at [634, 39] on div "hero . moveRight ( 5 ) hero . moveUp ( ) hero . moveDown ( 3 )" at bounding box center [663, 170] width 115 height 298
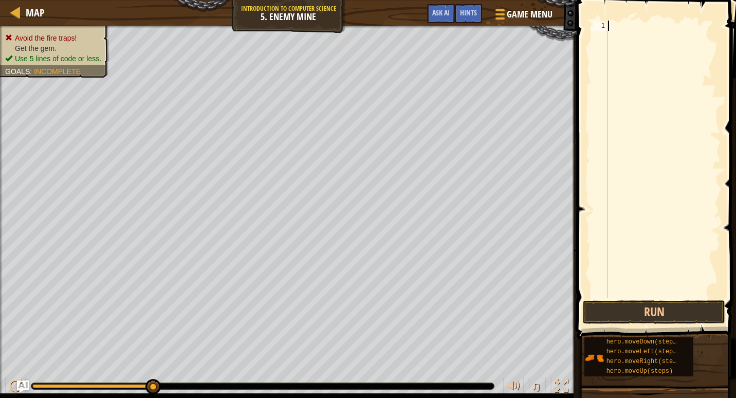
type textarea "H"
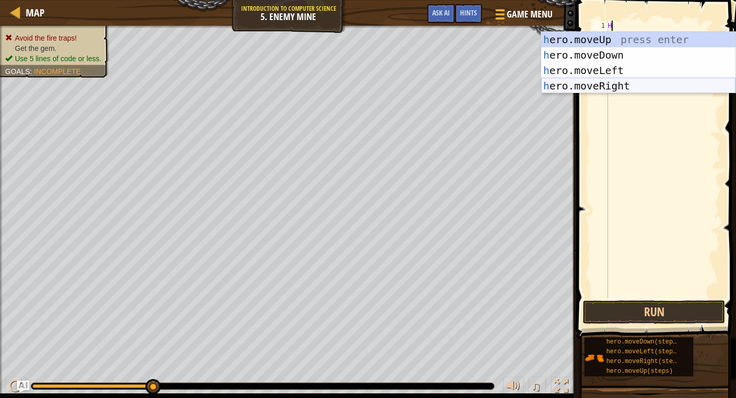
click at [583, 86] on div "h ero.moveUp press enter h ero.moveDown press enter h ero.moveLeft press enter …" at bounding box center [638, 78] width 194 height 93
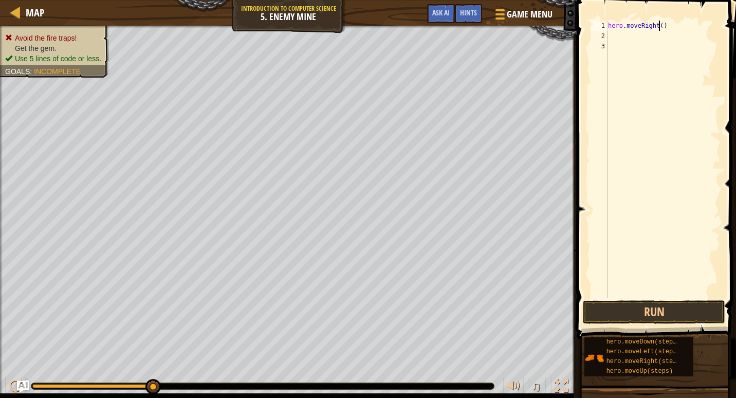
click at [657, 25] on div "hero . moveRight ( )" at bounding box center [663, 170] width 115 height 298
type textarea "hero.moveRight(3)"
click at [624, 40] on div "hero . moveRight ( 3 )" at bounding box center [663, 170] width 115 height 298
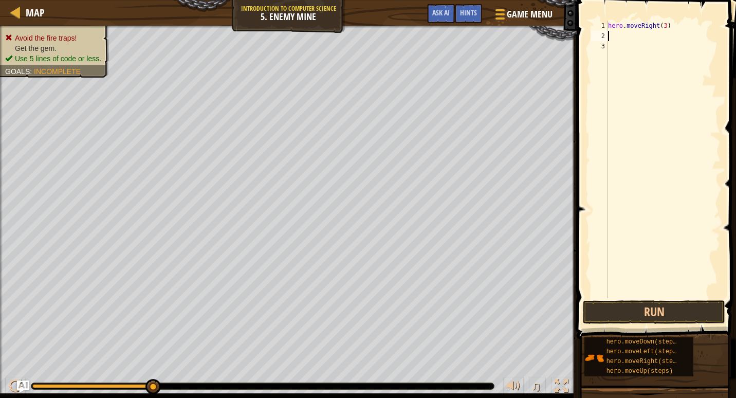
type textarea "H"
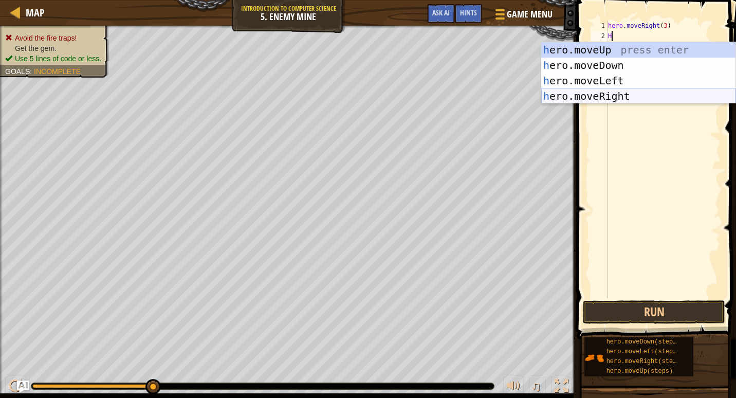
click at [578, 97] on div "h ero.moveUp press enter h ero.moveDown press enter h ero.moveLeft press enter …" at bounding box center [638, 88] width 194 height 93
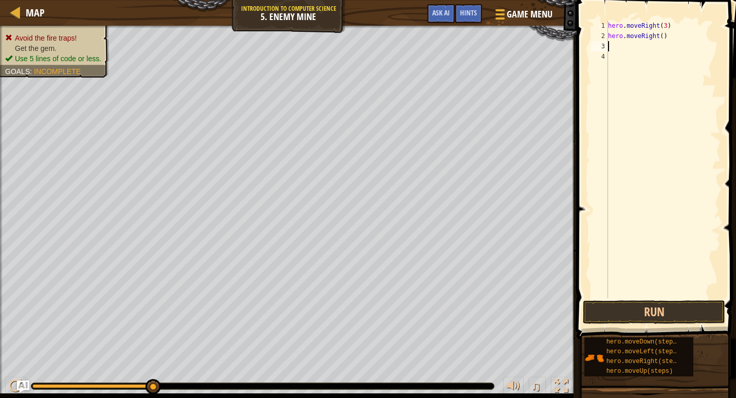
type textarea "H"
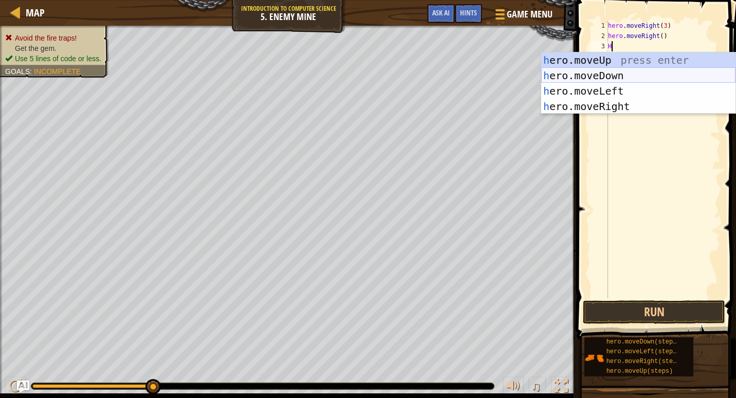
click at [606, 65] on div "h ero.moveUp press enter h ero.moveDown press enter h ero.moveLeft press enter …" at bounding box center [638, 98] width 194 height 93
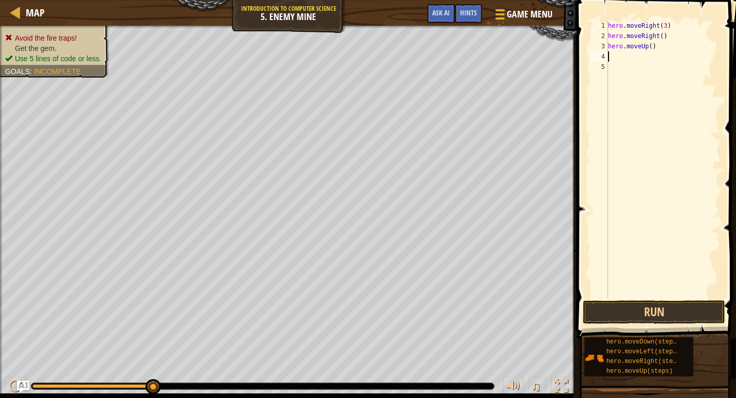
type textarea "H"
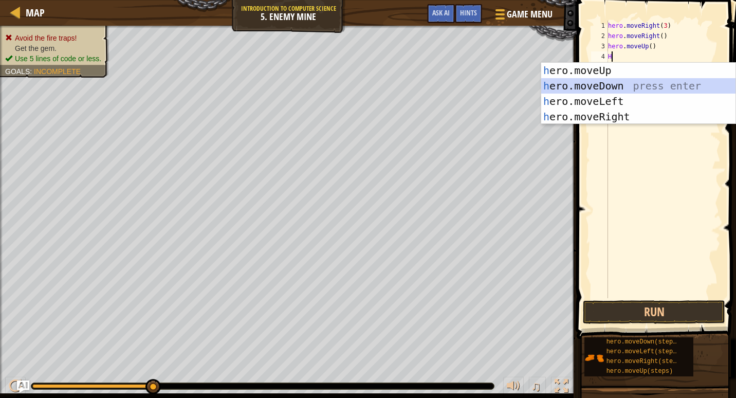
click at [639, 85] on div "h ero.moveUp press enter h ero.moveDown press enter h ero.moveLeft press enter …" at bounding box center [638, 109] width 194 height 93
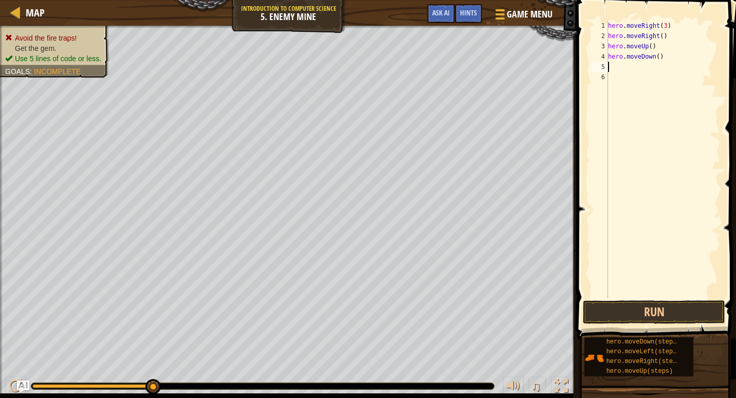
click at [653, 59] on div "hero . moveRight ( 3 ) hero . moveRight ( ) hero . moveUp ( ) hero . moveDown (…" at bounding box center [663, 170] width 115 height 298
click at [653, 57] on div "hero . moveRight ( 3 ) hero . moveRight ( ) hero . moveUp ( ) hero . moveDown (…" at bounding box center [663, 170] width 115 height 298
click at [656, 57] on div "hero . moveRight ( 3 ) hero . moveRight ( ) hero . moveUp ( ) hero . moveDown (…" at bounding box center [663, 170] width 115 height 298
type textarea "hero.moveDown(3)"
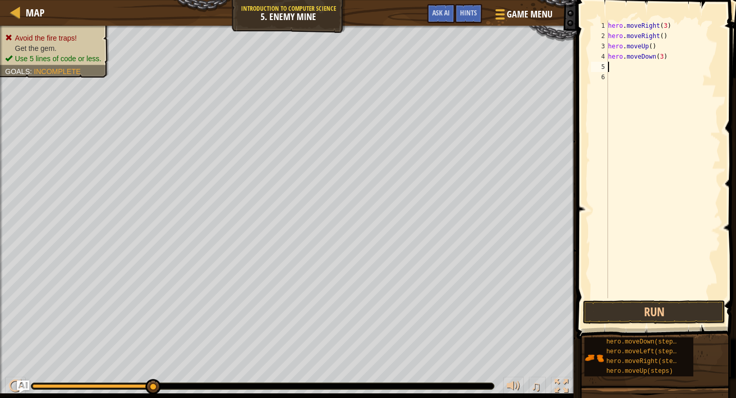
click at [608, 62] on div "hero . moveRight ( 3 ) hero . moveRight ( ) hero . moveUp ( ) hero . moveDown (…" at bounding box center [663, 170] width 115 height 298
type textarea "H"
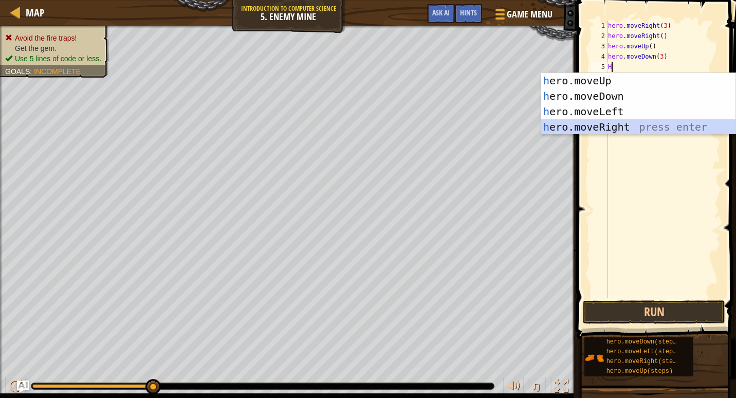
click at [631, 121] on div "h ero.moveUp press enter h ero.moveDown press enter h ero.moveLeft press enter …" at bounding box center [638, 119] width 194 height 93
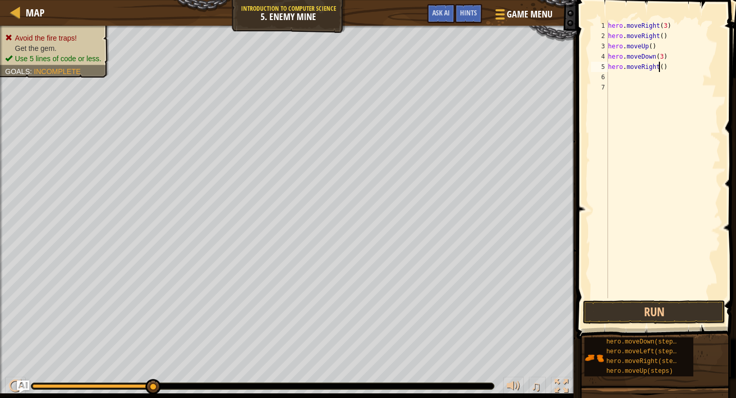
click at [659, 69] on div "hero . moveRight ( 3 ) hero . moveRight ( ) hero . moveUp ( ) hero . moveDown (…" at bounding box center [663, 170] width 115 height 298
click at [624, 305] on button "Run" at bounding box center [654, 312] width 142 height 24
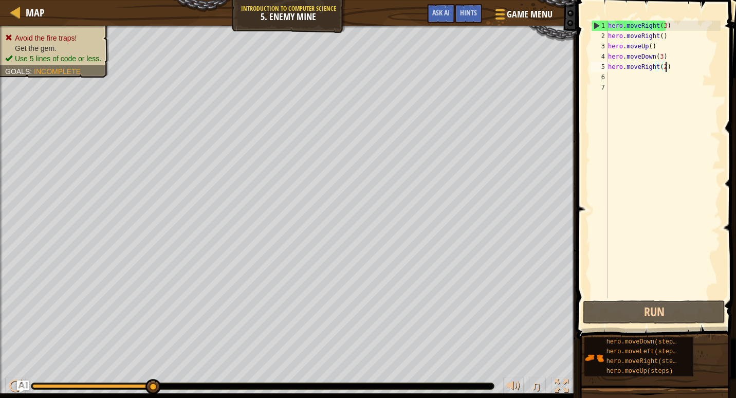
click at [669, 67] on div "hero . moveRight ( 3 ) hero . moveRight ( ) hero . moveUp ( ) hero . moveDown (…" at bounding box center [663, 170] width 115 height 298
drag, startPoint x: 661, startPoint y: 33, endPoint x: 594, endPoint y: 43, distance: 68.0
click at [594, 43] on div "hero.moveRight(2) 1 2 3 4 5 6 7 hero . moveRight ( 3 ) hero . moveRight ( ) her…" at bounding box center [655, 160] width 132 height 278
click at [613, 38] on div "hero . moveRight ( 3 ) hero . moveRight ( ) hero . moveUp ( ) hero . moveDown (…" at bounding box center [663, 170] width 115 height 298
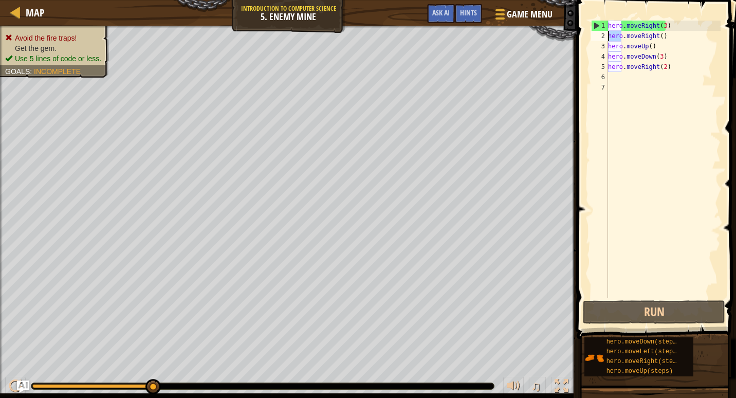
click at [613, 38] on div "hero . moveRight ( 3 ) hero . moveRight ( ) hero . moveUp ( ) hero . moveDown (…" at bounding box center [663, 170] width 115 height 298
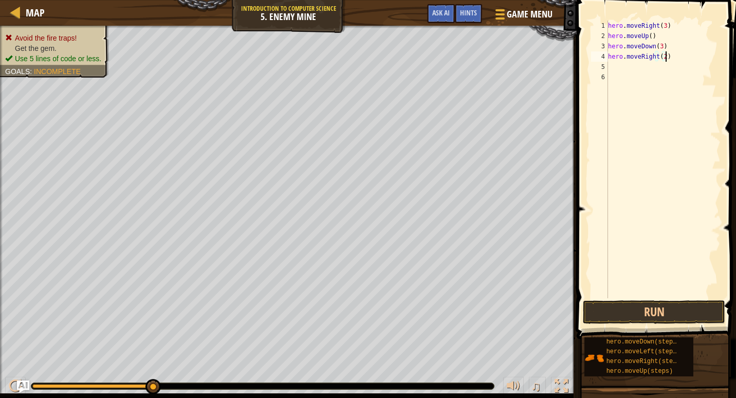
click at [670, 58] on div "hero . moveRight ( 3 ) hero . moveUp ( ) hero . moveDown ( 3 ) hero . moveRight…" at bounding box center [663, 170] width 115 height 298
click at [626, 32] on div "hero . moveRight ( 3 ) hero . moveUp ( ) hero . moveDown ( 3 ) hero . moveRight…" at bounding box center [663, 170] width 115 height 298
click at [617, 49] on div "hero . moveRight ( 3 ) hero . moveUp ( ) hero . moveDown ( 3 ) hero . moveRight…" at bounding box center [663, 170] width 115 height 298
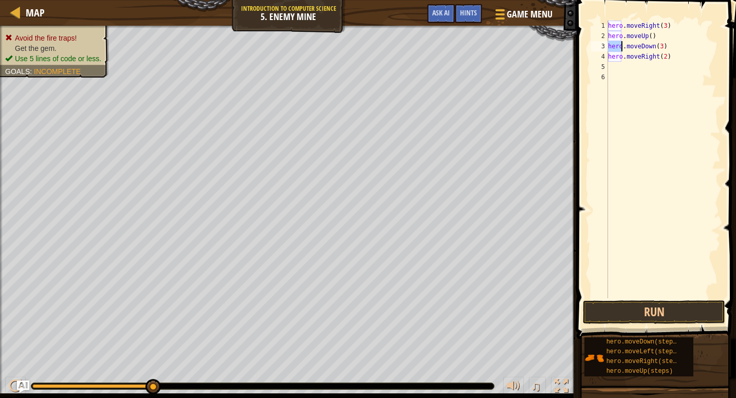
type textarea "hero.moveDown(3) hero.moveRight(2)"
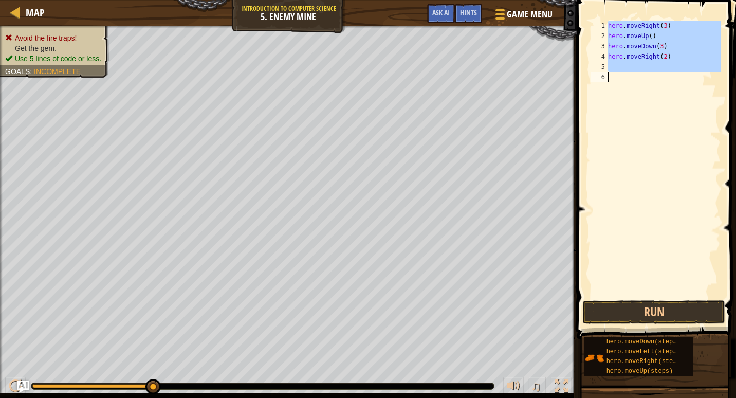
click at [617, 49] on div "hero . moveRight ( 3 ) hero . moveUp ( ) hero . moveDown ( 3 ) hero . moveRight…" at bounding box center [663, 170] width 115 height 298
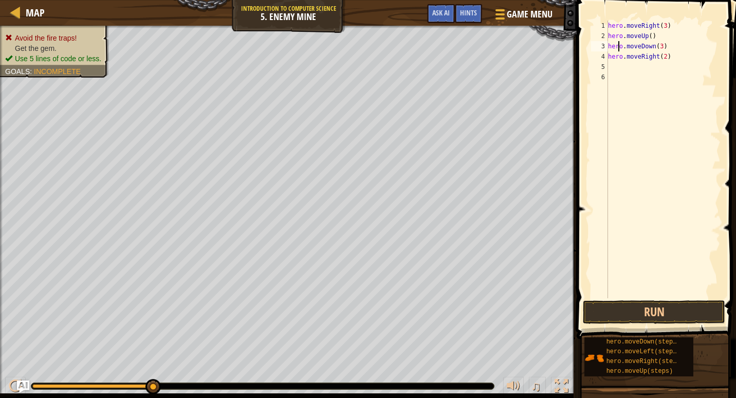
click at [617, 49] on div "hero . moveRight ( 3 ) hero . moveUp ( ) hero . moveDown ( 3 ) hero . moveRight…" at bounding box center [663, 170] width 115 height 298
click at [610, 40] on div "hero . moveRight ( 3 ) hero . moveUp ( ) hero . moveDown ( 3 ) hero . moveRight…" at bounding box center [663, 170] width 115 height 298
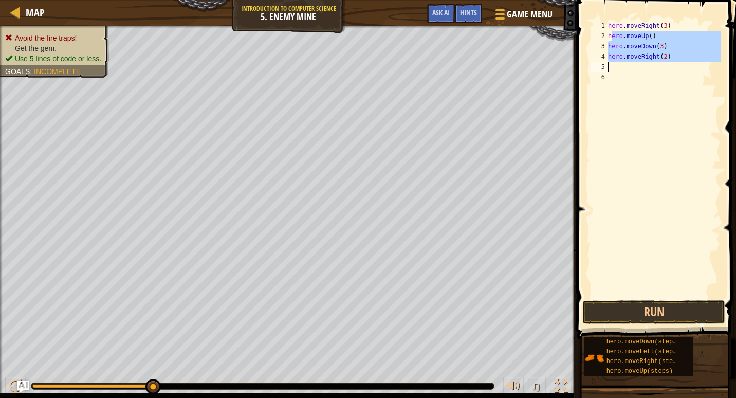
drag, startPoint x: 612, startPoint y: 39, endPoint x: 635, endPoint y: 70, distance: 39.3
click at [635, 70] on div "hero . moveRight ( 3 ) hero . moveUp ( ) hero . moveDown ( 3 ) hero . moveRight…" at bounding box center [663, 170] width 115 height 298
type textarea "h"
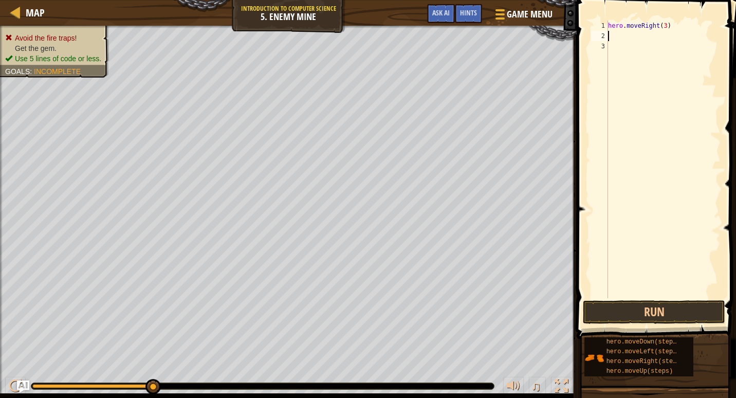
type textarea "H"
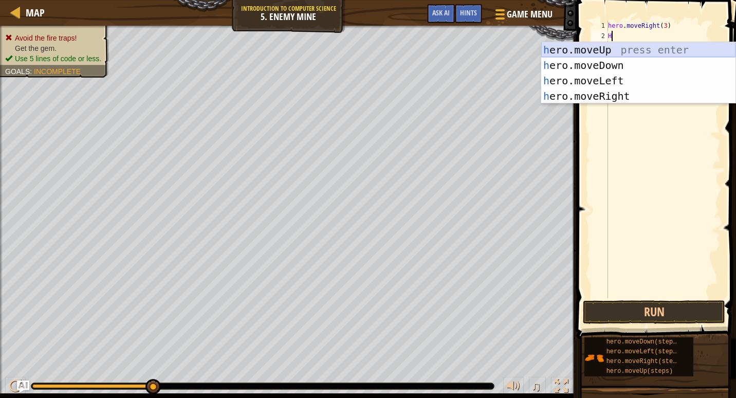
click at [594, 47] on div "h ero.moveUp press enter h ero.moveDown press enter h ero.moveLeft press enter …" at bounding box center [638, 88] width 194 height 93
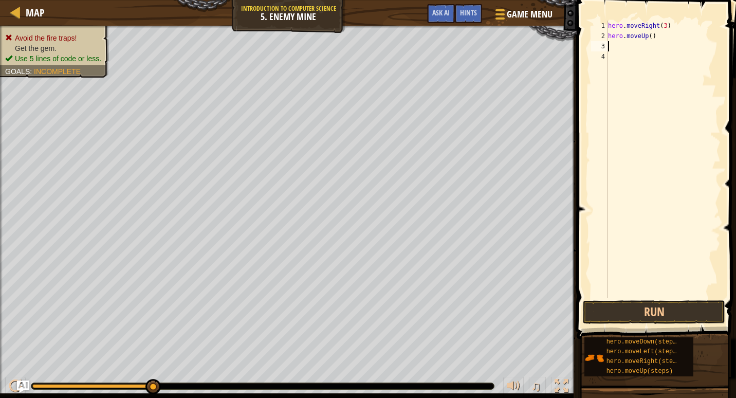
type textarea "H"
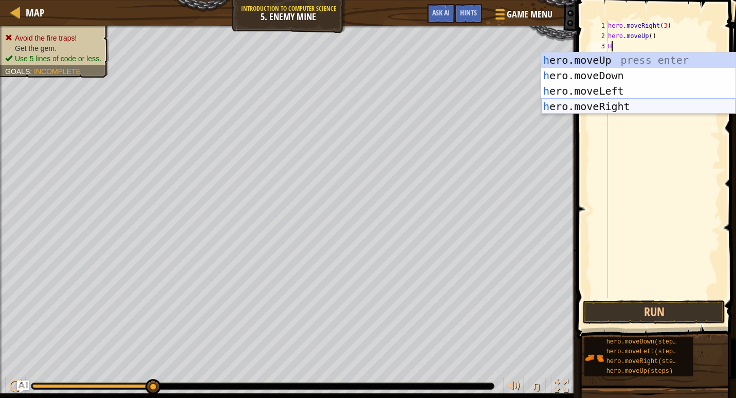
click at [626, 99] on div "h ero.moveUp press enter h ero.moveDown press enter h ero.moveLeft press enter …" at bounding box center [638, 98] width 194 height 93
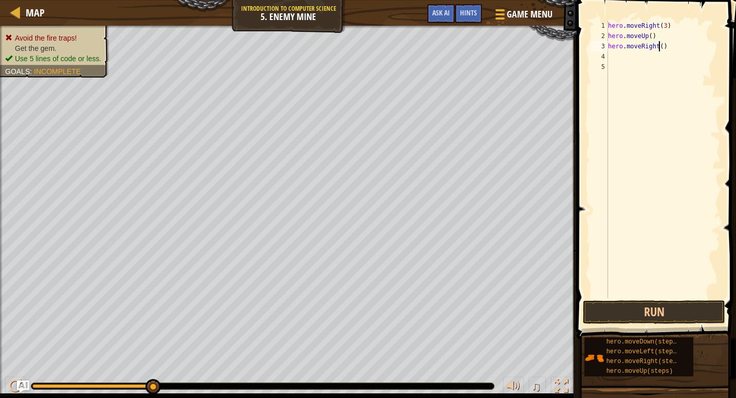
click at [660, 49] on div "hero . moveRight ( 3 ) hero . moveUp ( ) hero . moveRight ( )" at bounding box center [663, 170] width 115 height 298
type textarea "hero.moveRight()"
click at [624, 64] on div "hero . moveRight ( 3 ) hero . moveUp ( ) hero . moveRight ( )" at bounding box center [663, 170] width 115 height 298
click at [619, 59] on div "hero . moveRight ( 3 ) hero . moveUp ( ) hero . moveRight ( )" at bounding box center [663, 170] width 115 height 298
type textarea "H"
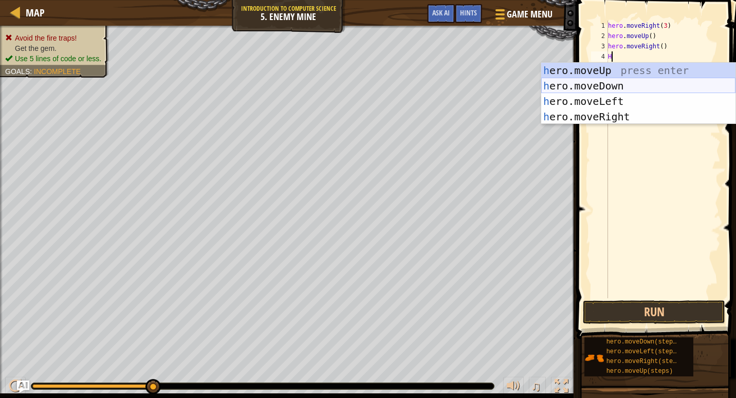
click at [620, 81] on div "h ero.moveUp press enter h ero.moveDown press enter h ero.moveLeft press enter …" at bounding box center [638, 109] width 194 height 93
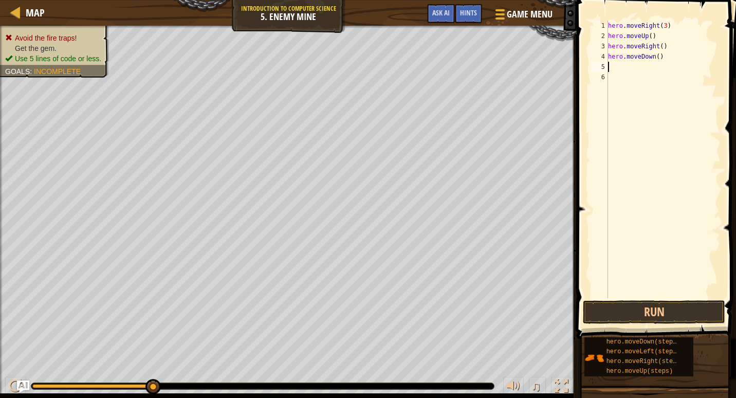
click at [655, 62] on div "hero . moveRight ( 3 ) hero . moveUp ( ) hero . moveRight ( ) hero . moveDown (…" at bounding box center [663, 170] width 115 height 298
click at [655, 56] on div "hero . moveRight ( 3 ) hero . moveUp ( ) hero . moveRight ( ) hero . moveDown (…" at bounding box center [663, 170] width 115 height 298
type textarea "hero.moveDown(3)"
click at [626, 65] on div "hero . moveRight ( 3 ) hero . moveUp ( ) hero . moveRight ( ) hero . moveDown (…" at bounding box center [663, 170] width 115 height 298
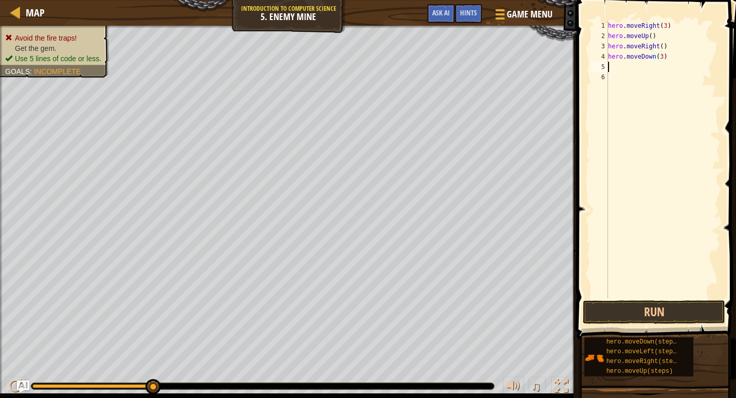
scroll to position [5, 0]
type textarea "H"
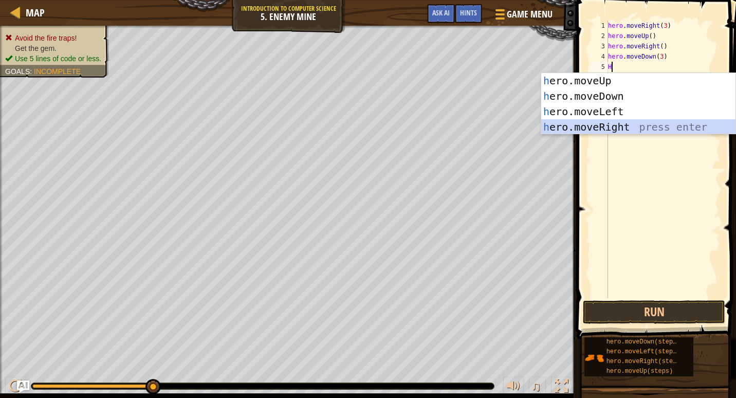
click at [621, 126] on div "h ero.moveUp press enter h ero.moveDown press enter h ero.moveLeft press enter …" at bounding box center [638, 119] width 194 height 93
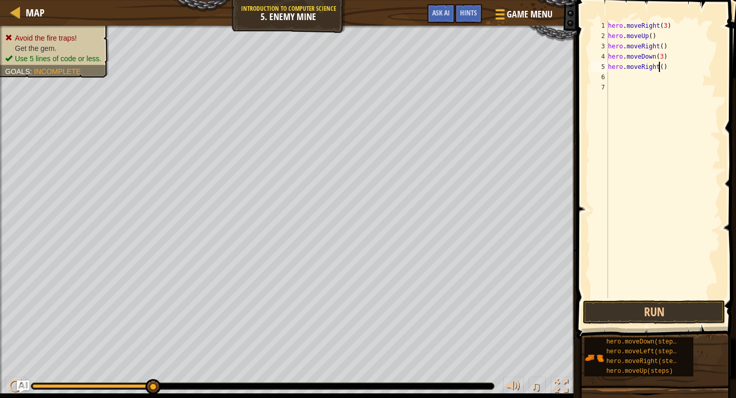
click at [659, 69] on div "hero . moveRight ( 3 ) hero . moveUp ( ) hero . moveRight ( ) hero . moveDown (…" at bounding box center [663, 170] width 115 height 298
type textarea "hero.moveRight(2)"
click at [691, 314] on button "Run" at bounding box center [654, 312] width 142 height 24
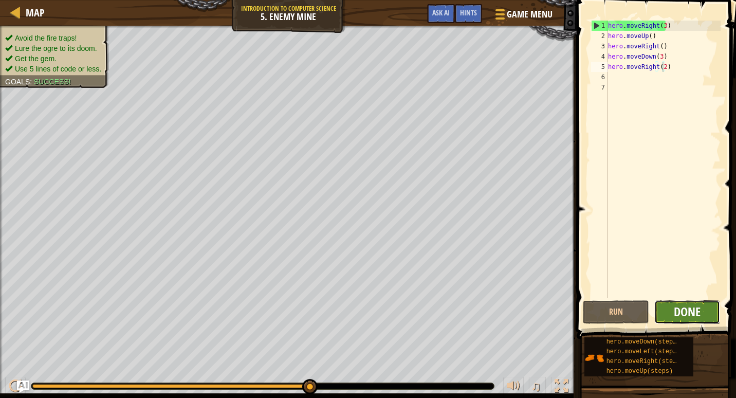
click at [691, 308] on span "Done" at bounding box center [687, 311] width 27 height 16
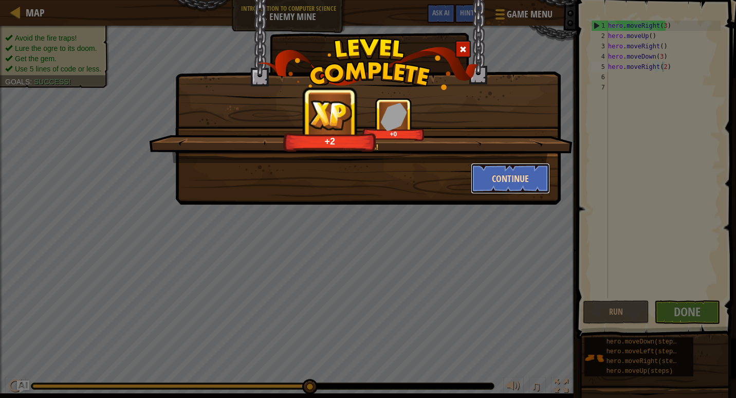
click at [523, 177] on button "Continue" at bounding box center [511, 178] width 80 height 31
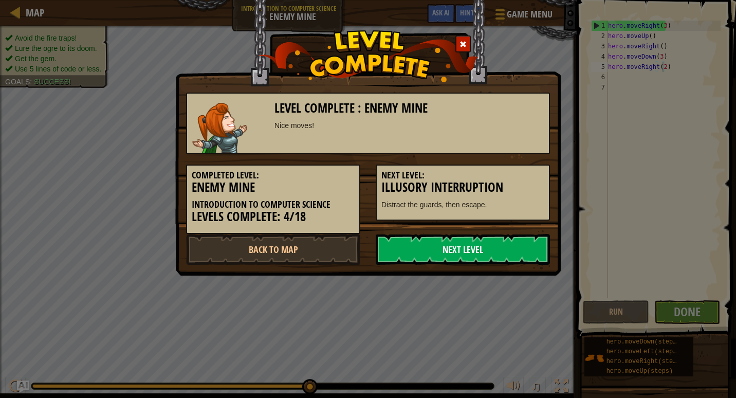
click at [469, 240] on link "Next Level" at bounding box center [463, 249] width 174 height 31
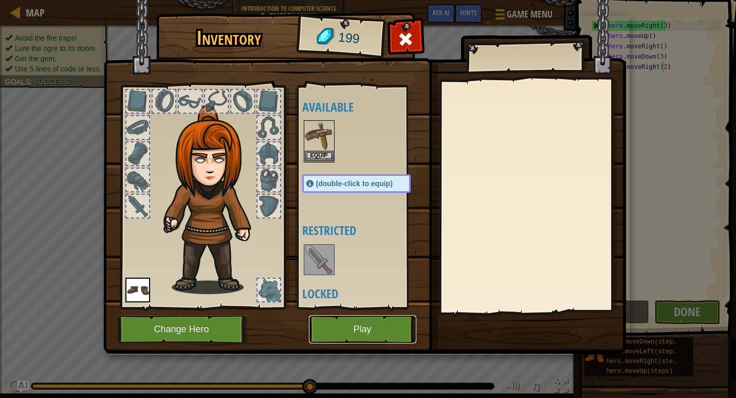
click at [360, 325] on button "Play" at bounding box center [362, 329] width 107 height 28
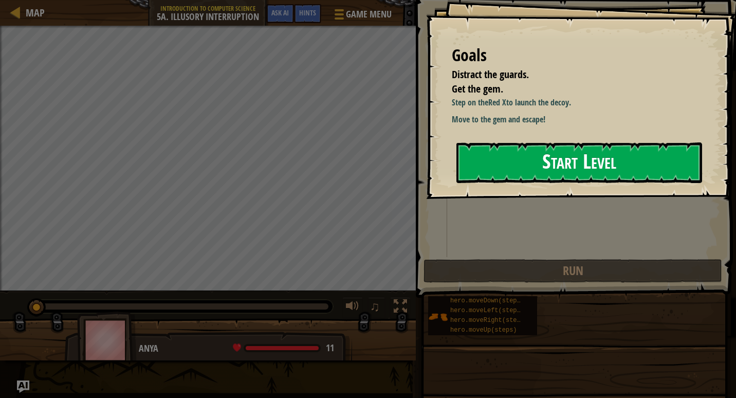
click at [658, 175] on button "Start Level" at bounding box center [579, 162] width 246 height 41
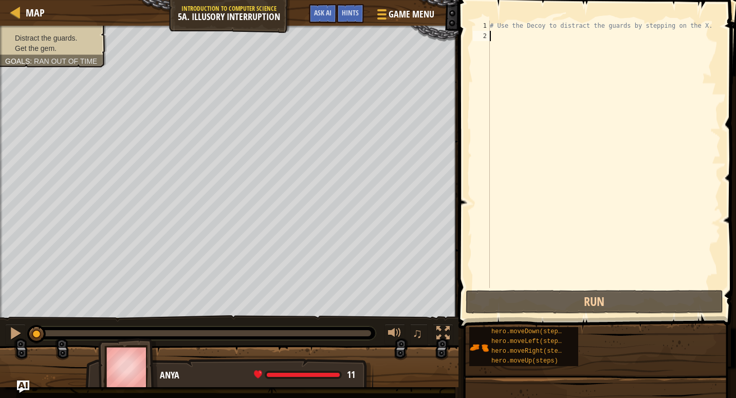
type textarea "H"
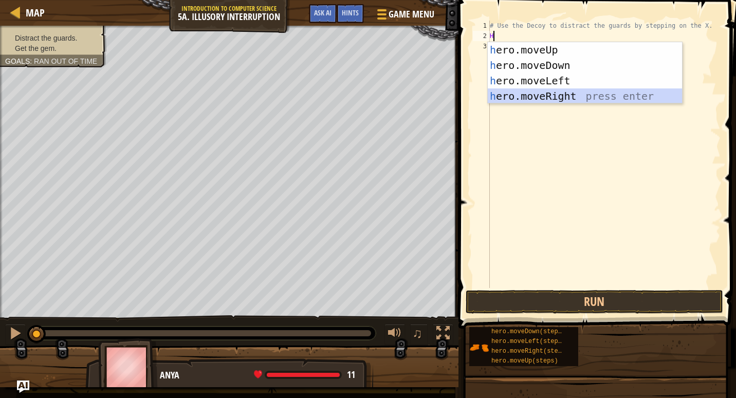
click at [532, 98] on div "h ero.moveUp press enter h ero.moveDown press enter h ero.moveLeft press enter …" at bounding box center [585, 88] width 194 height 93
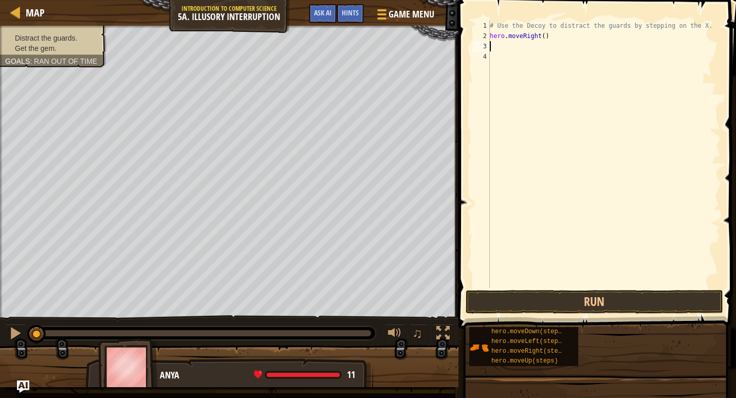
click at [540, 40] on div "# Use the Decoy to distract the guards by stepping on the X. hero . moveRight (…" at bounding box center [604, 165] width 233 height 288
type textarea "hero.moveRight(2)"
click at [518, 44] on div "# Use the Decoy to distract the guards by stepping on the X. hero . moveRight (…" at bounding box center [604, 165] width 233 height 288
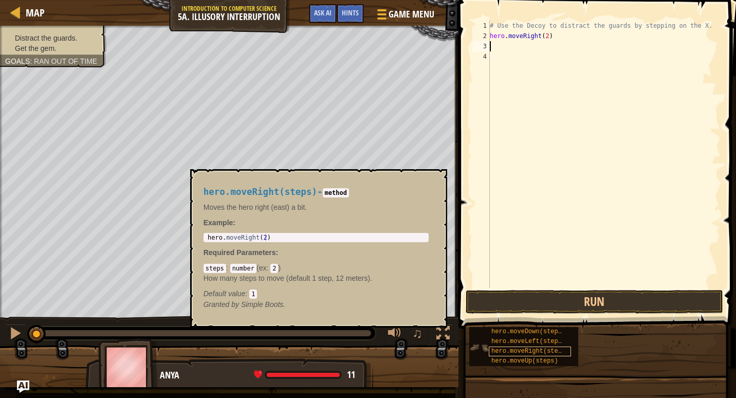
type textarea "H"
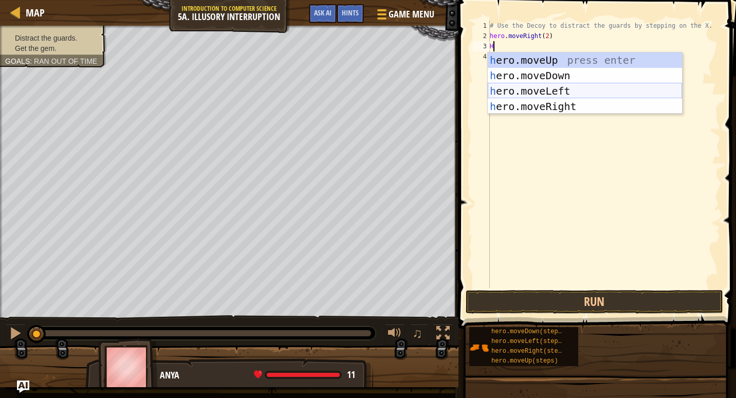
click at [516, 86] on div "h ero.moveUp press enter h ero.moveDown press enter h ero.moveLeft press enter …" at bounding box center [585, 98] width 194 height 93
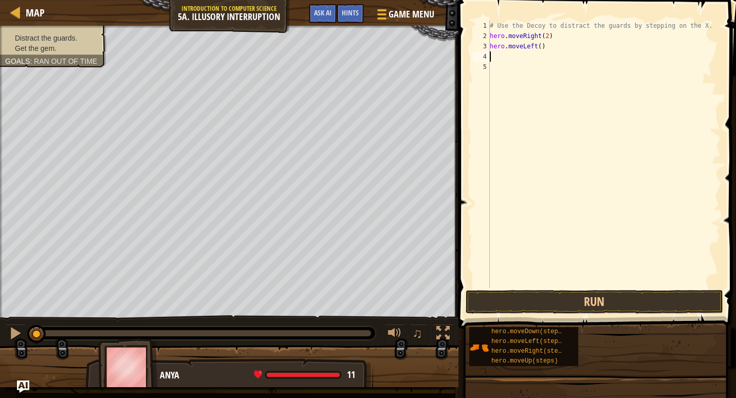
click at [539, 50] on div "# Use the Decoy to distract the guards by stepping on the X. hero . moveRight (…" at bounding box center [604, 165] width 233 height 288
type textarea "hero.moveLeft(2)"
click at [522, 63] on div "# Use the Decoy to distract the guards by stepping on the X. hero . moveRight (…" at bounding box center [604, 165] width 233 height 288
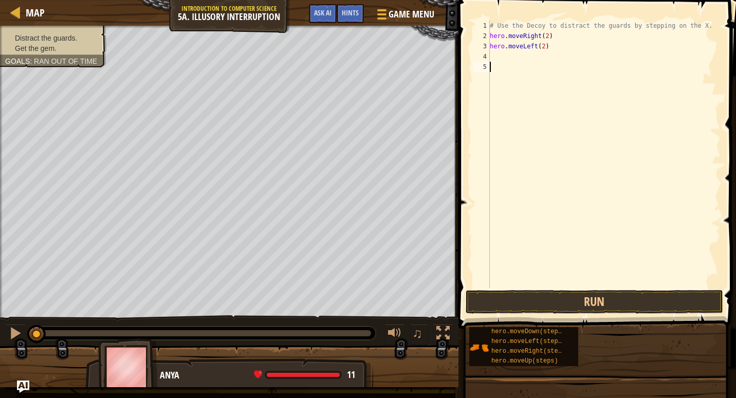
click at [520, 61] on div "# Use the Decoy to distract the guards by stepping on the X. hero . moveRight (…" at bounding box center [604, 165] width 233 height 288
type textarea "XxZ"
